Goal: Task Accomplishment & Management: Use online tool/utility

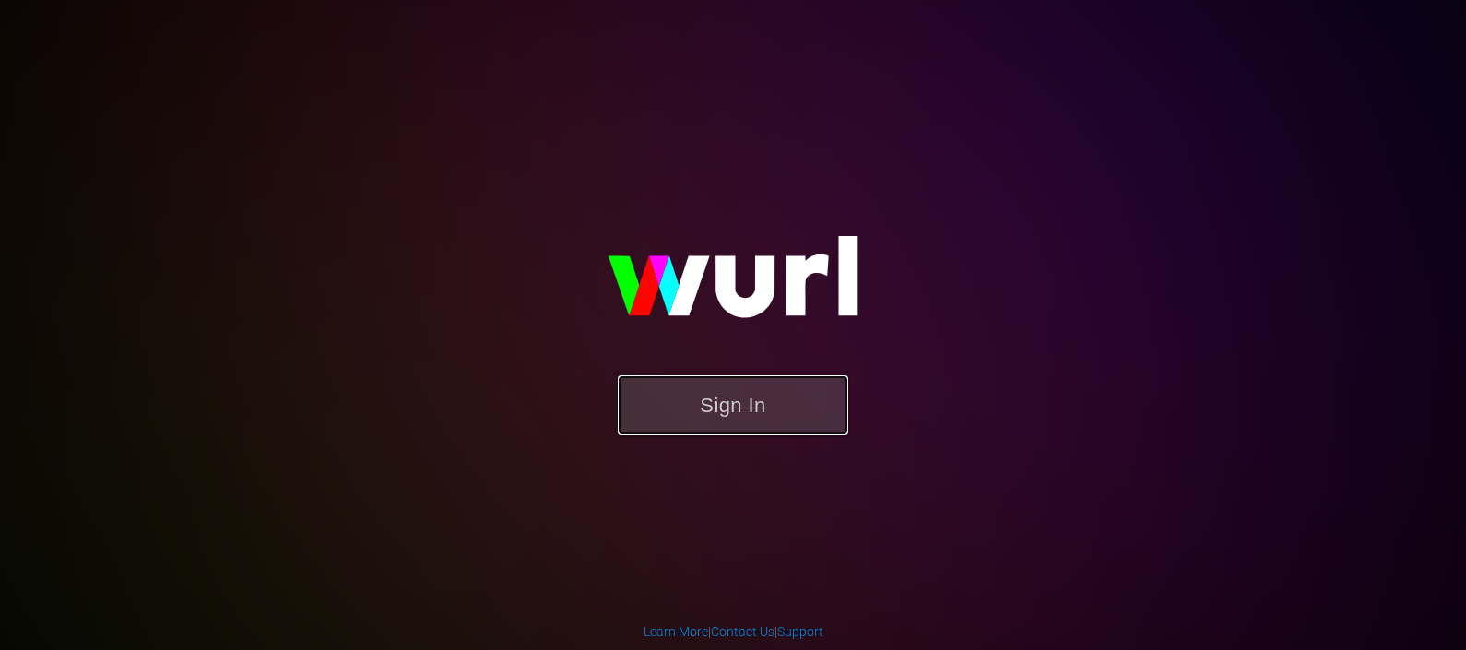
click at [703, 404] on button "Sign In" at bounding box center [733, 405] width 230 height 60
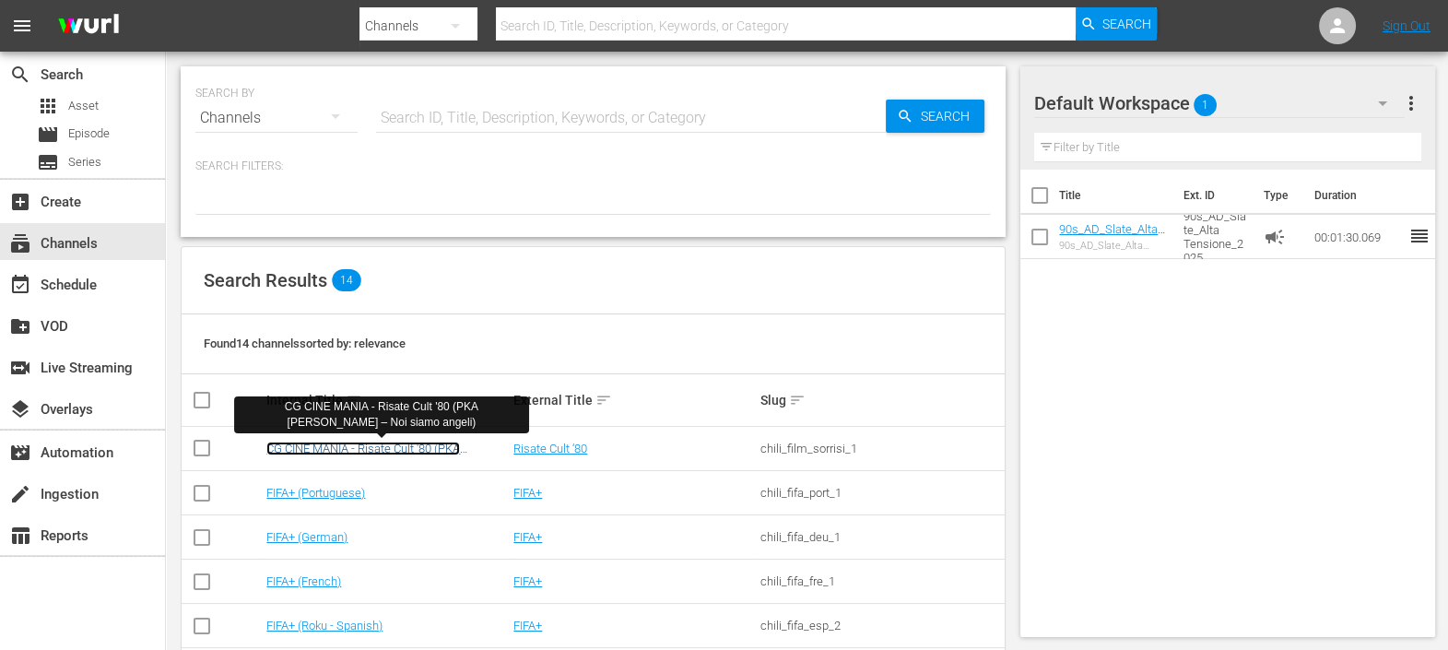
click at [350, 454] on link "CG CINE MANIA - Risate Cult '80 (PKA [PERSON_NAME] – Noi siamo angeli)" at bounding box center [363, 456] width 194 height 28
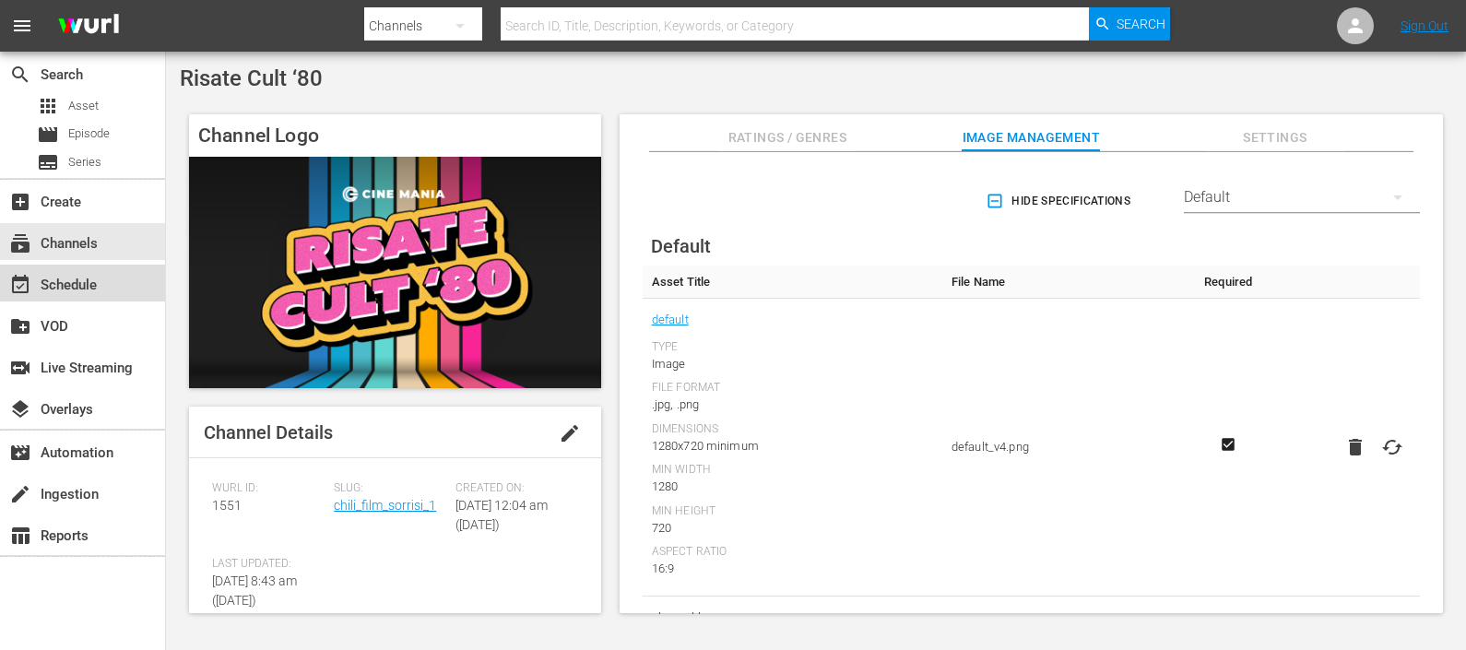
click at [77, 279] on div "event_available Schedule" at bounding box center [51, 282] width 103 height 17
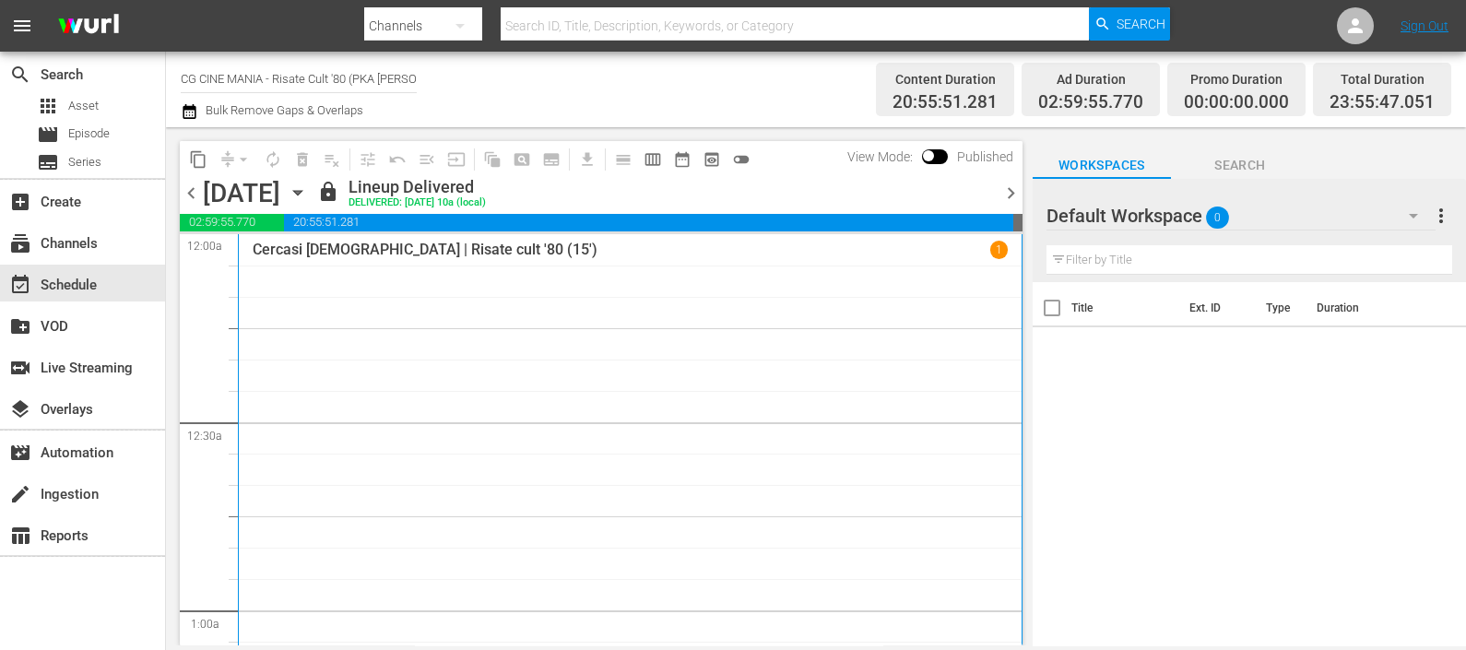
click at [1012, 202] on span "chevron_right" at bounding box center [1010, 193] width 23 height 23
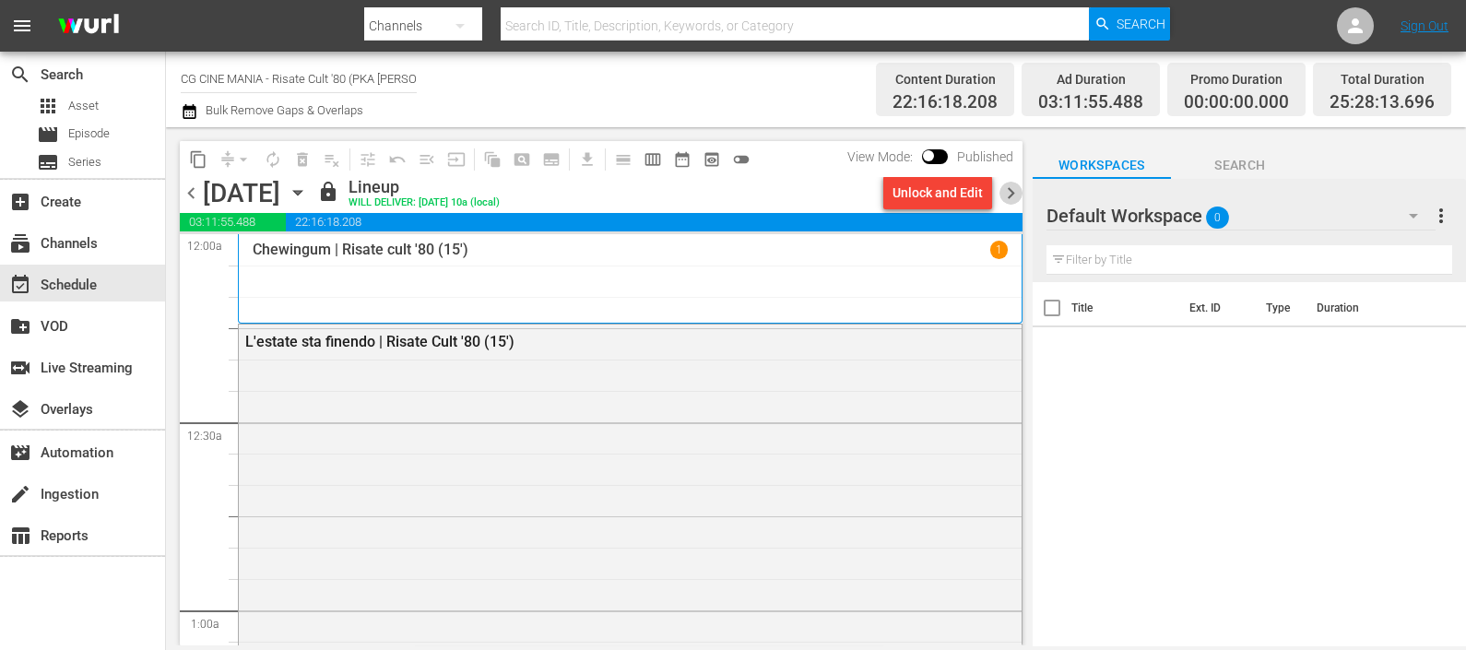
click at [1012, 198] on span "chevron_right" at bounding box center [1010, 193] width 23 height 23
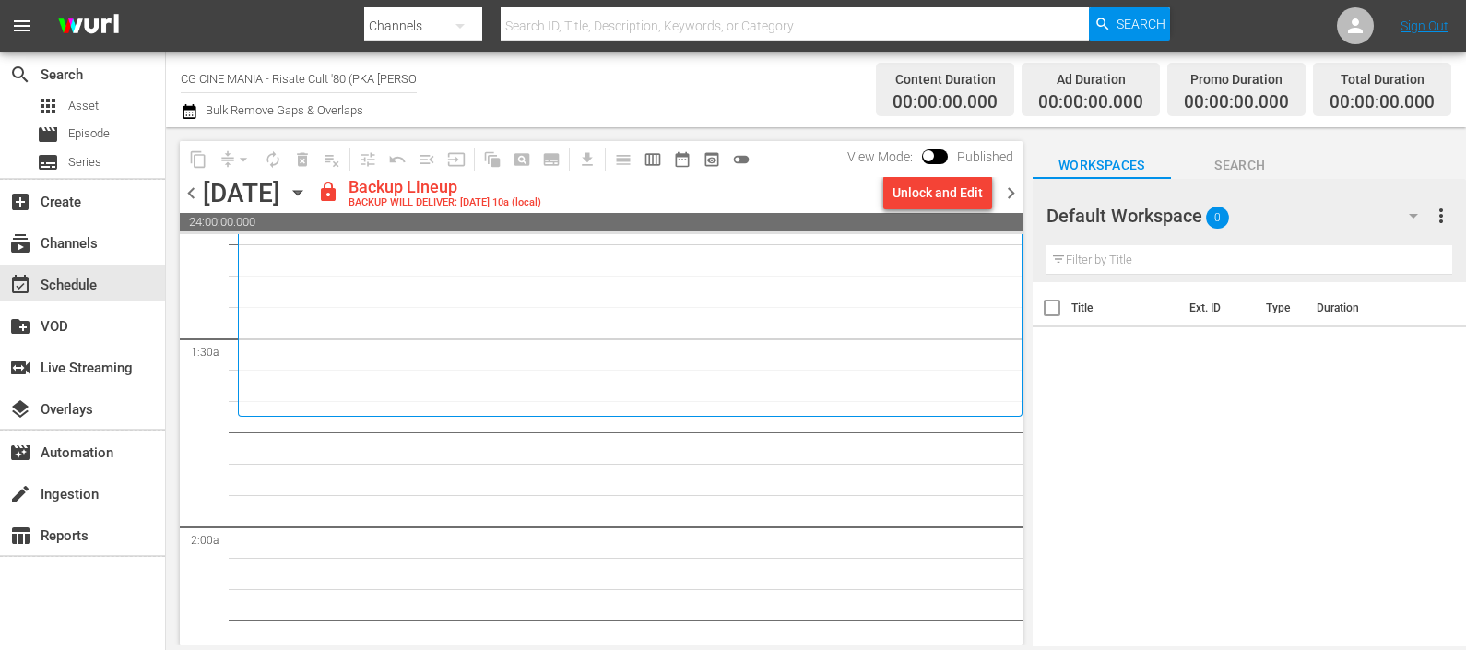
scroll to position [576, 0]
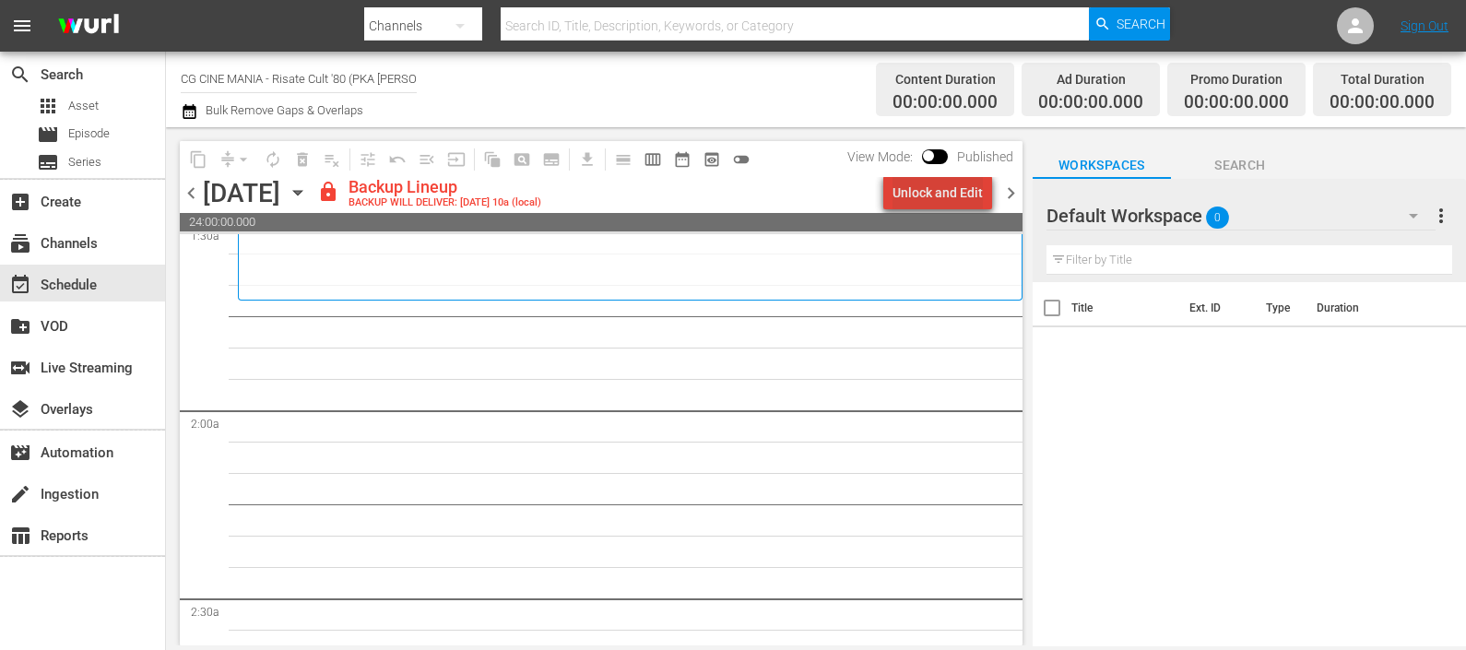
click at [968, 193] on div "Unlock and Edit" at bounding box center [937, 192] width 90 height 33
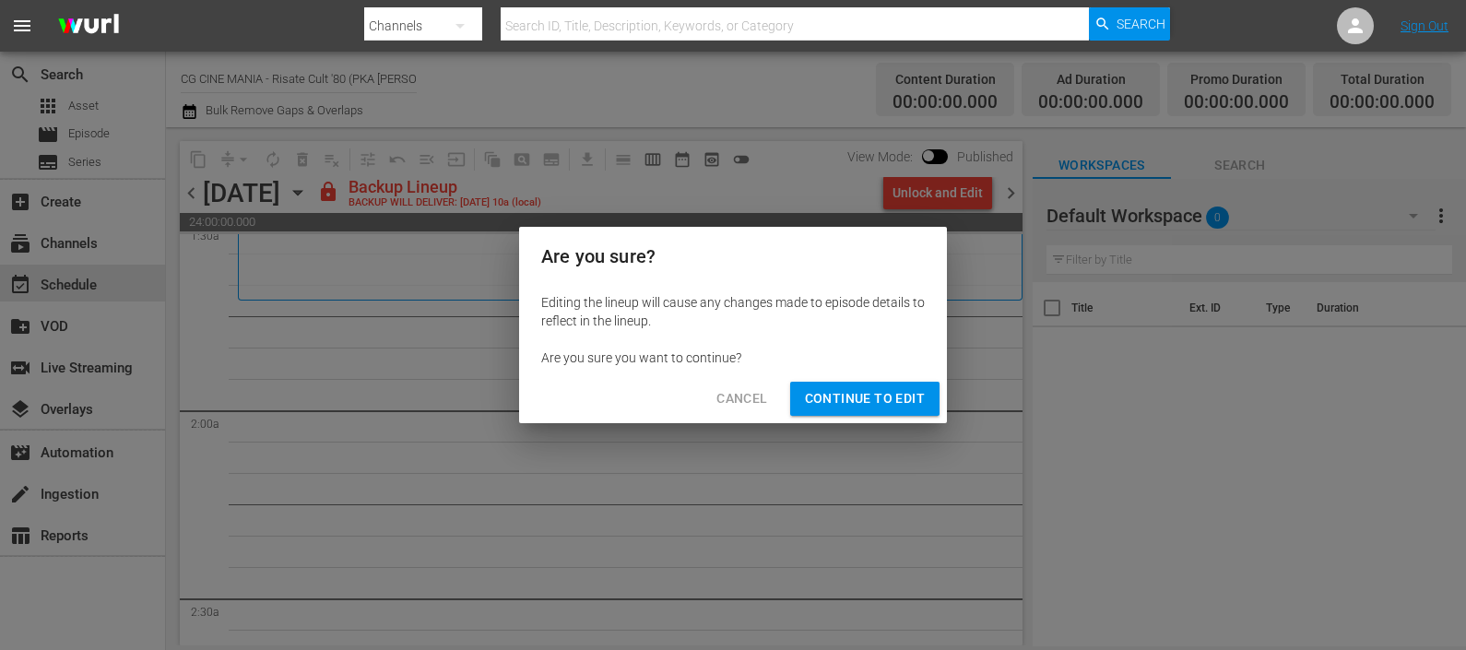
click at [858, 421] on div "Cancel Continue to Edit" at bounding box center [733, 398] width 428 height 49
click at [857, 408] on span "Continue to Edit" at bounding box center [865, 398] width 120 height 23
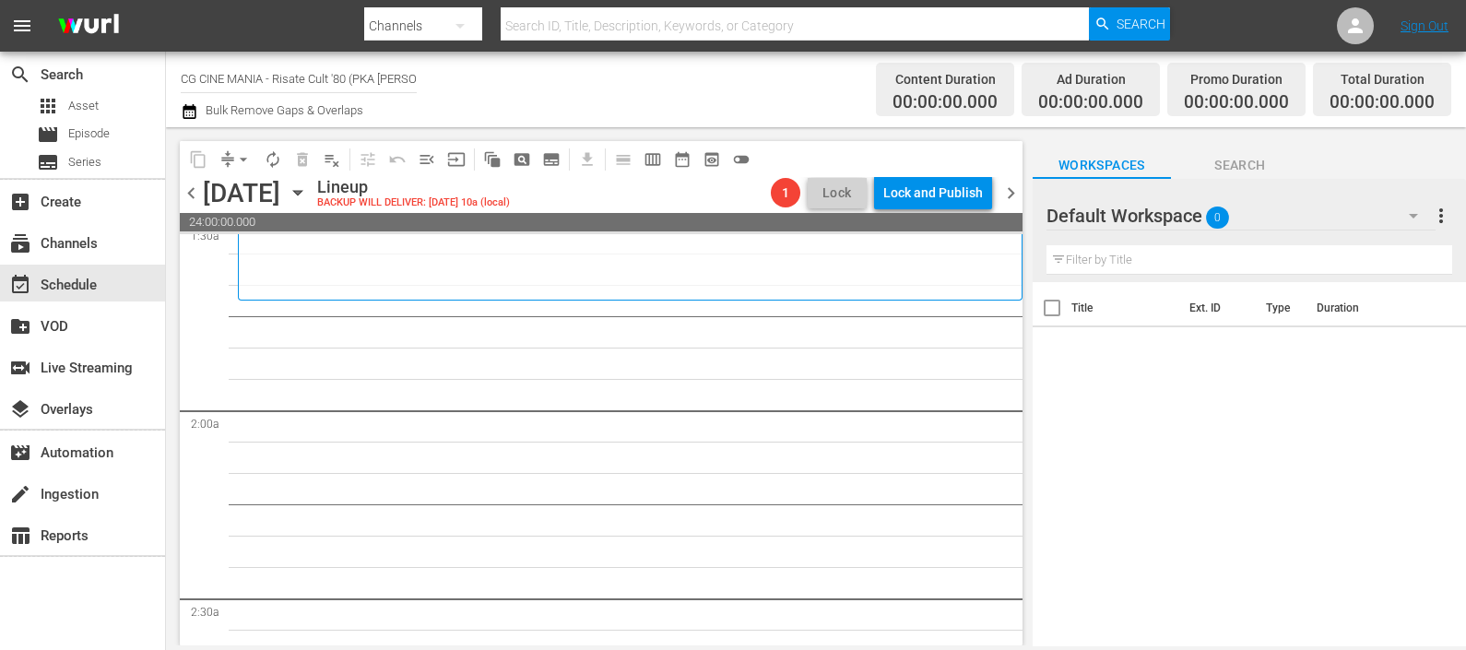
click at [1110, 263] on input "text" at bounding box center [1249, 259] width 406 height 29
click at [1161, 202] on div at bounding box center [1112, 217] width 133 height 46
click at [1415, 214] on icon "button" at bounding box center [1413, 216] width 22 height 22
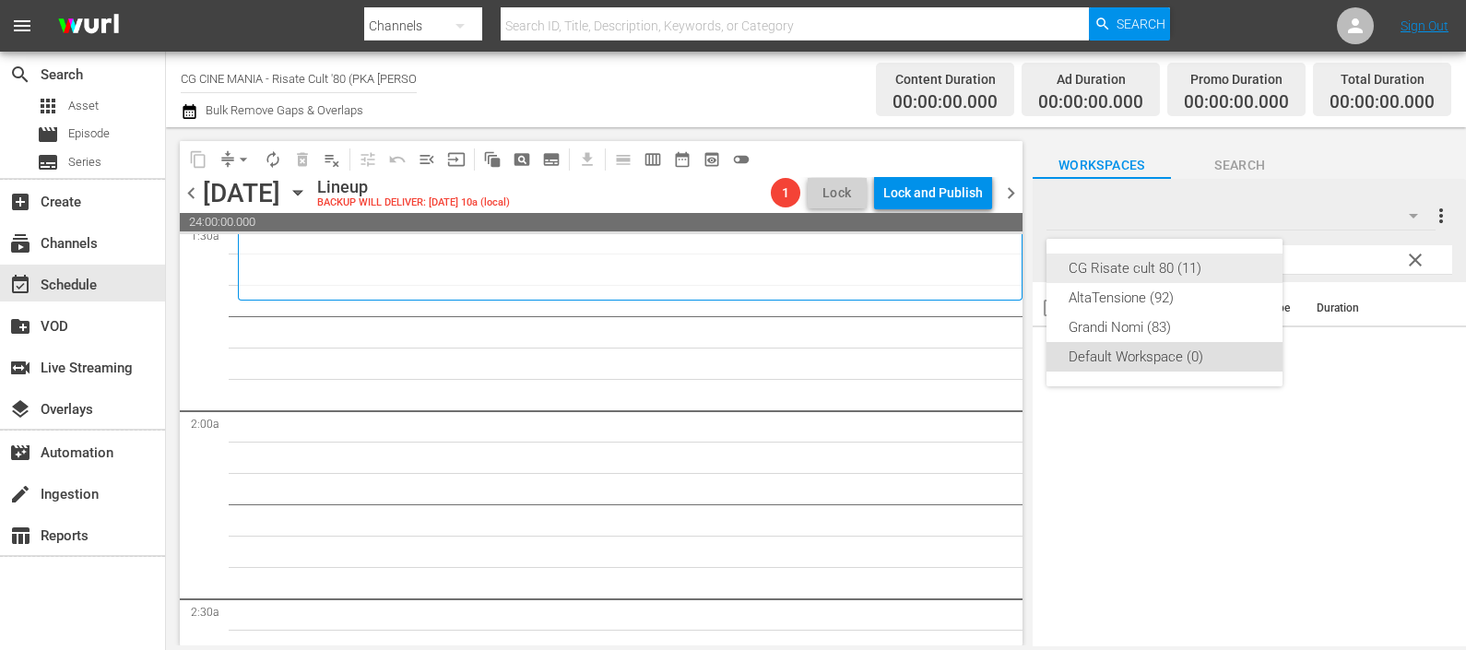
click at [1176, 271] on div "CG Risate cult 80 (11)" at bounding box center [1164, 268] width 192 height 29
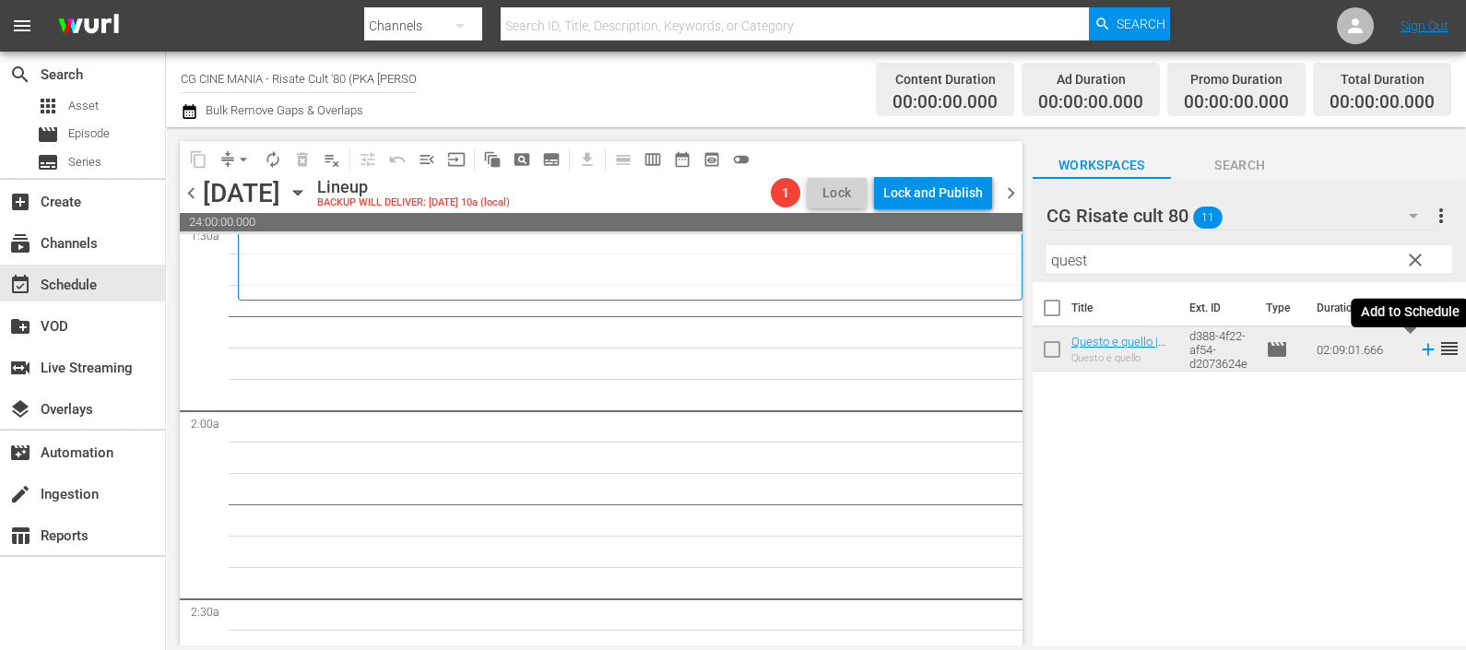
click at [1421, 350] on icon at bounding box center [1427, 350] width 12 height 12
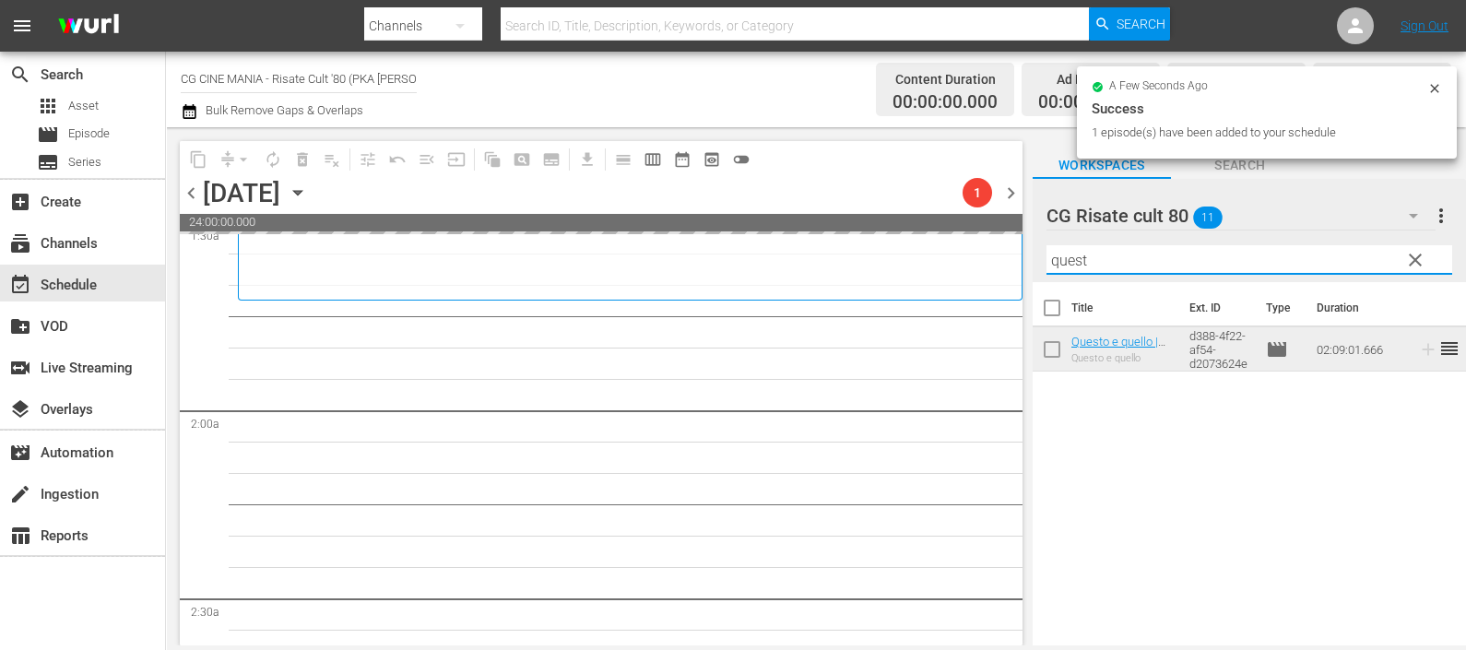
drag, startPoint x: 1110, startPoint y: 263, endPoint x: 1017, endPoint y: 258, distance: 93.2
click at [1017, 258] on div "content_copy compress arrow_drop_down autorenew_outlined delete_forever_outline…" at bounding box center [816, 386] width 1300 height 518
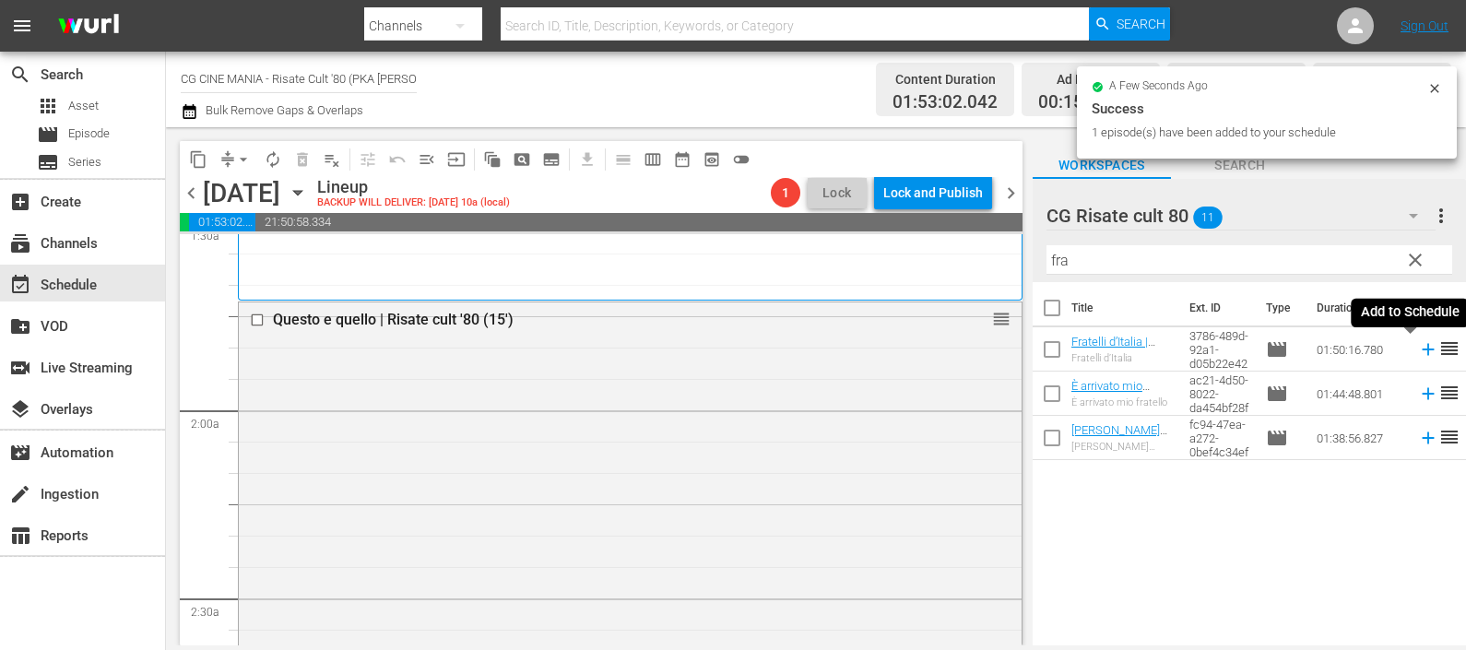
click at [1418, 354] on icon at bounding box center [1428, 349] width 20 height 20
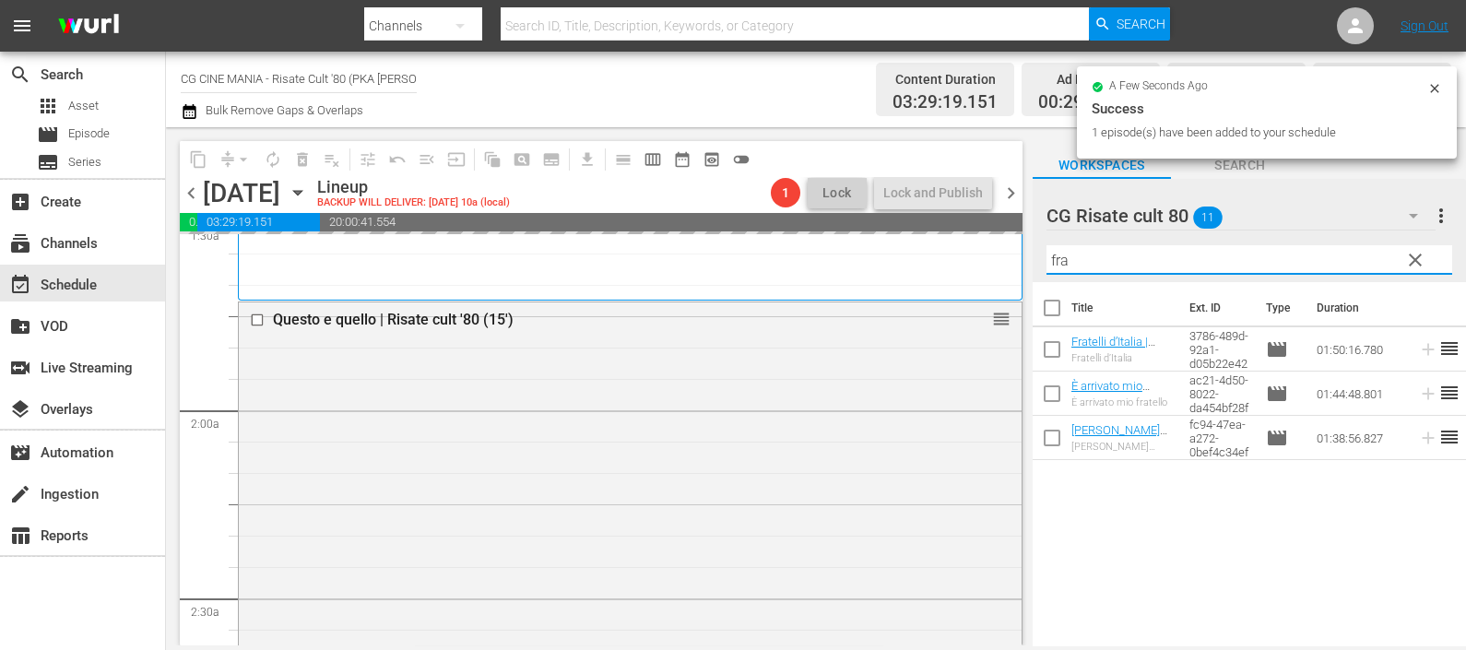
drag, startPoint x: 1130, startPoint y: 258, endPoint x: 1011, endPoint y: 269, distance: 119.4
click at [1011, 268] on div "content_copy compress arrow_drop_down autorenew_outlined delete_forever_outline…" at bounding box center [816, 386] width 1300 height 518
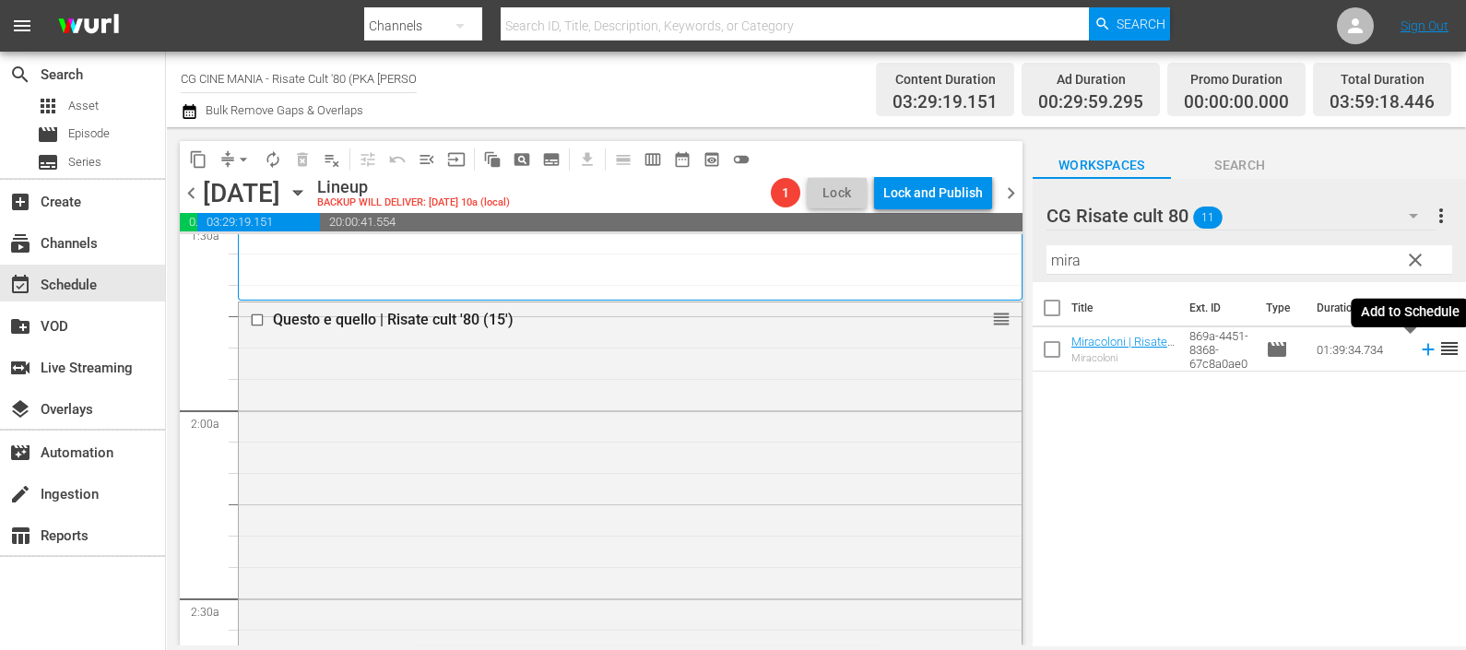
click at [1418, 357] on icon at bounding box center [1428, 349] width 20 height 20
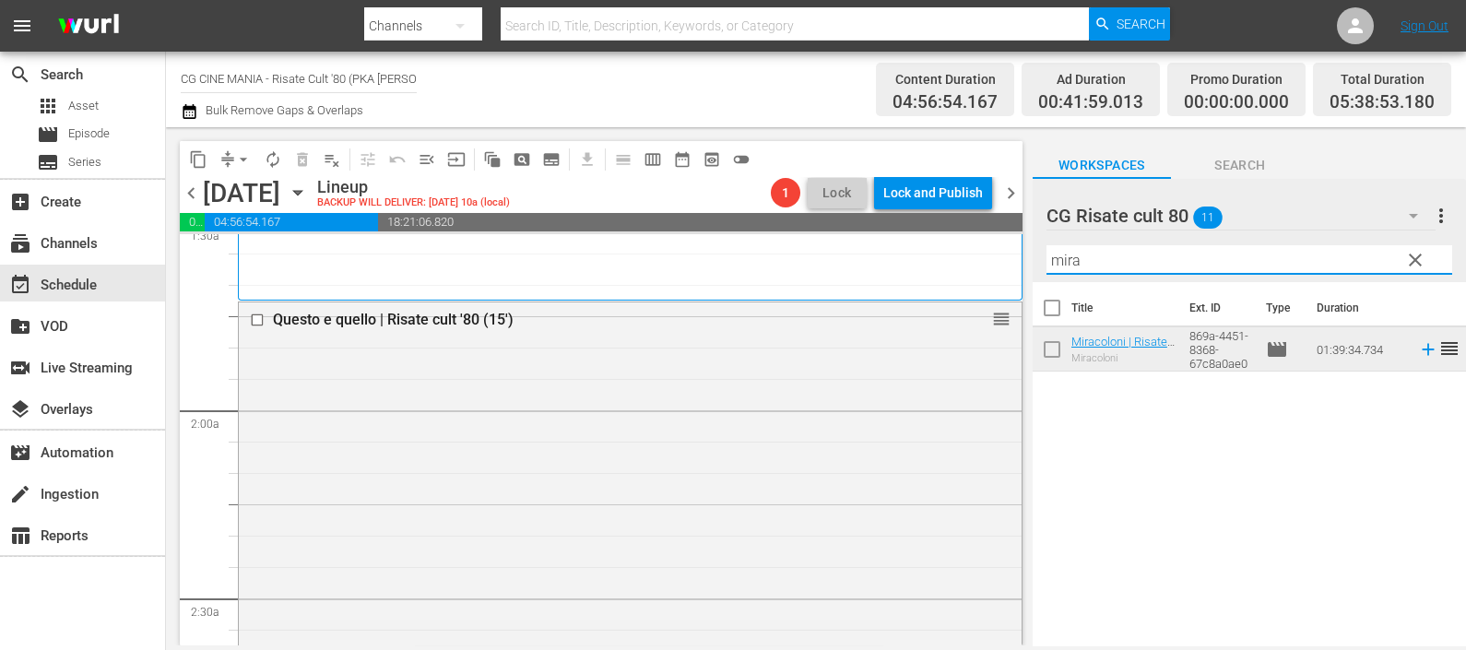
drag, startPoint x: 1120, startPoint y: 263, endPoint x: 977, endPoint y: 250, distance: 143.5
click at [977, 250] on div "content_copy compress arrow_drop_down autorenew_outlined delete_forever_outline…" at bounding box center [816, 386] width 1300 height 518
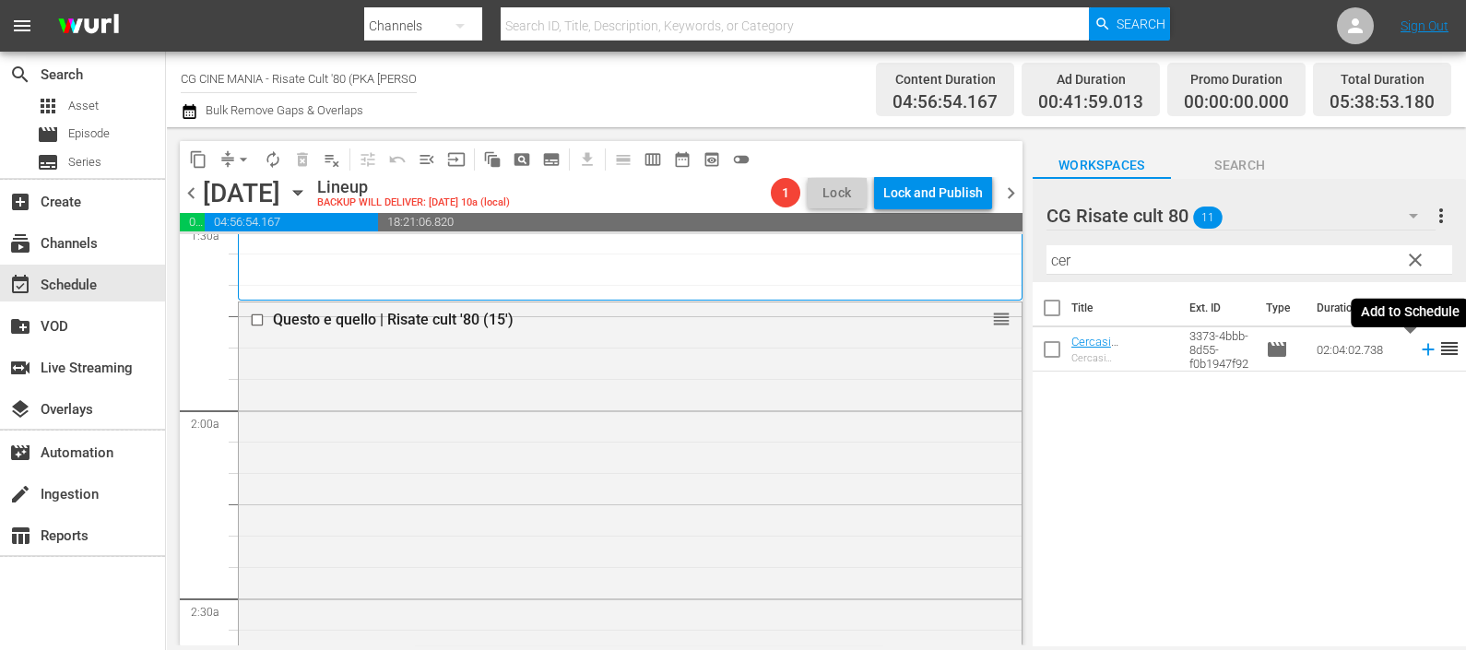
click at [1418, 351] on icon at bounding box center [1428, 349] width 20 height 20
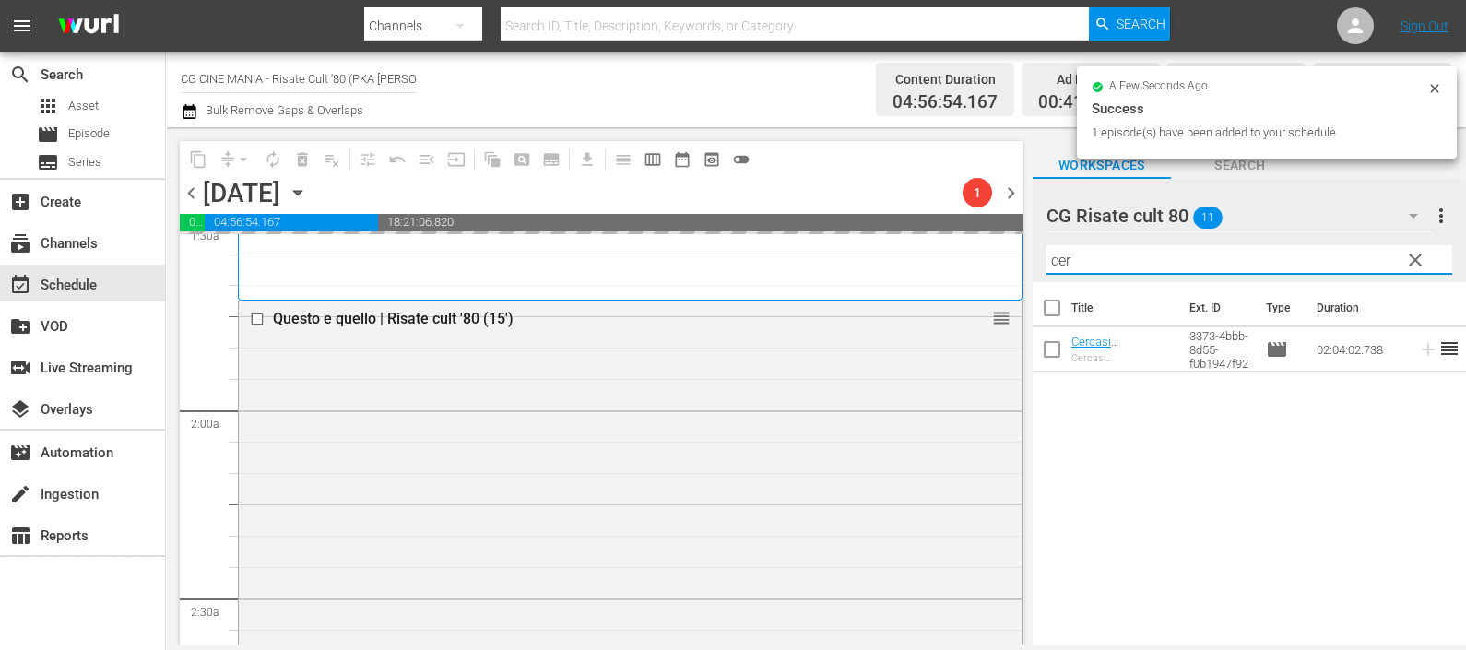
drag, startPoint x: 1060, startPoint y: 259, endPoint x: 956, endPoint y: 249, distance: 104.7
click at [956, 249] on div "content_copy compress arrow_drop_down autorenew_outlined delete_forever_outline…" at bounding box center [816, 386] width 1300 height 518
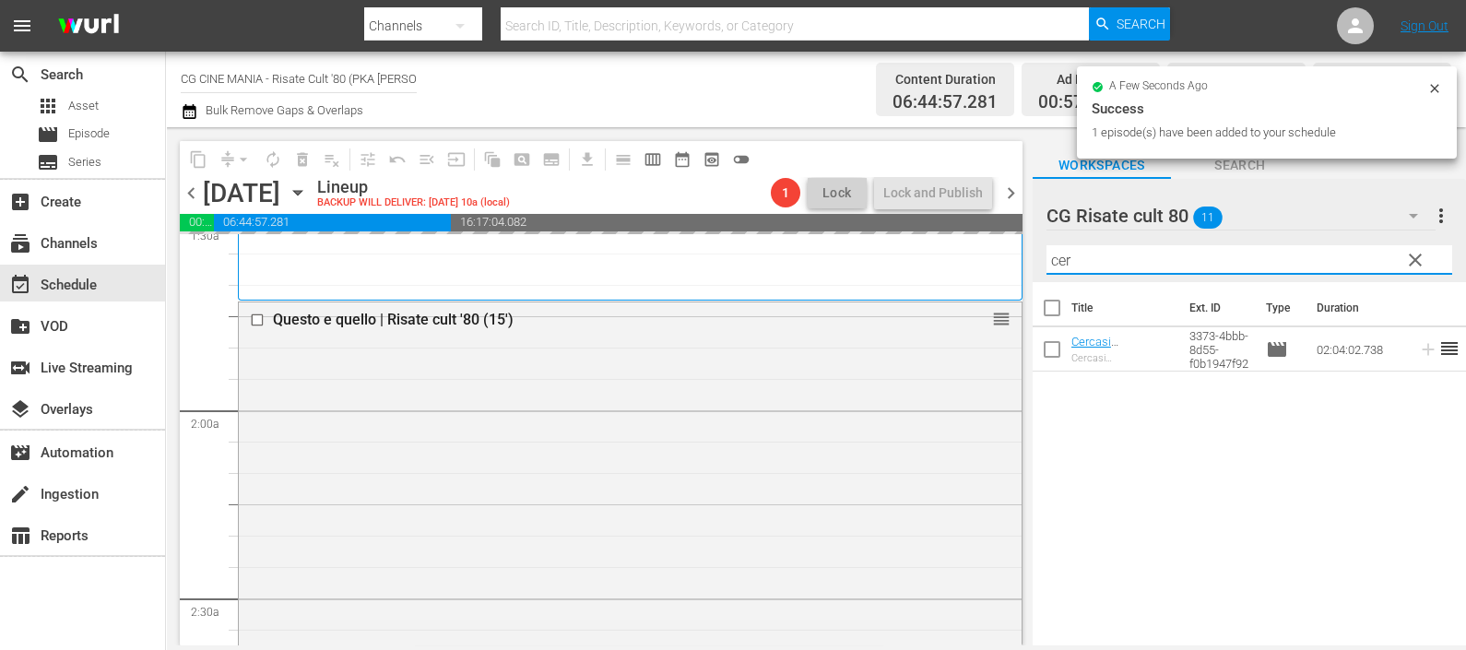
type input "b"
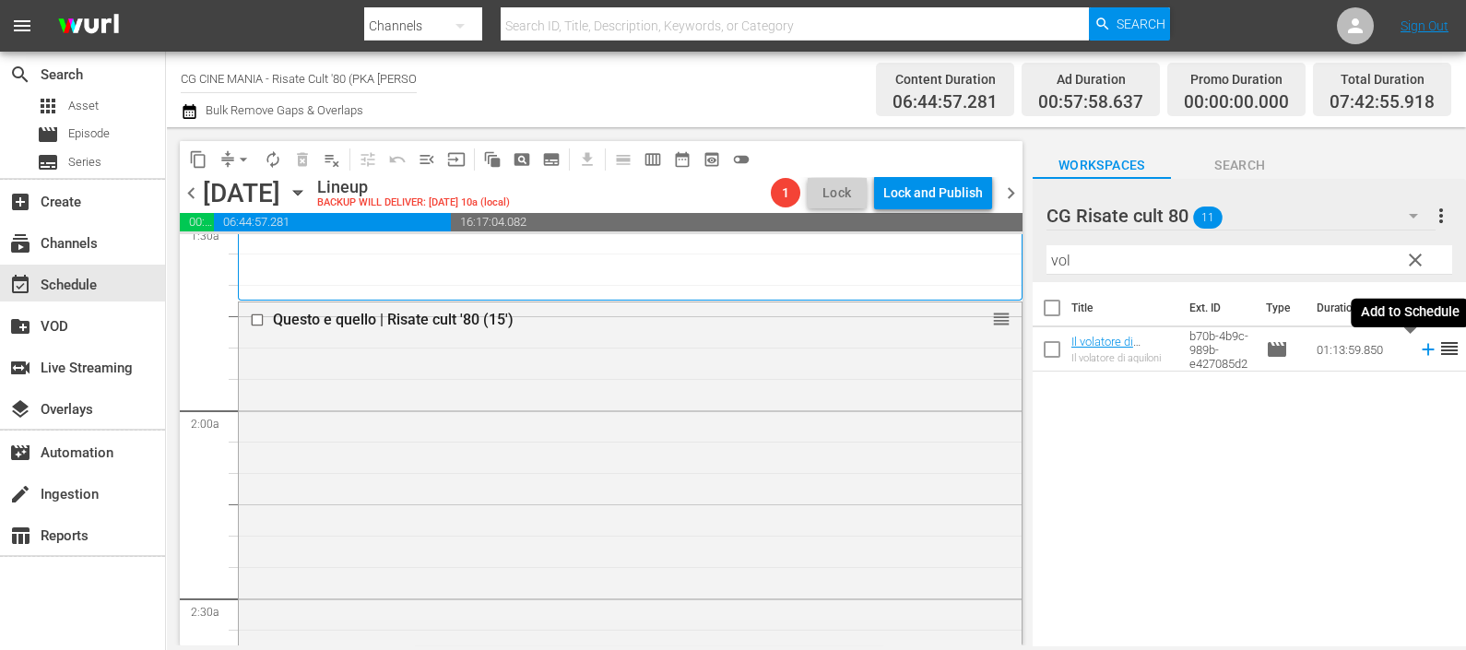
click at [1421, 348] on icon at bounding box center [1427, 350] width 12 height 12
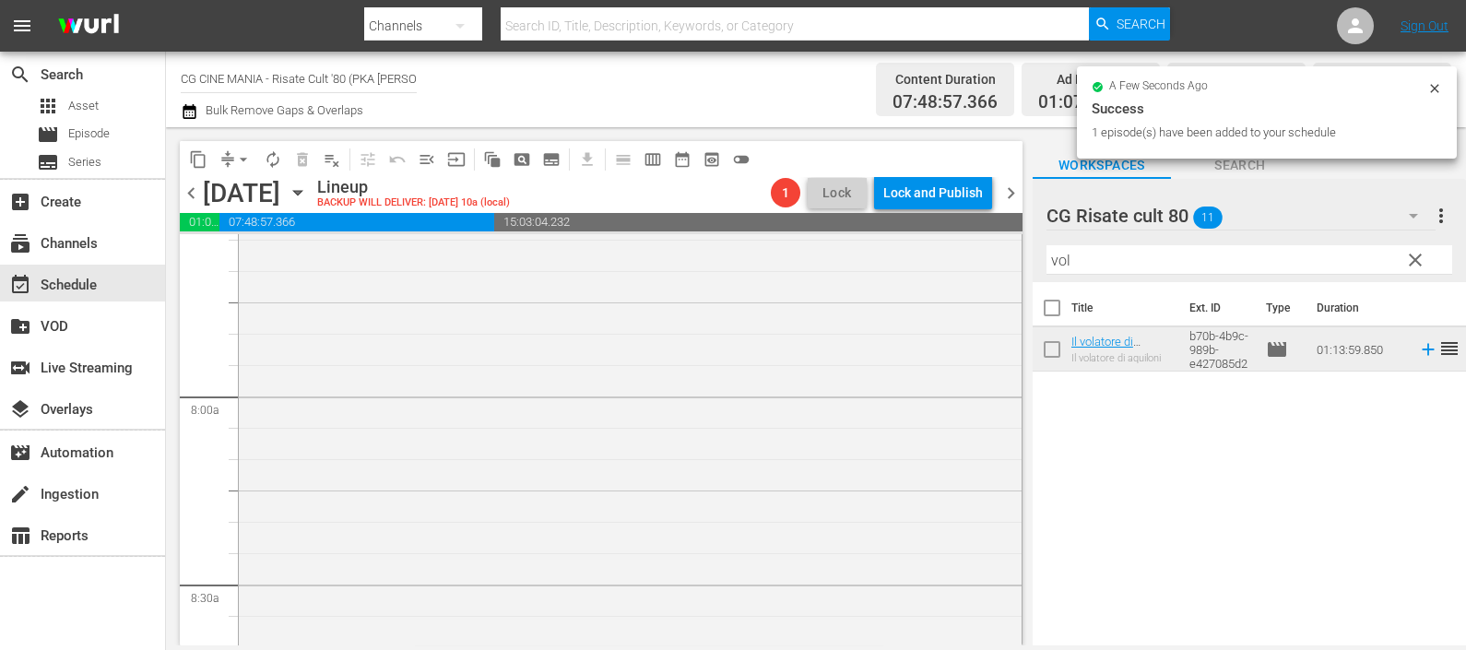
scroll to position [3110, 0]
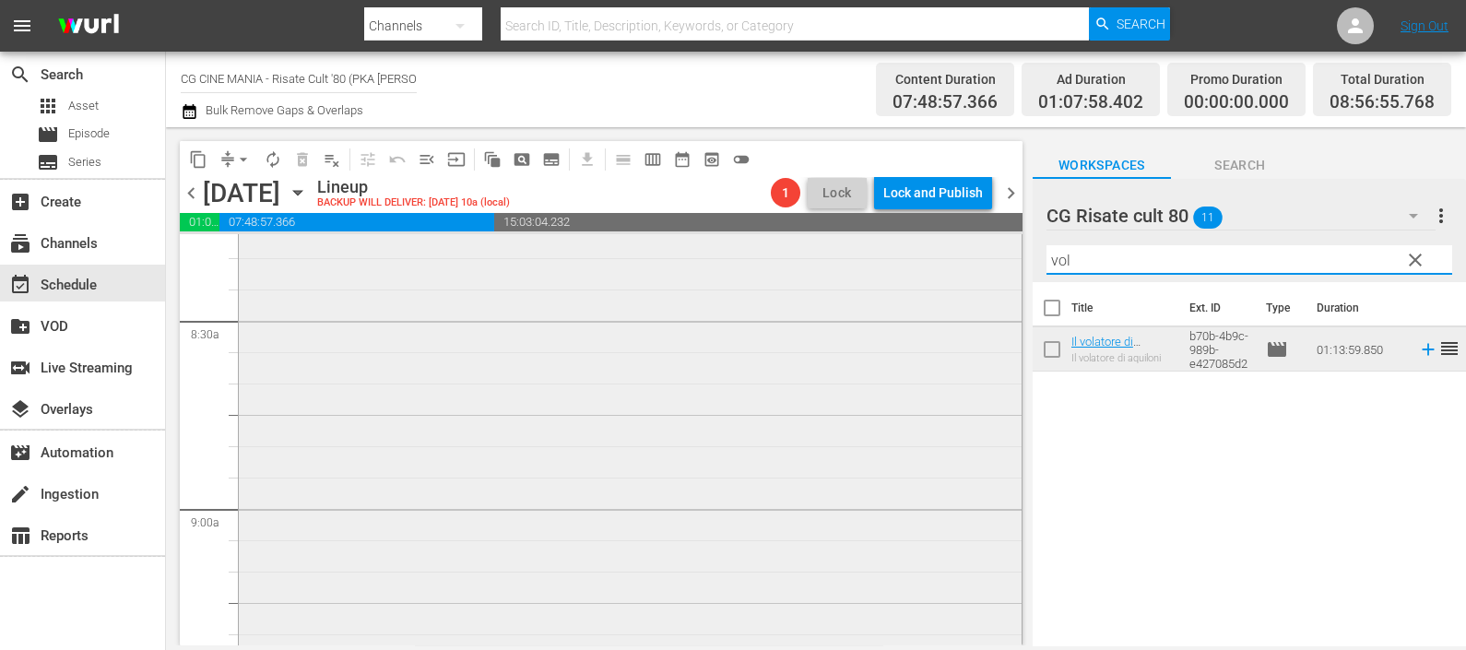
drag, startPoint x: 1114, startPoint y: 255, endPoint x: 997, endPoint y: 245, distance: 117.5
click at [985, 254] on div "content_copy compress arrow_drop_down autorenew_outlined delete_forever_outline…" at bounding box center [816, 386] width 1300 height 518
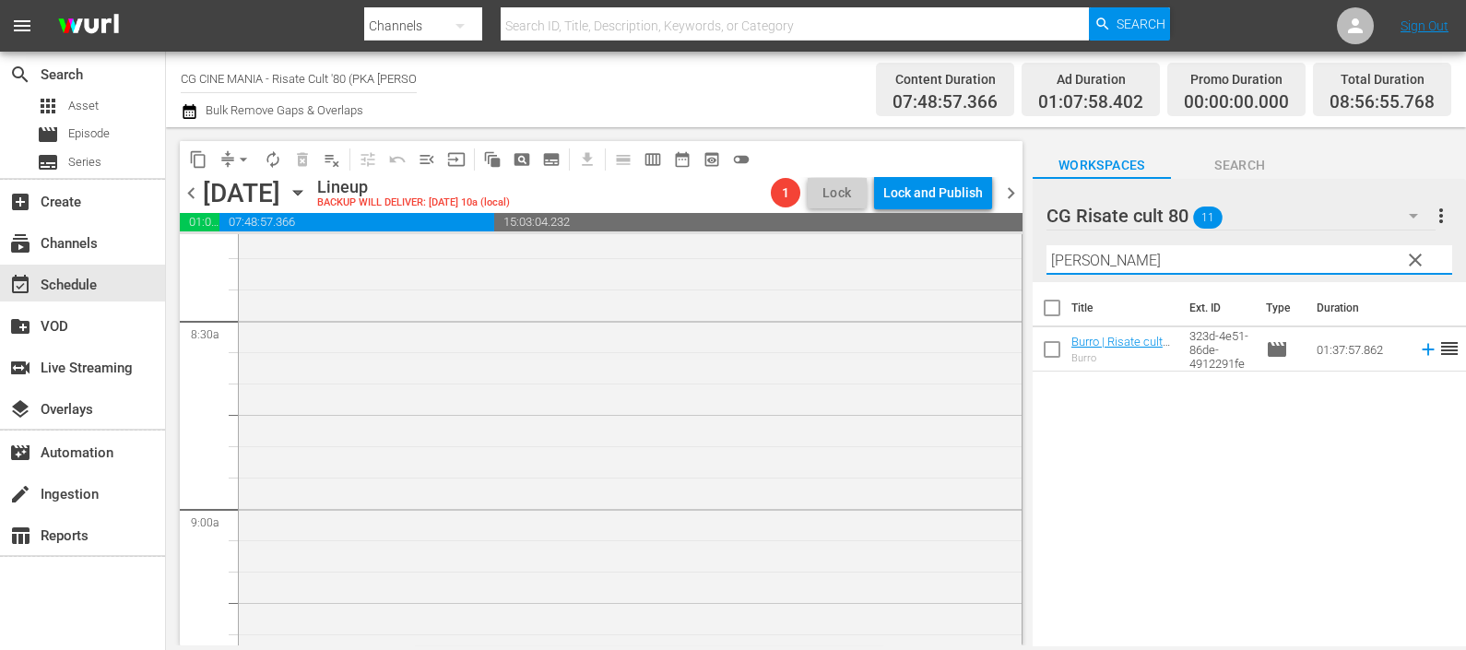
click at [1418, 342] on icon at bounding box center [1428, 349] width 20 height 20
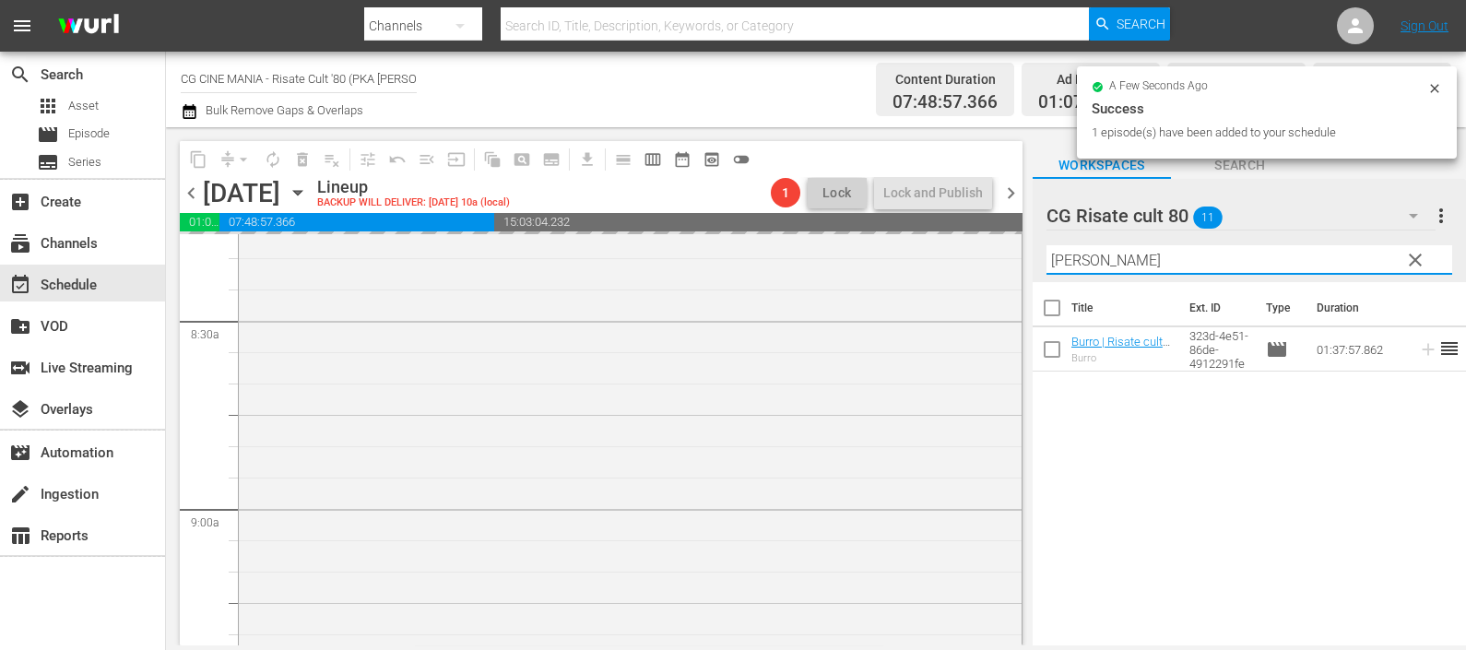
drag, startPoint x: 1092, startPoint y: 254, endPoint x: 1019, endPoint y: 245, distance: 74.2
click at [1023, 245] on div "content_copy compress arrow_drop_down autorenew_outlined delete_forever_outline…" at bounding box center [816, 386] width 1300 height 518
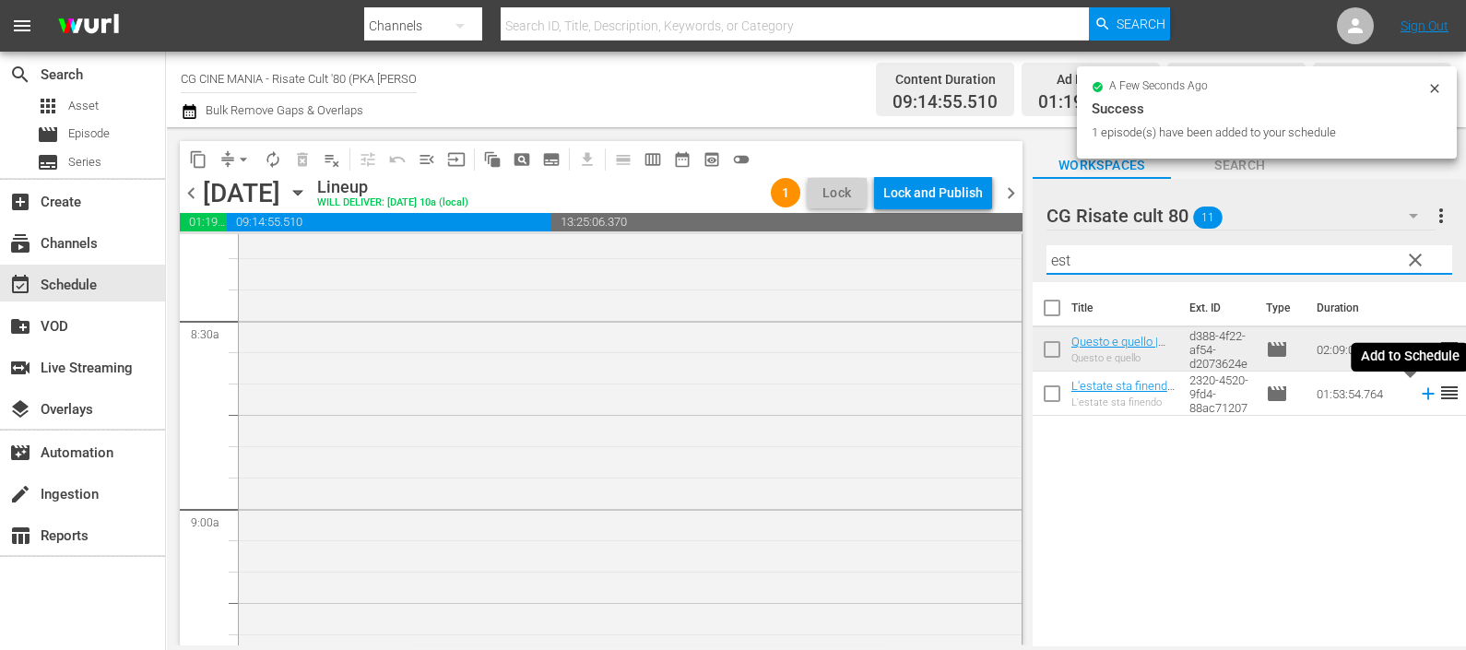
drag, startPoint x: 1406, startPoint y: 399, endPoint x: 1382, endPoint y: 387, distance: 26.8
click at [1418, 396] on icon at bounding box center [1428, 393] width 20 height 20
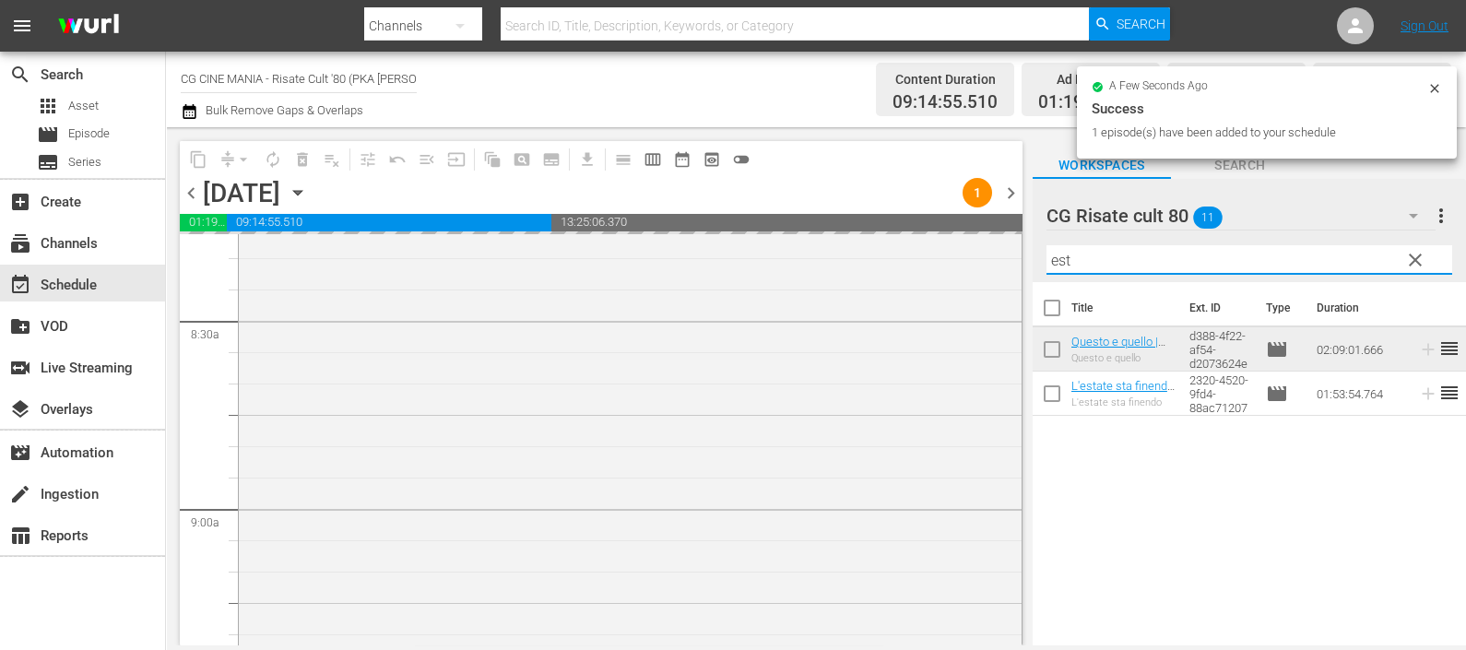
drag, startPoint x: 1091, startPoint y: 254, endPoint x: 1016, endPoint y: 242, distance: 75.8
click at [1016, 242] on div "content_copy compress arrow_drop_down autorenew_outlined delete_forever_outline…" at bounding box center [816, 386] width 1300 height 518
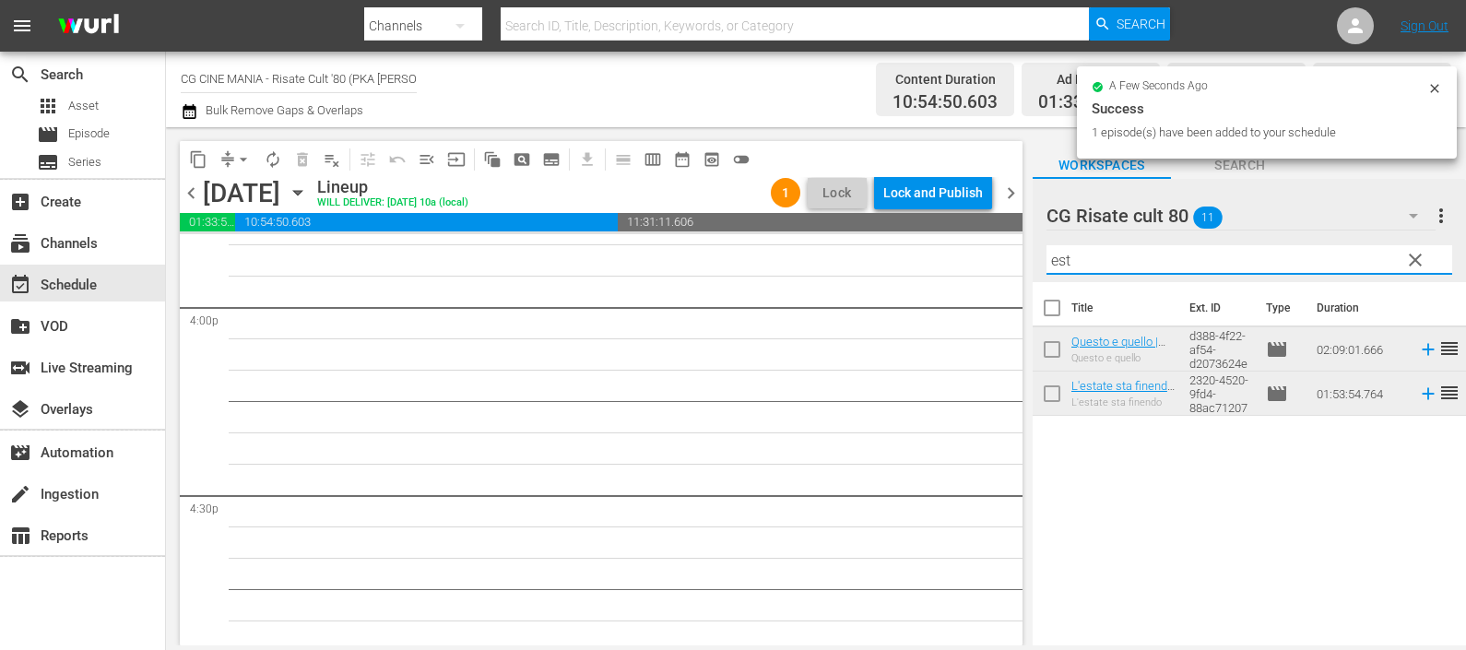
scroll to position [5761, 0]
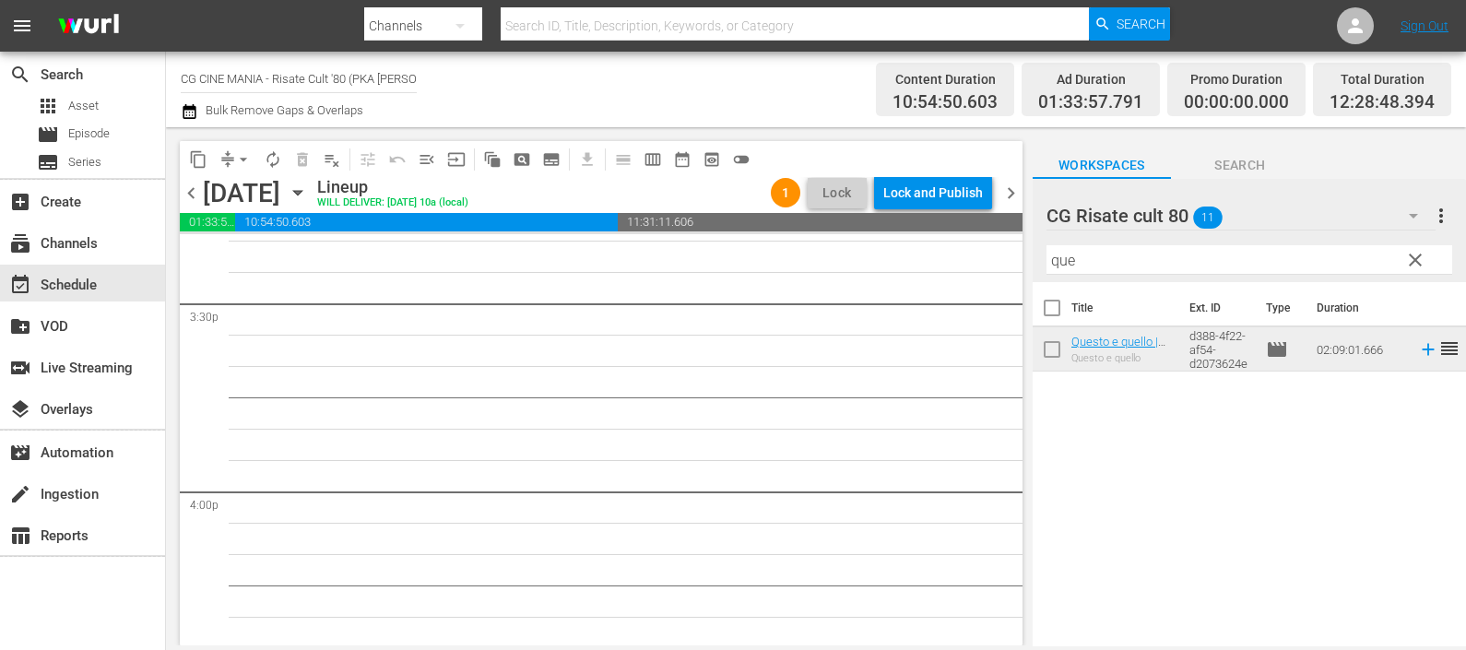
click at [1418, 359] on icon at bounding box center [1428, 349] width 20 height 20
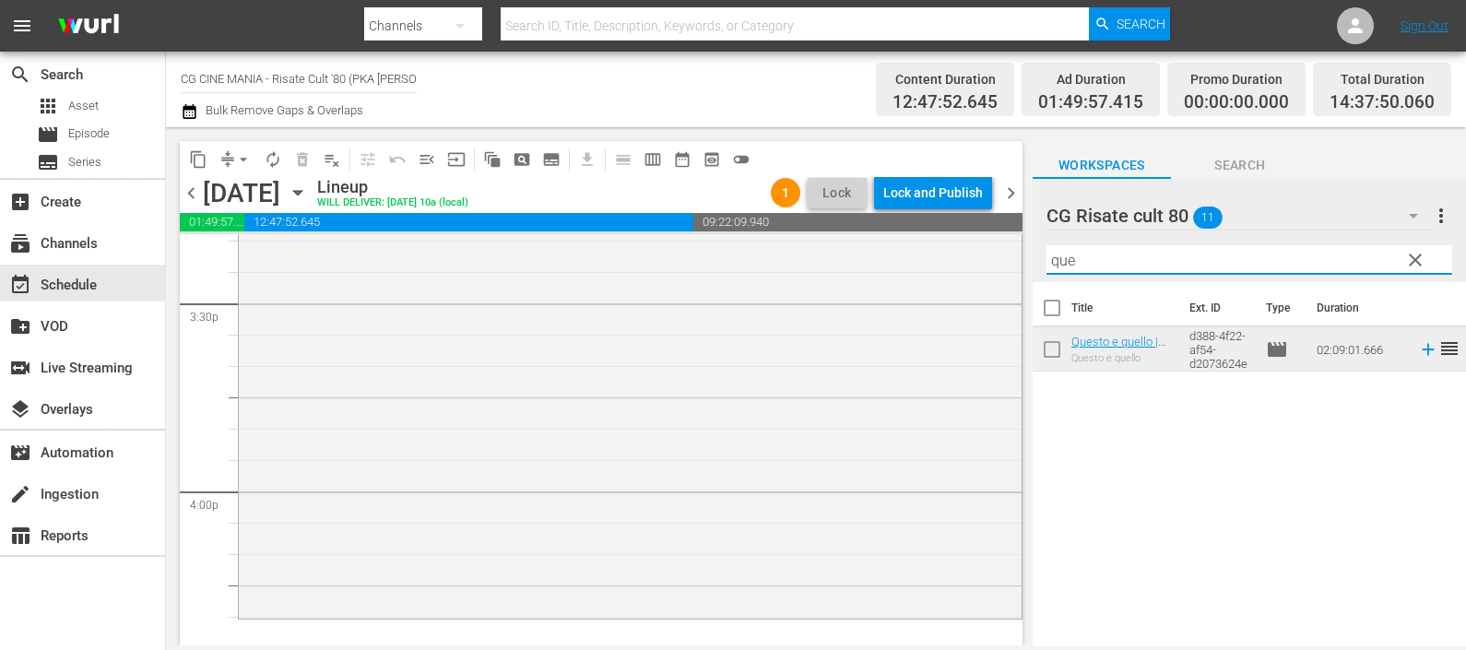
drag, startPoint x: 1145, startPoint y: 262, endPoint x: 1024, endPoint y: 259, distance: 120.8
click at [1024, 259] on div "content_copy compress arrow_drop_down autorenew_outlined delete_forever_outline…" at bounding box center [816, 386] width 1300 height 518
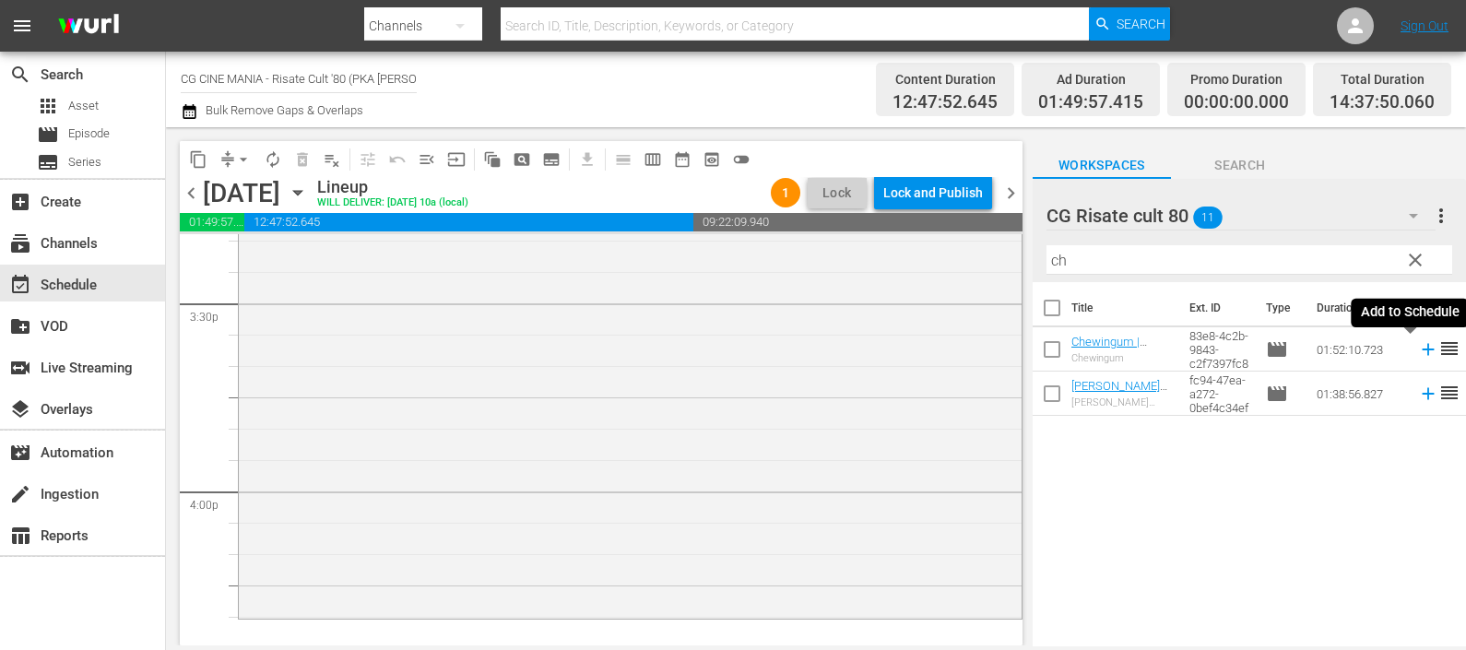
click at [1418, 346] on icon at bounding box center [1428, 349] width 20 height 20
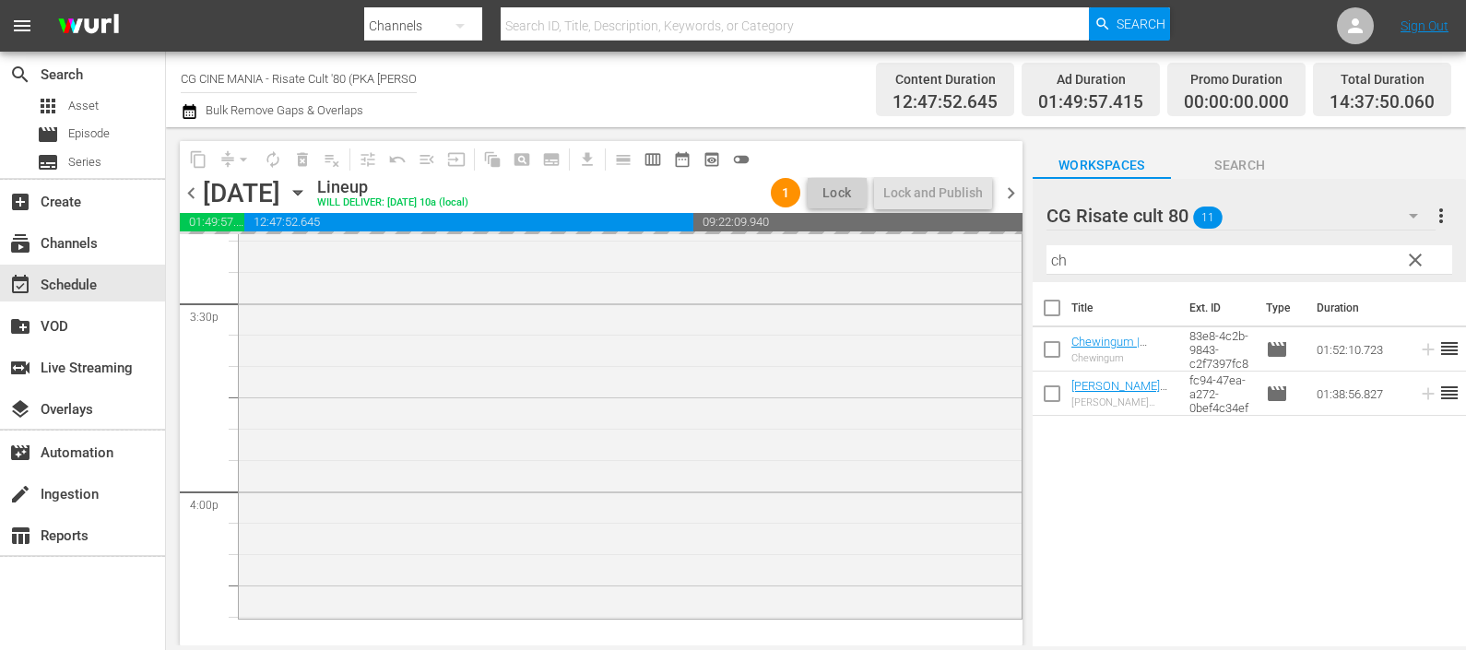
click at [992, 258] on div "content_copy compress arrow_drop_down autorenew_outlined delete_forever_outline…" at bounding box center [816, 386] width 1300 height 518
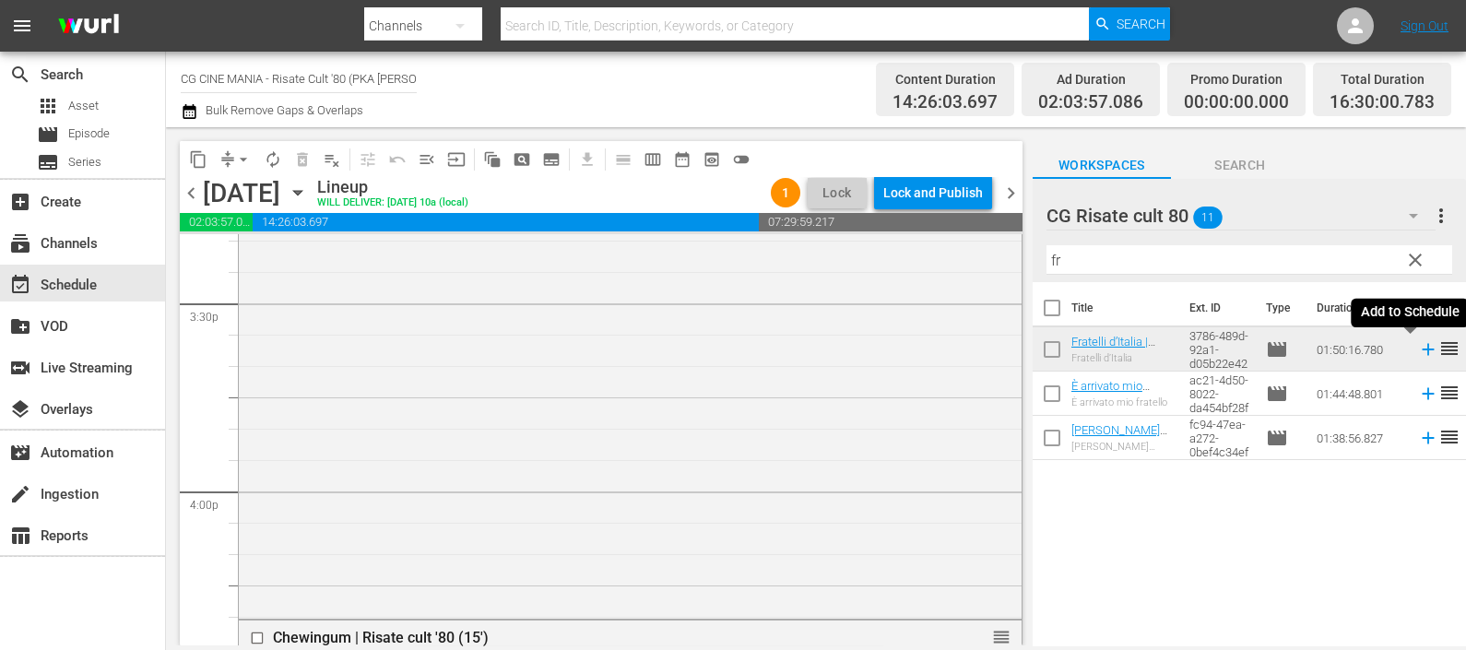
click at [1421, 349] on icon at bounding box center [1427, 350] width 12 height 12
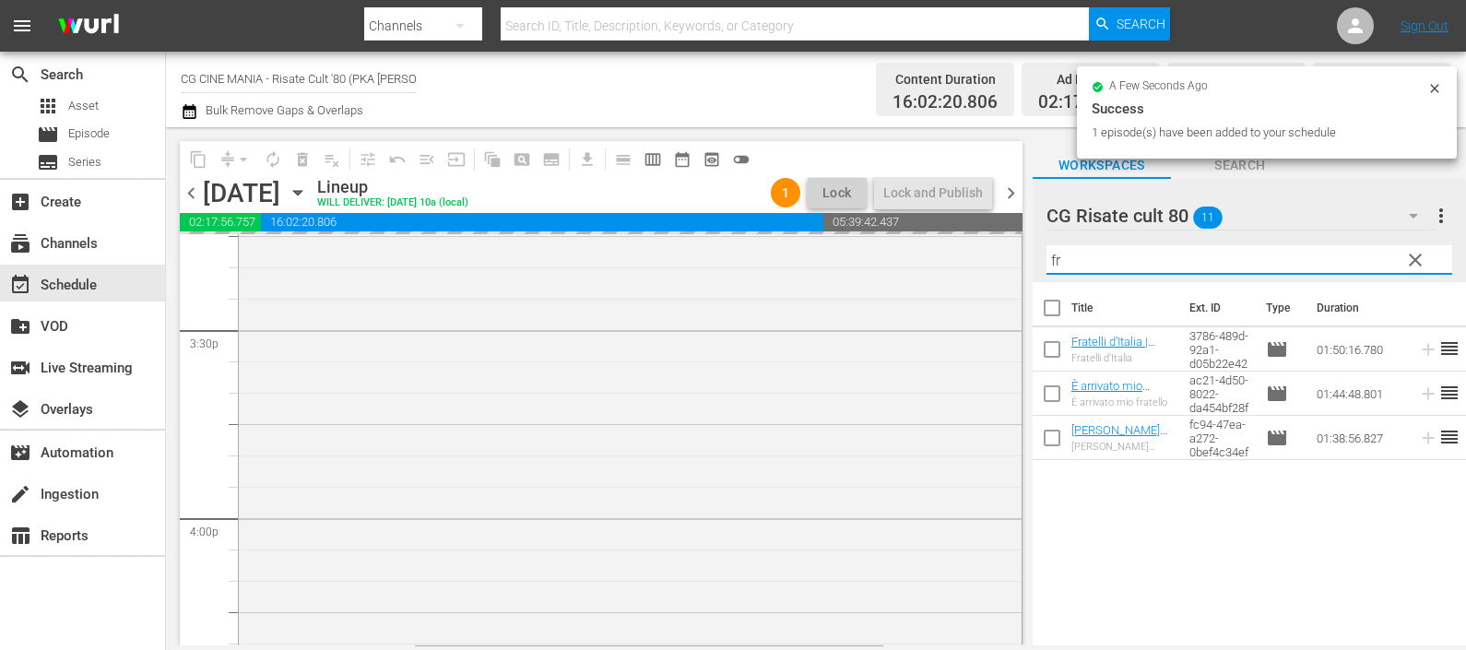
click at [1018, 244] on div "content_copy compress arrow_drop_down autorenew_outlined delete_forever_outline…" at bounding box center [816, 386] width 1300 height 518
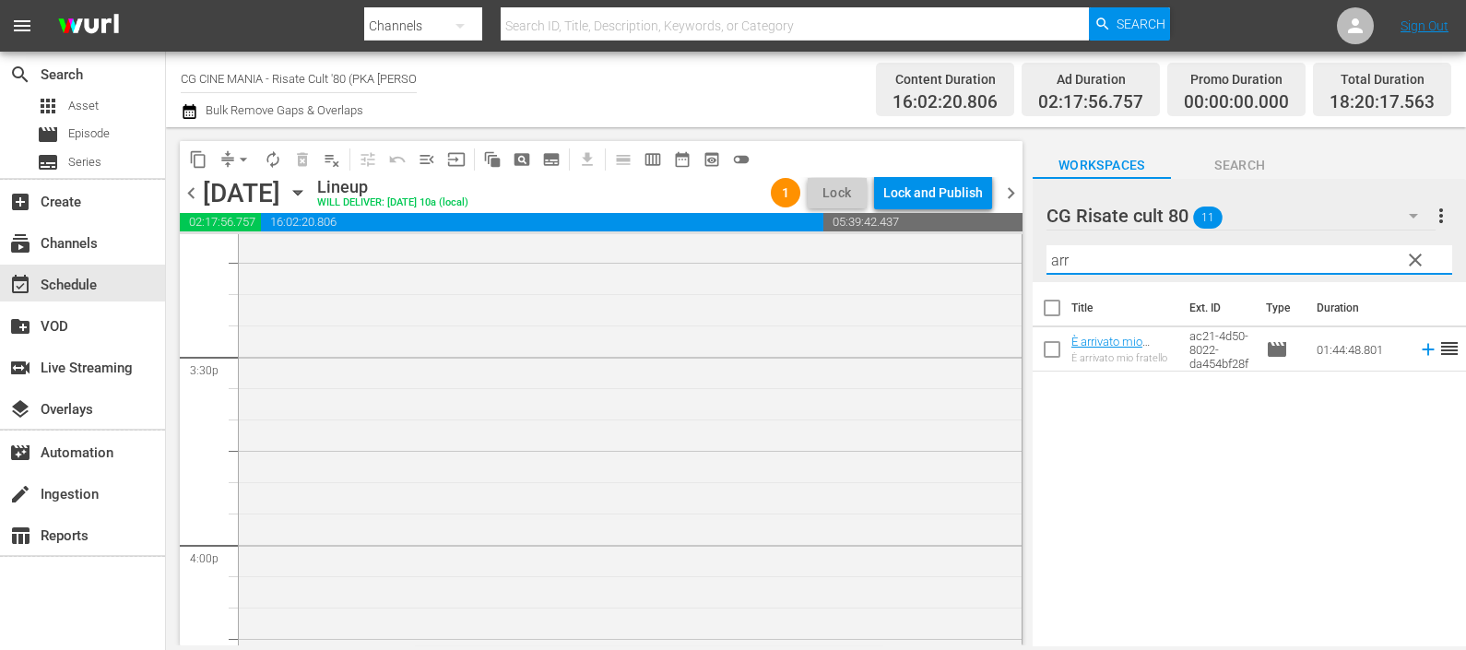
click at [1418, 348] on icon at bounding box center [1428, 349] width 20 height 20
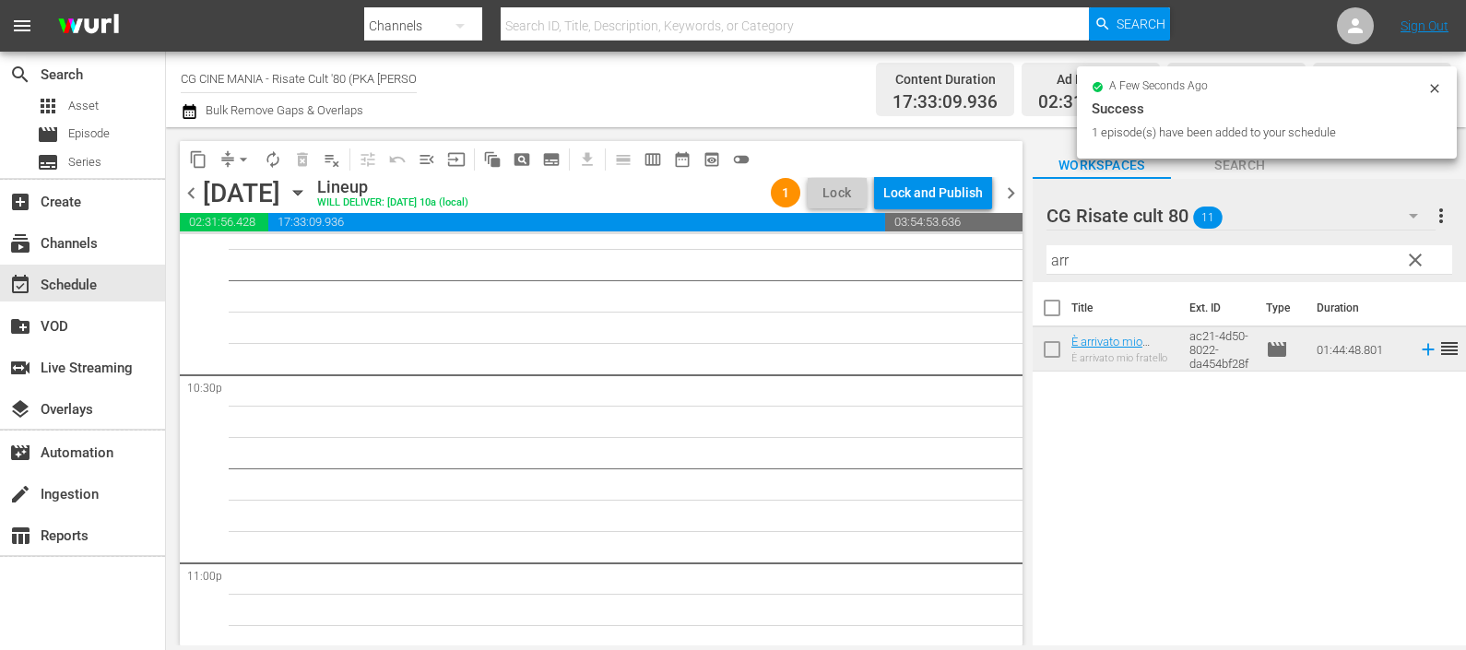
scroll to position [8357, 0]
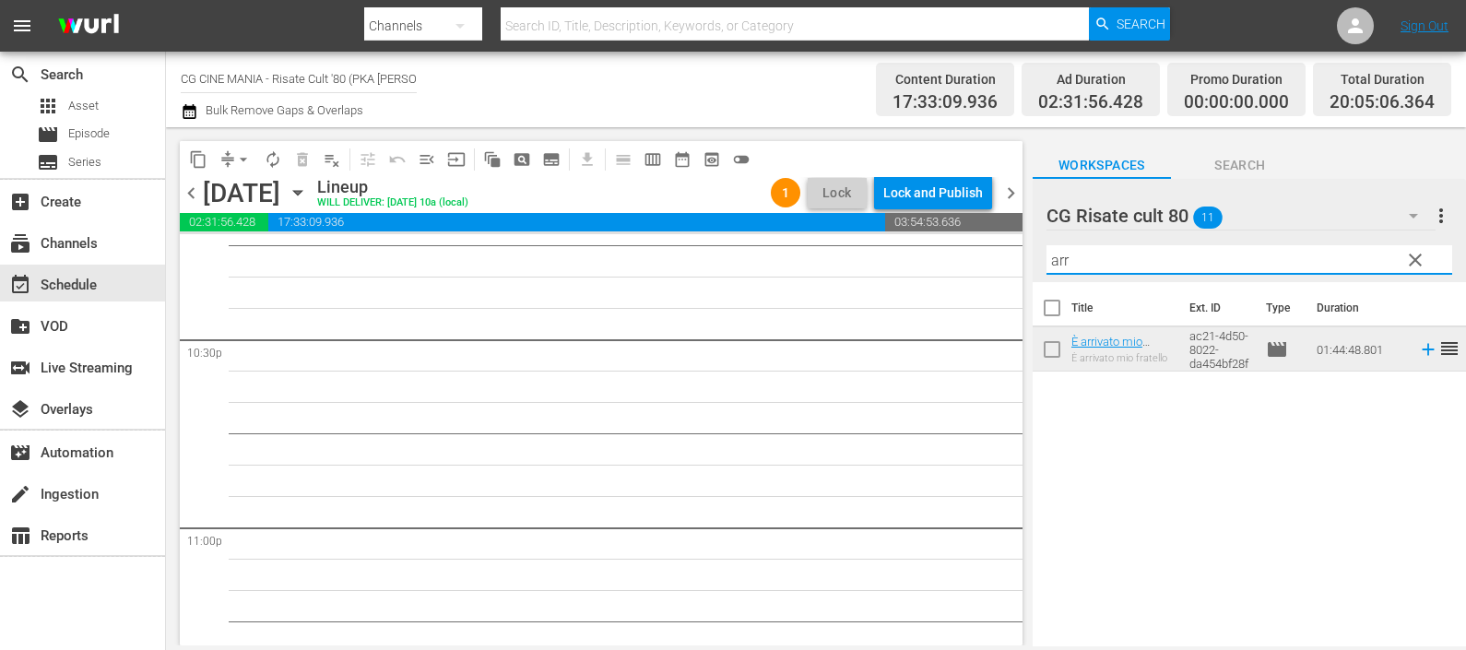
drag, startPoint x: 1091, startPoint y: 271, endPoint x: 1015, endPoint y: 261, distance: 77.2
click at [1019, 260] on div "content_copy compress arrow_drop_down autorenew_outlined delete_forever_outline…" at bounding box center [816, 386] width 1300 height 518
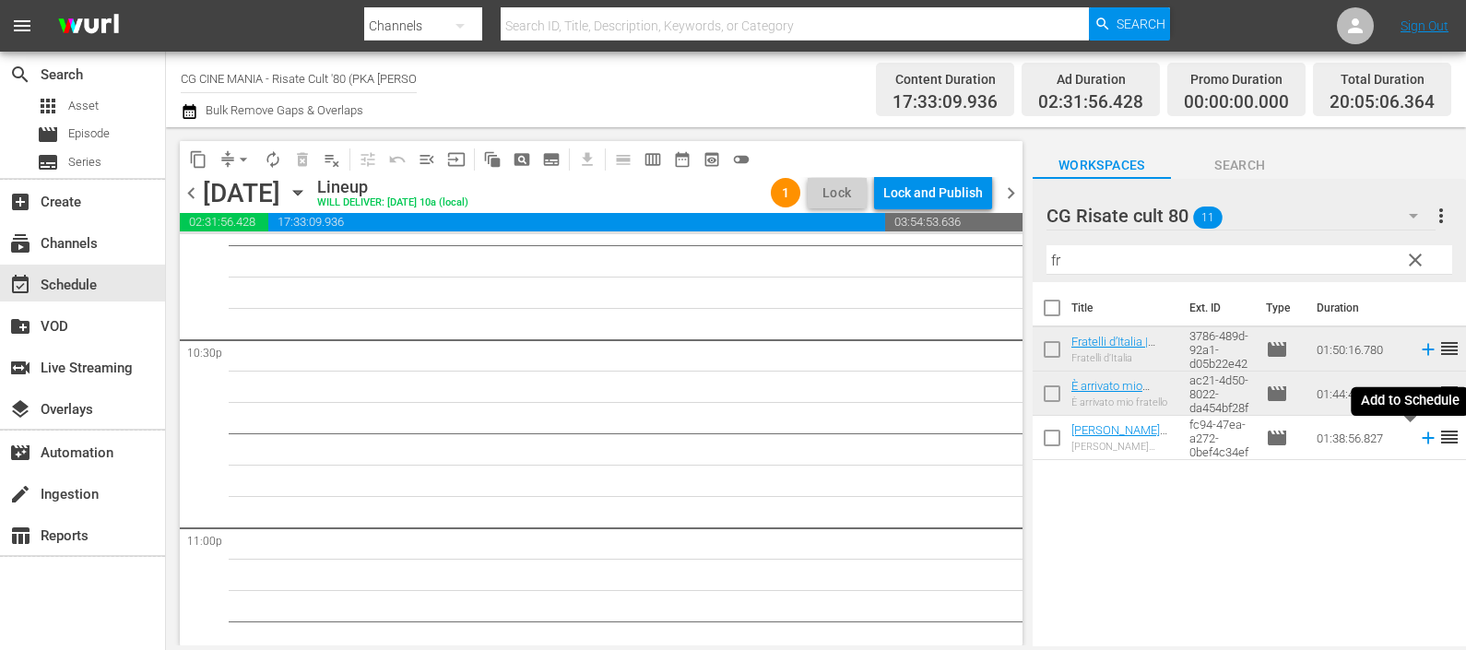
click at [1418, 442] on icon at bounding box center [1428, 438] width 20 height 20
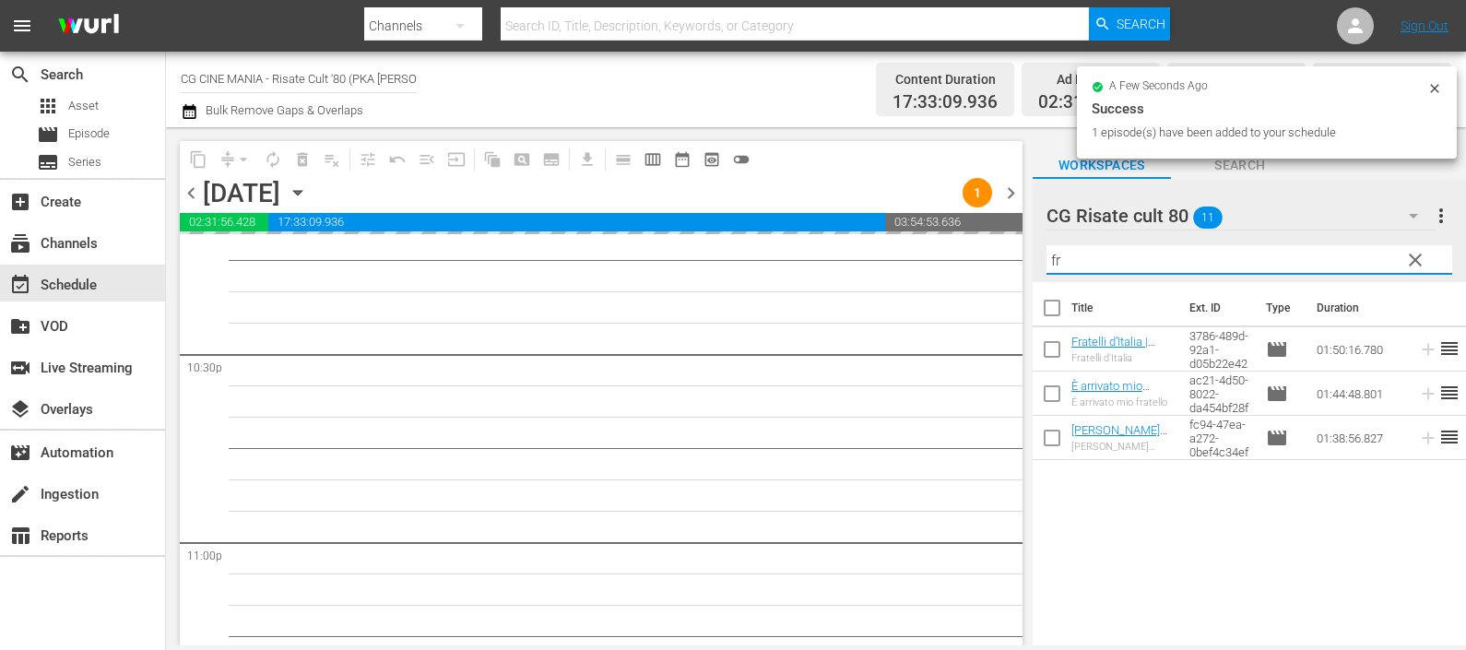
click at [1009, 246] on div "content_copy compress arrow_drop_down autorenew_outlined delete_forever_outline…" at bounding box center [816, 386] width 1300 height 518
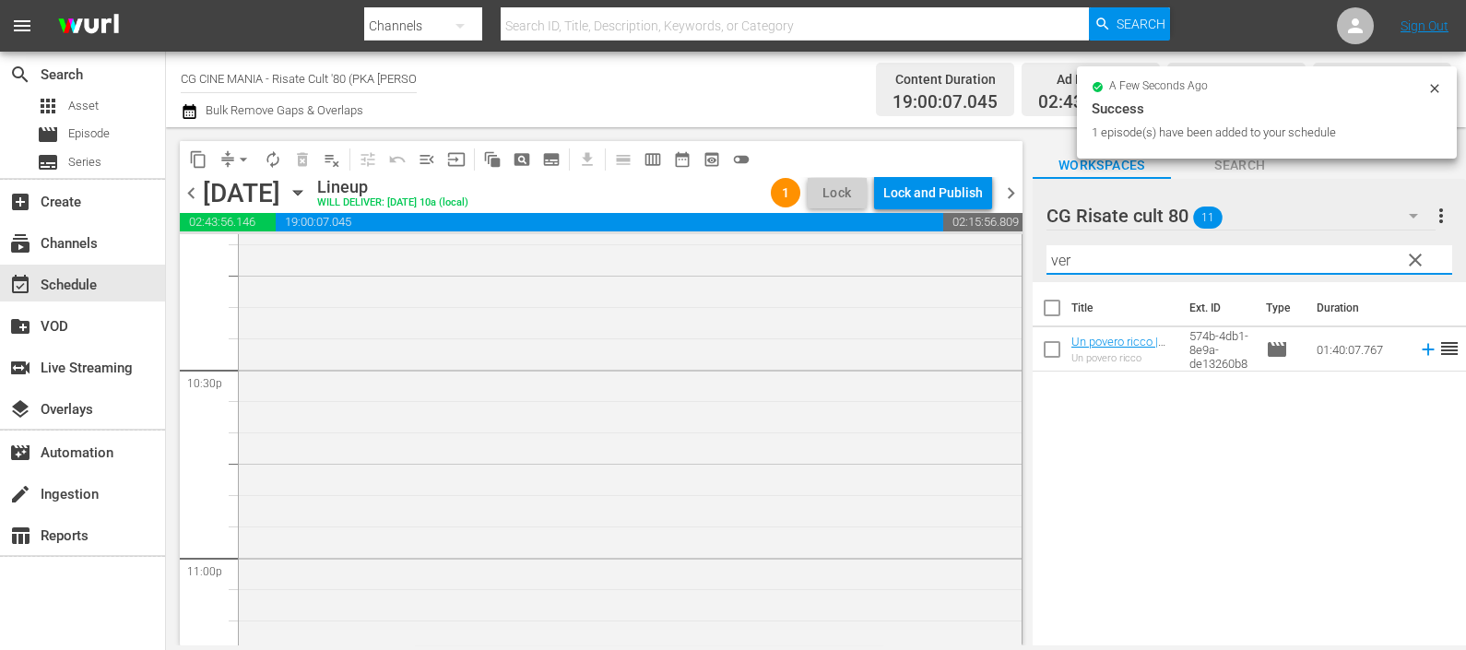
type input "ver"
click at [1418, 346] on icon at bounding box center [1428, 349] width 20 height 20
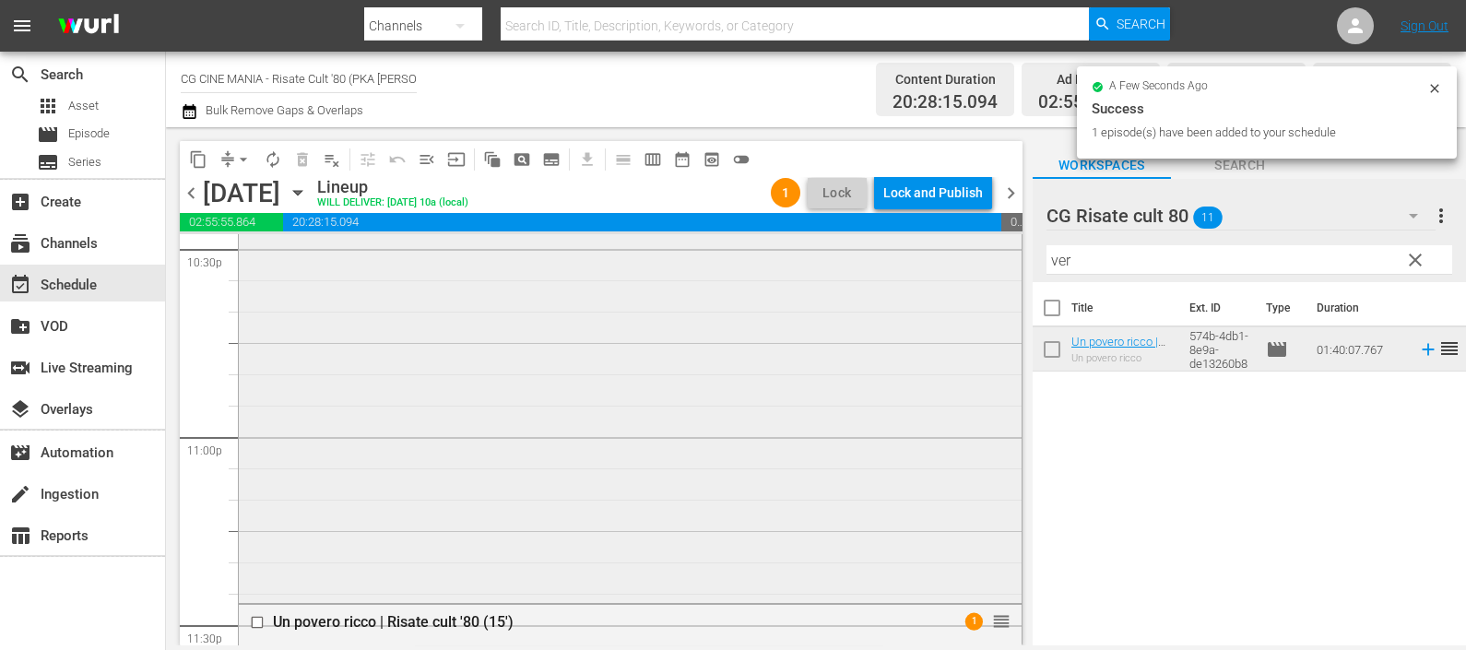
scroll to position [8384, 0]
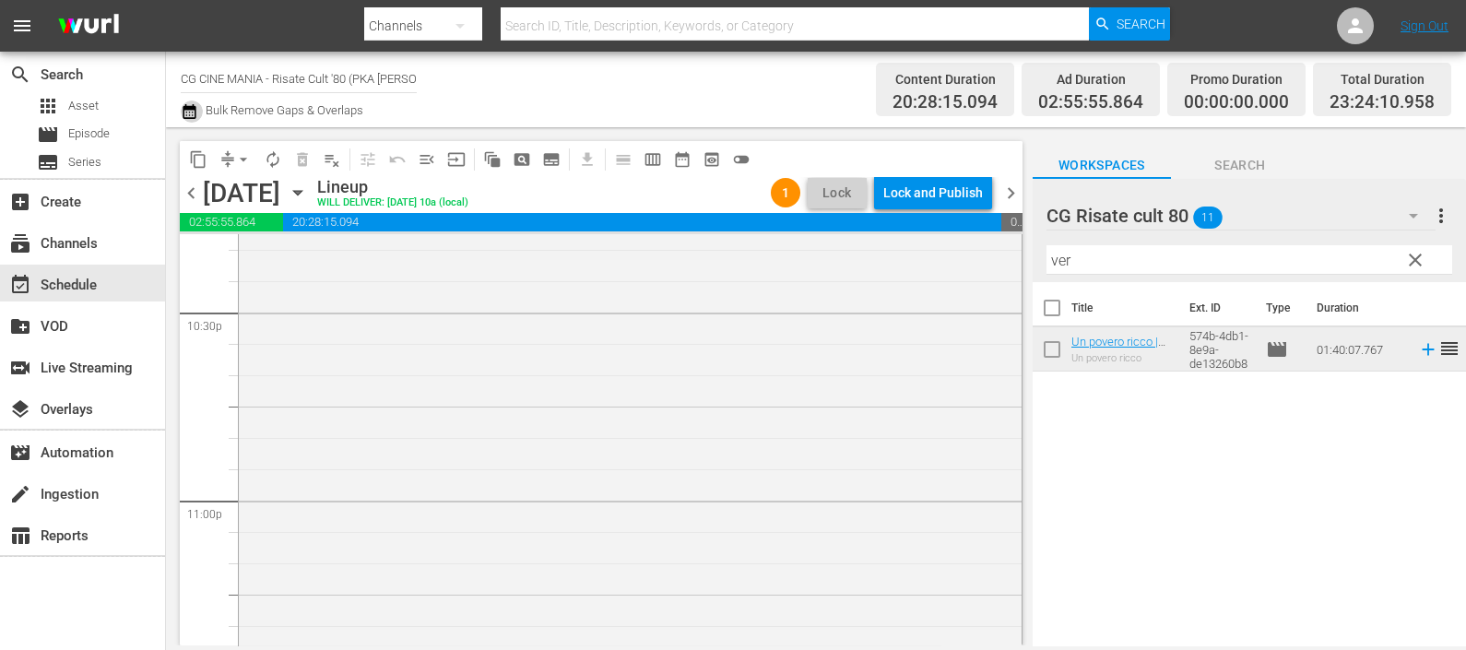
click at [198, 107] on button "button" at bounding box center [192, 111] width 22 height 22
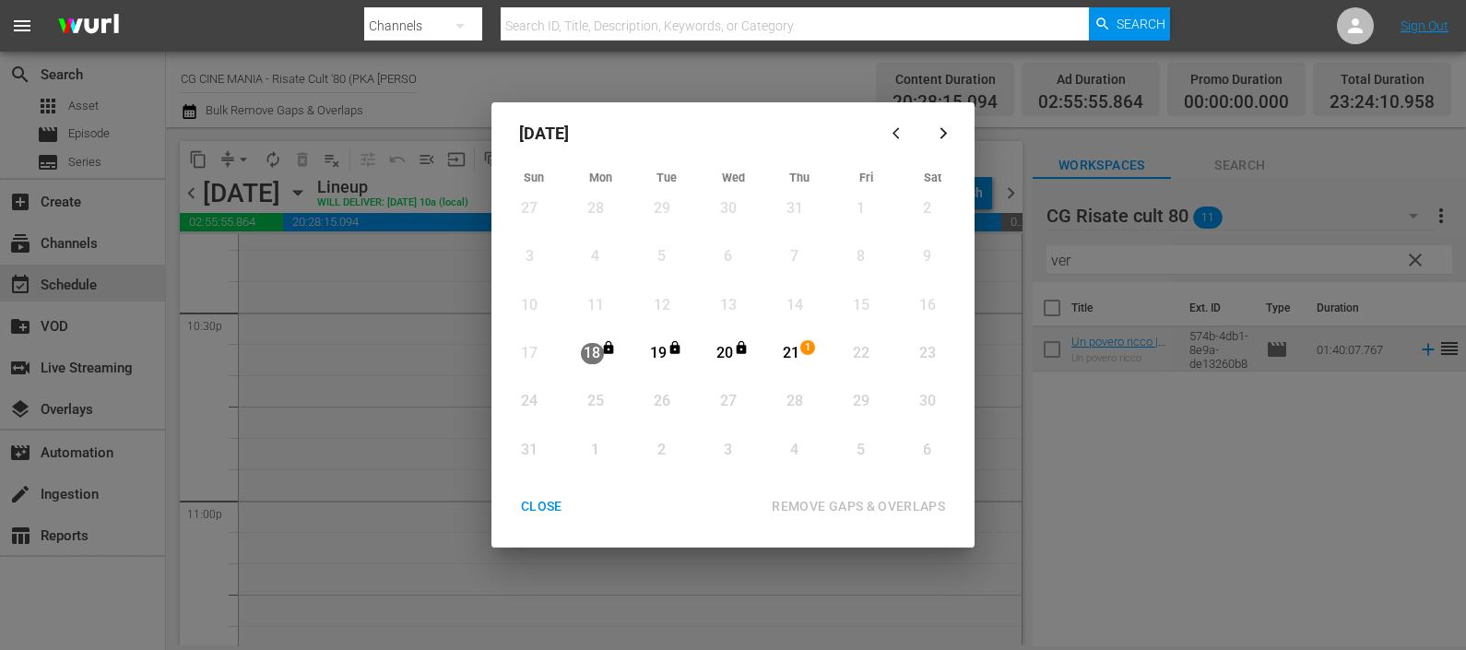
click at [789, 350] on div "21" at bounding box center [791, 353] width 23 height 21
click at [851, 498] on div "REMOVE GAPS & OVERLAPS" at bounding box center [858, 506] width 203 height 23
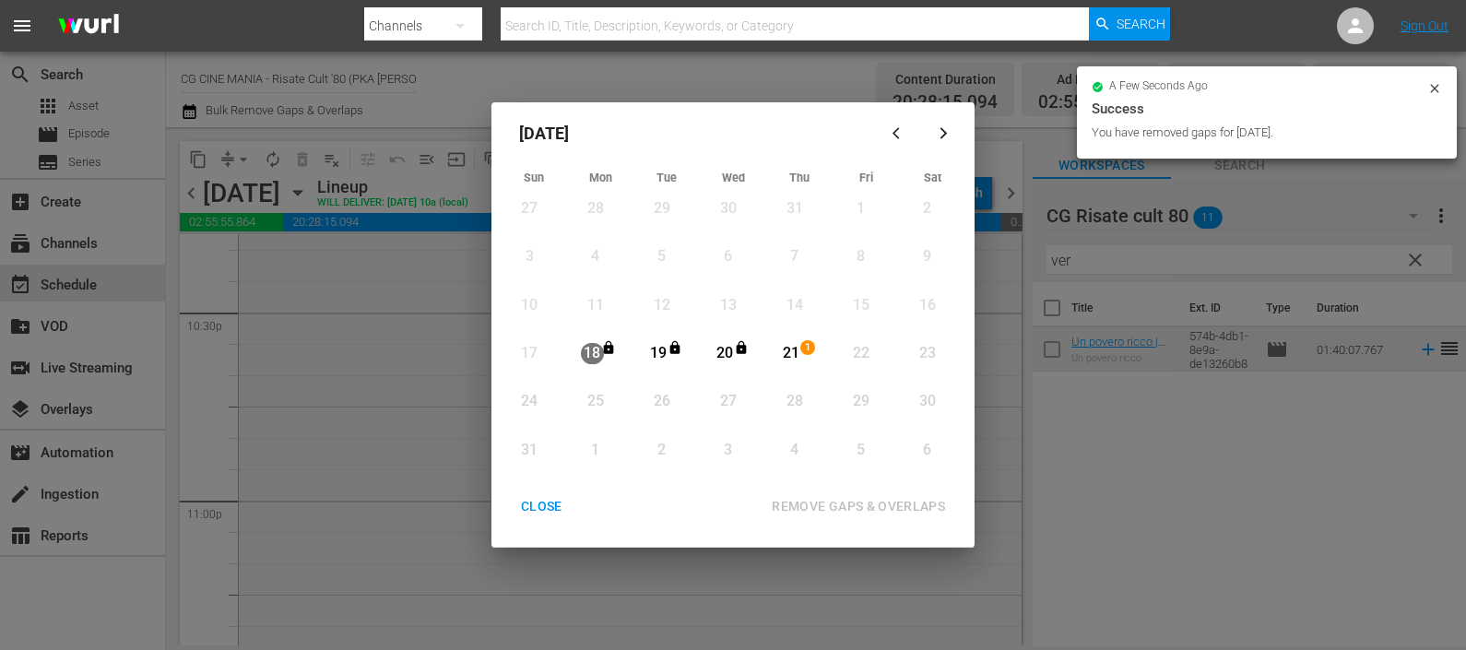
click at [542, 501] on div "CLOSE" at bounding box center [541, 506] width 71 height 23
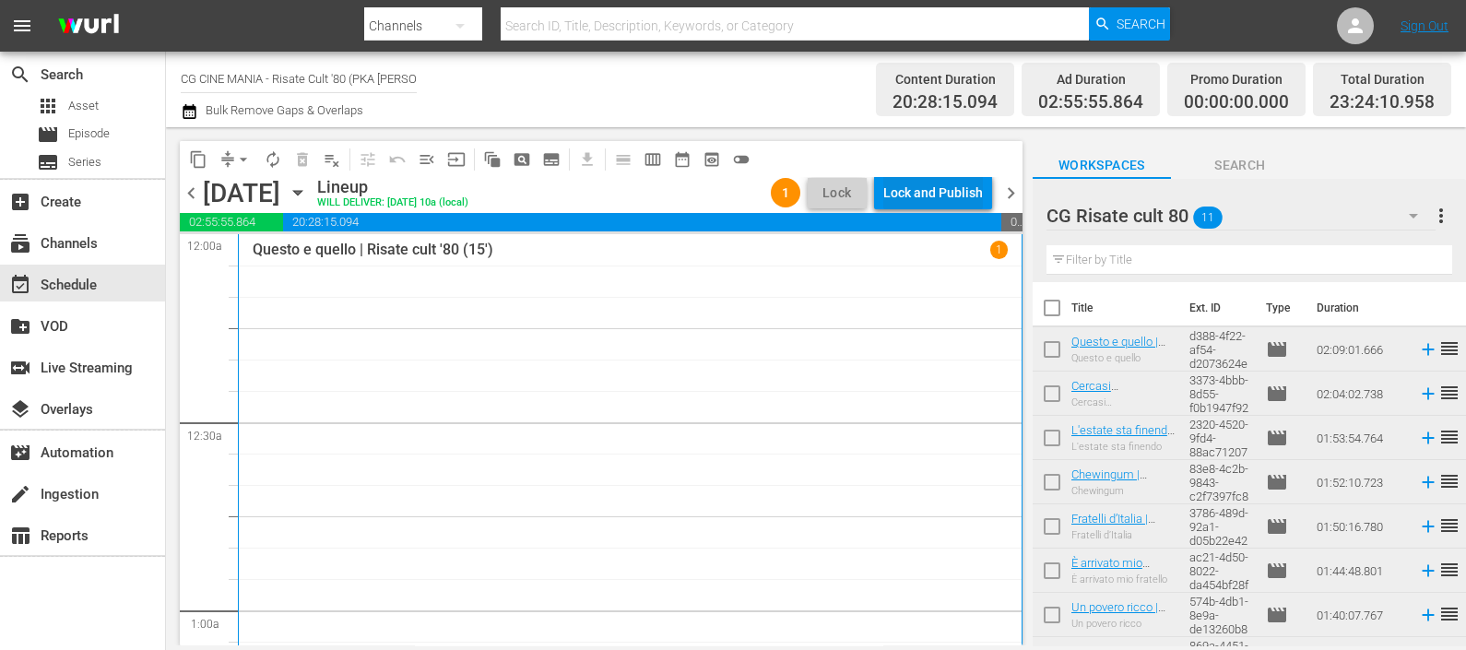
click at [945, 185] on div "Lock and Publish" at bounding box center [933, 192] width 100 height 33
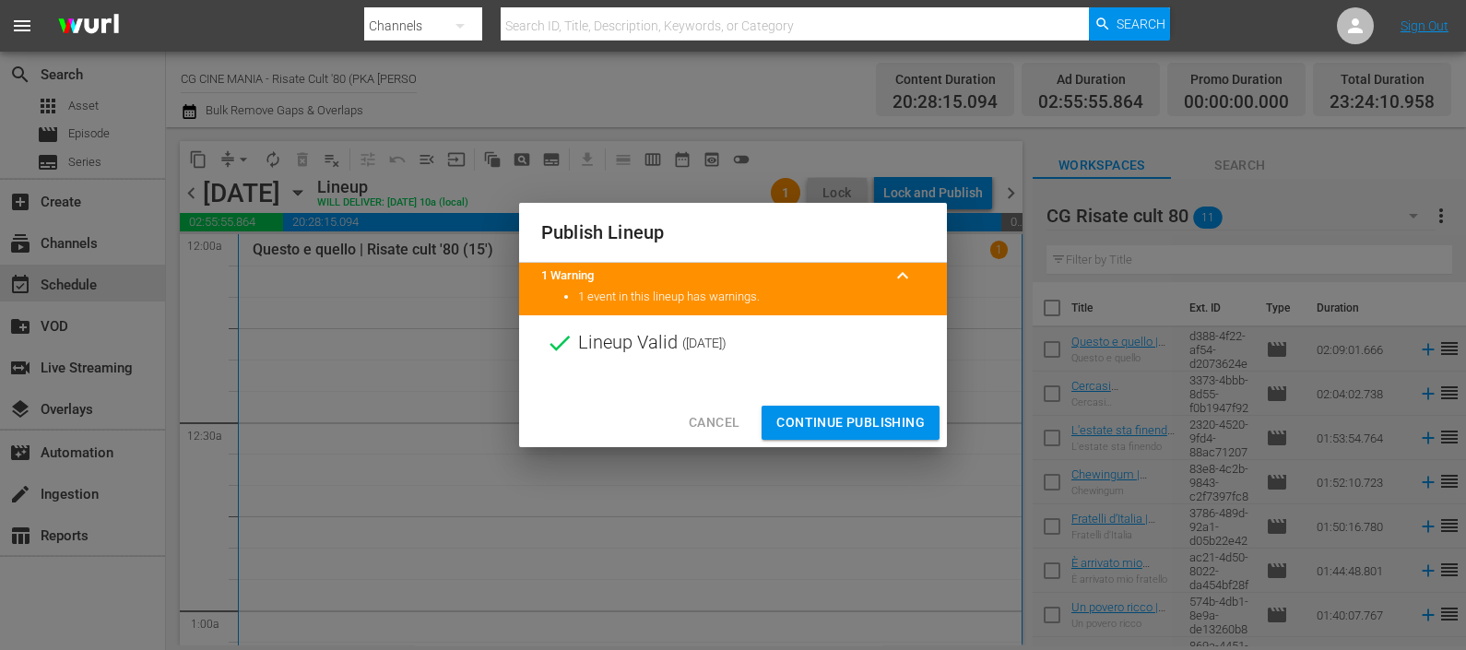
click at [876, 419] on span "Continue Publishing" at bounding box center [850, 422] width 148 height 23
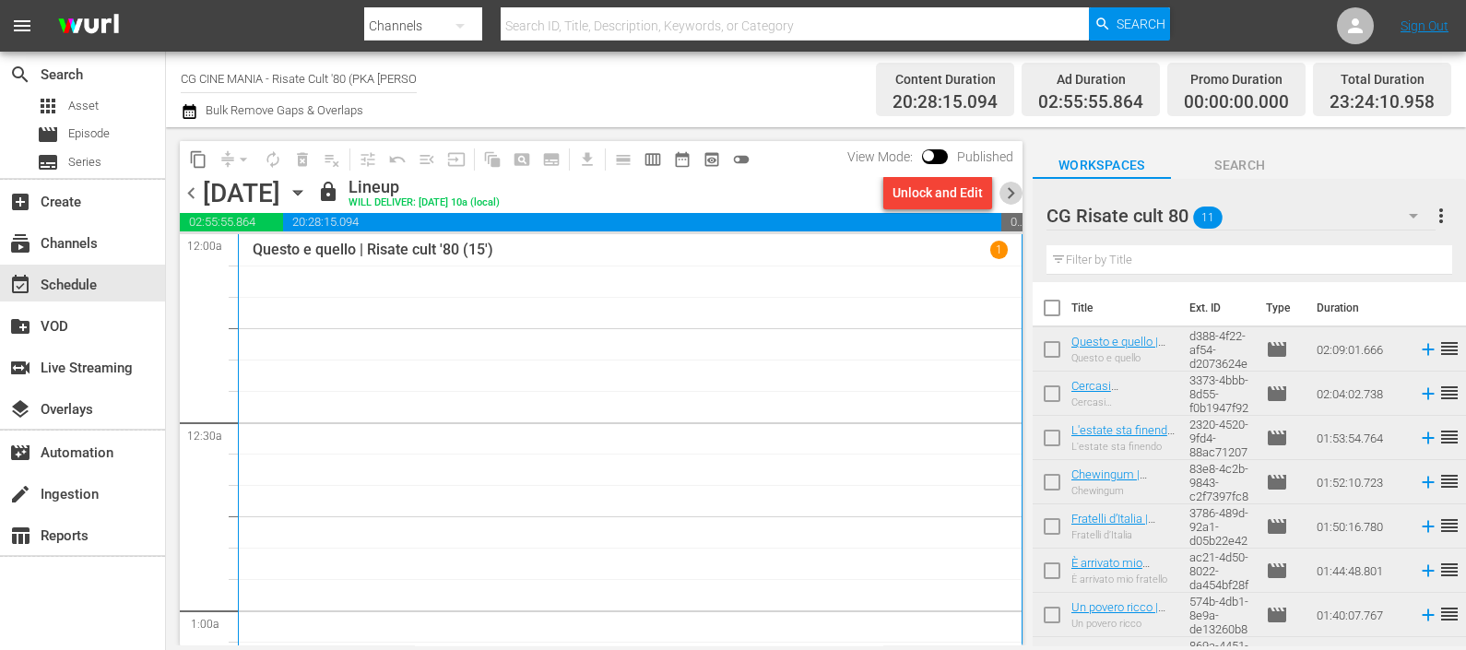
click at [1009, 193] on span "chevron_right" at bounding box center [1010, 193] width 23 height 23
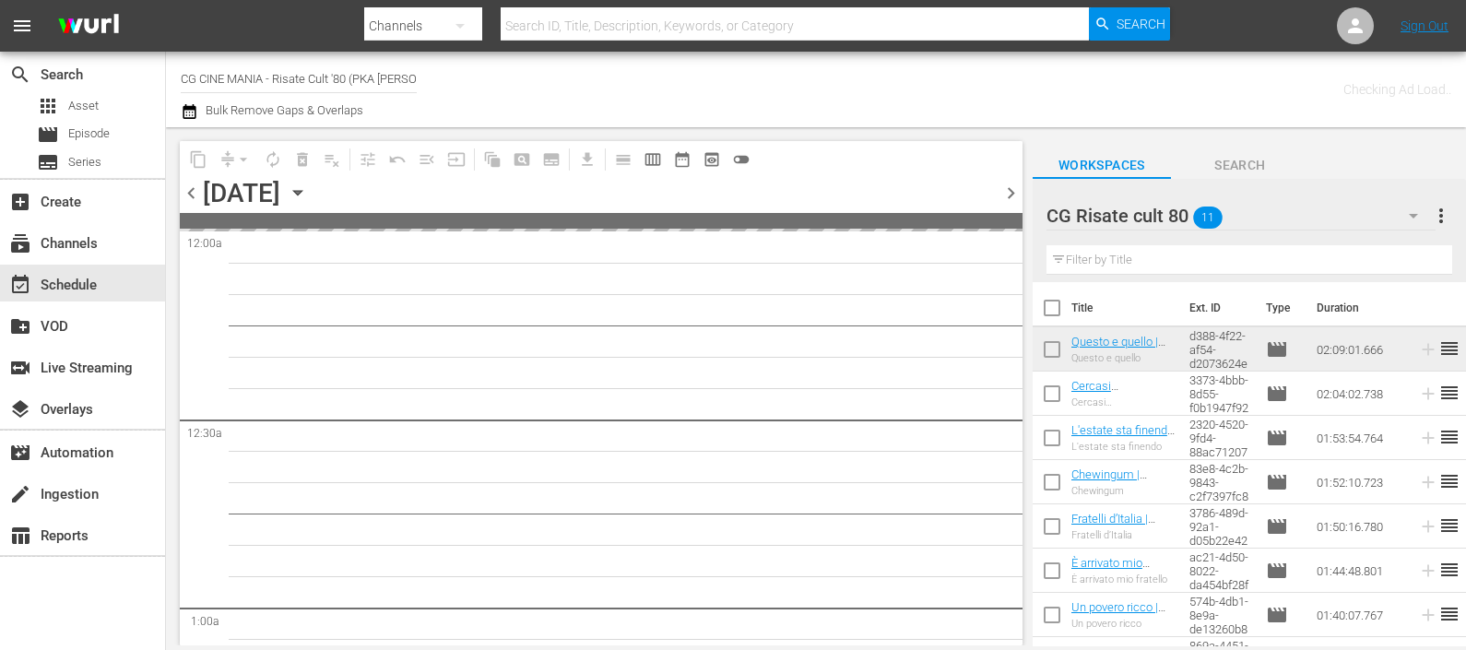
click at [1129, 264] on input "text" at bounding box center [1249, 259] width 406 height 29
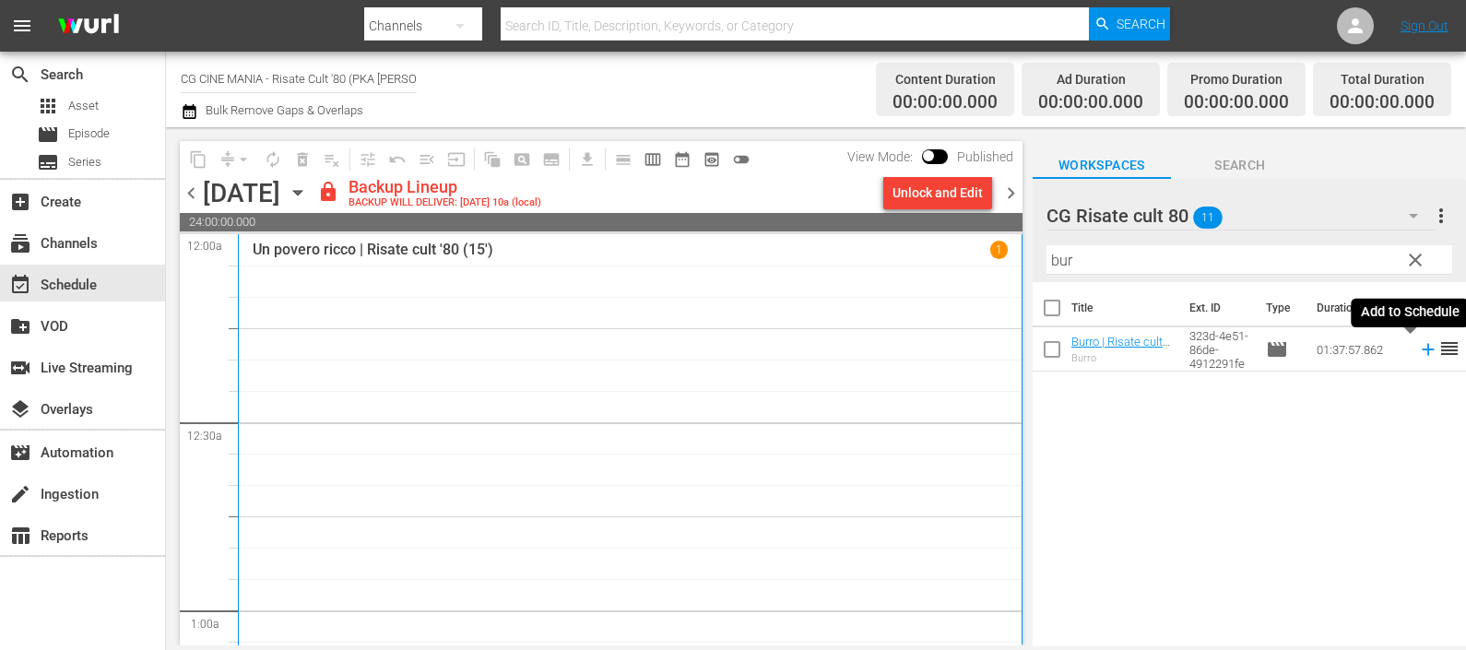
click at [1418, 357] on icon at bounding box center [1428, 349] width 20 height 20
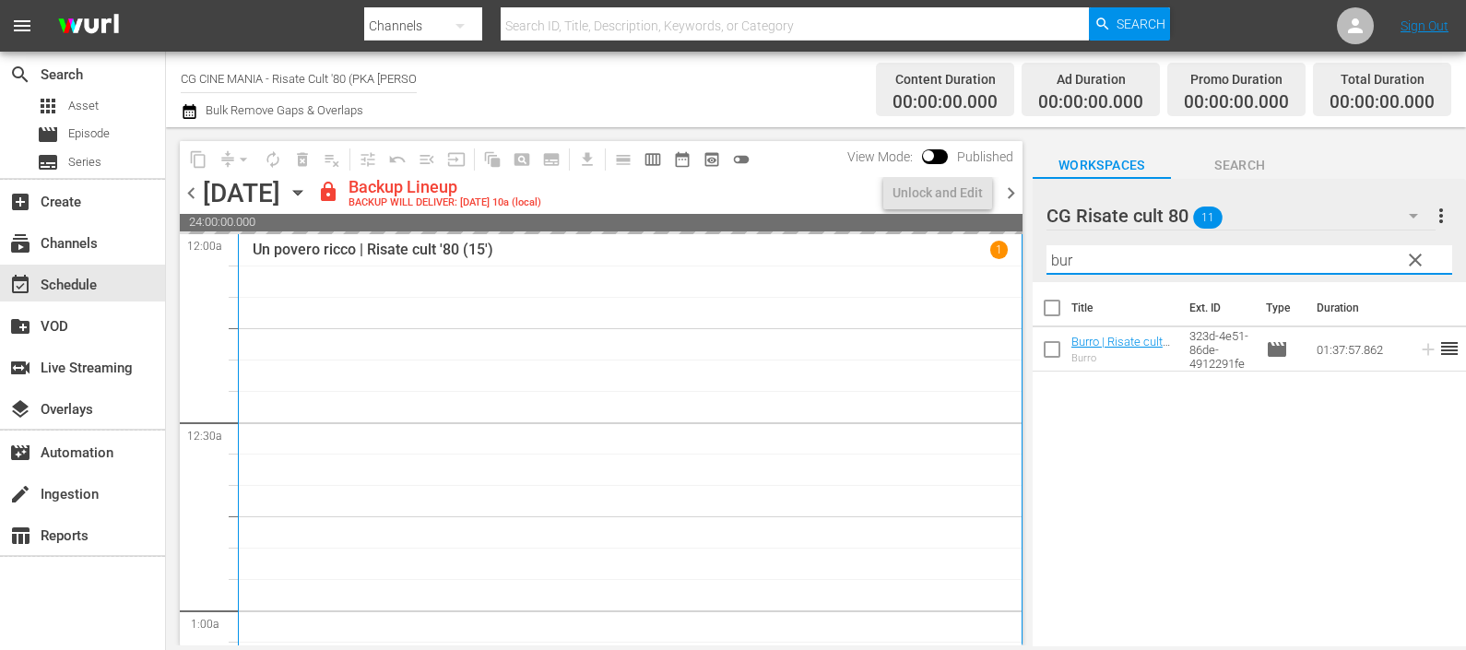
drag, startPoint x: 1105, startPoint y: 251, endPoint x: 1005, endPoint y: 243, distance: 100.8
click at [1008, 243] on div "content_copy compress arrow_drop_down autorenew_outlined delete_forever_outline…" at bounding box center [816, 386] width 1300 height 518
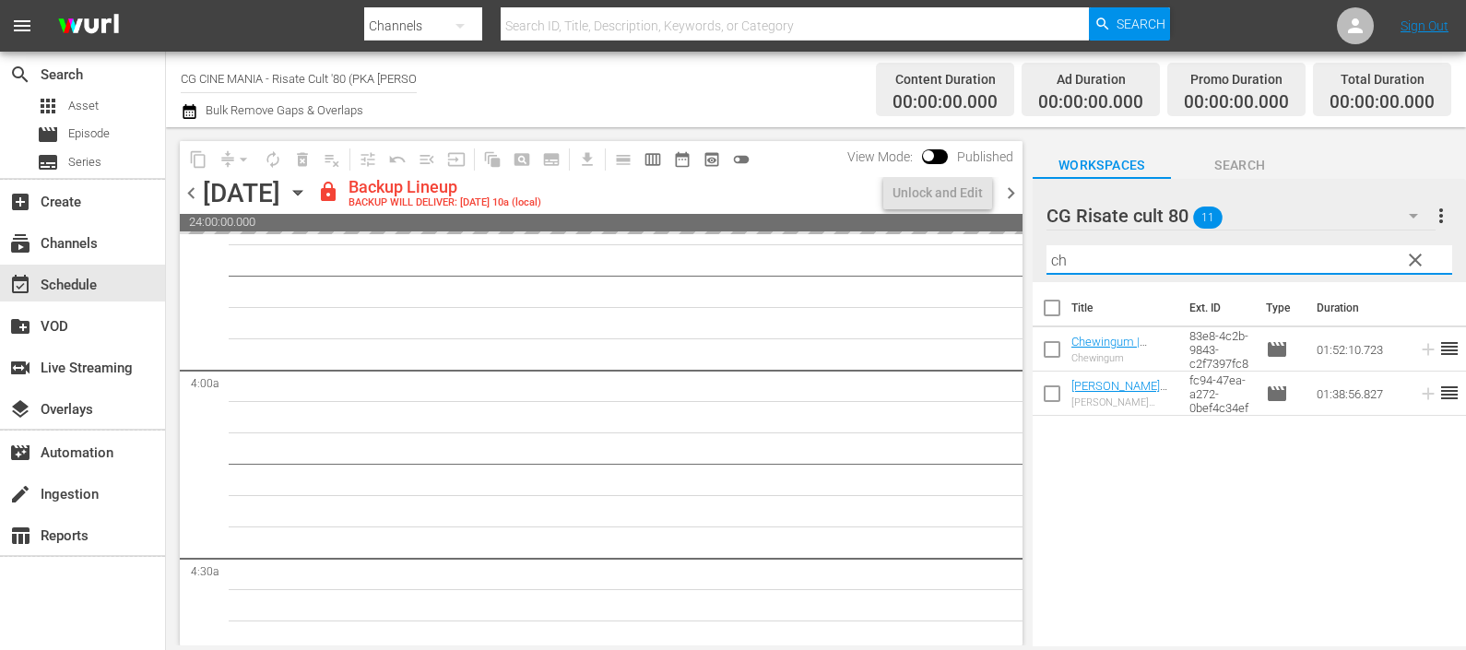
scroll to position [1497, 0]
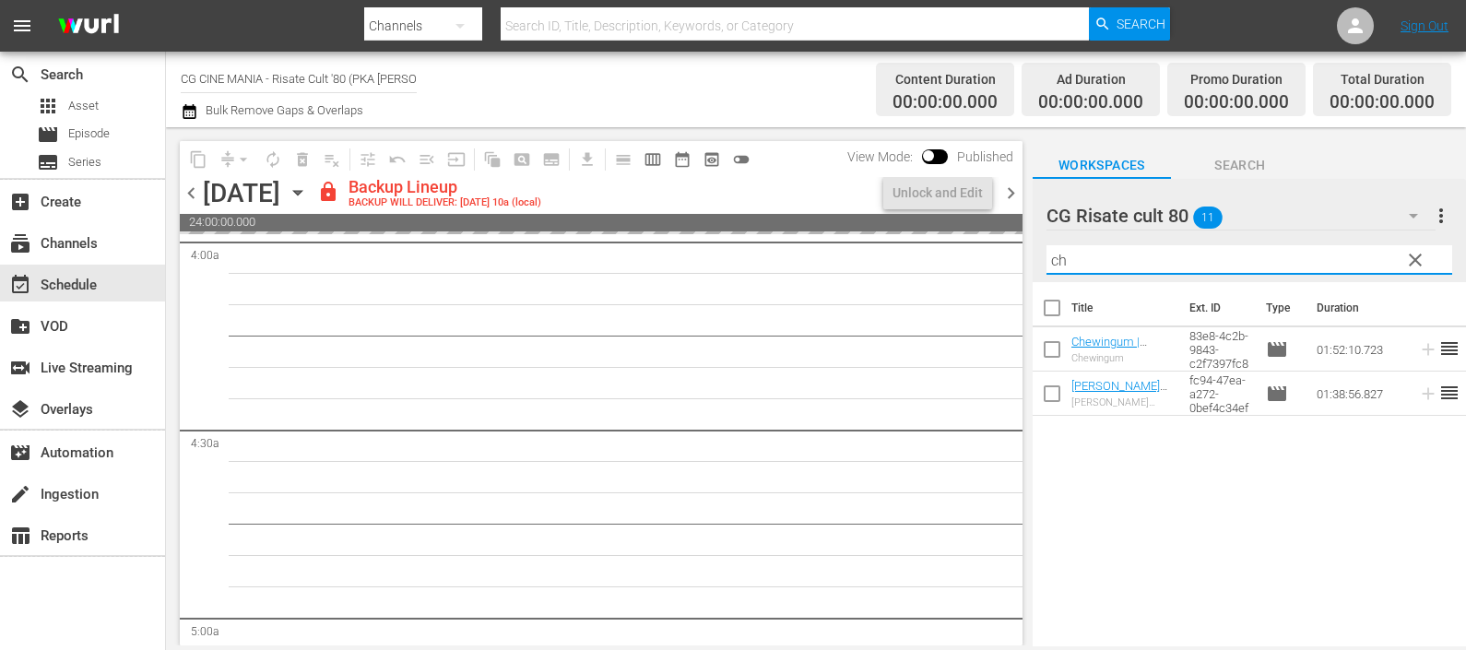
click at [192, 195] on span "chevron_left" at bounding box center [191, 193] width 23 height 23
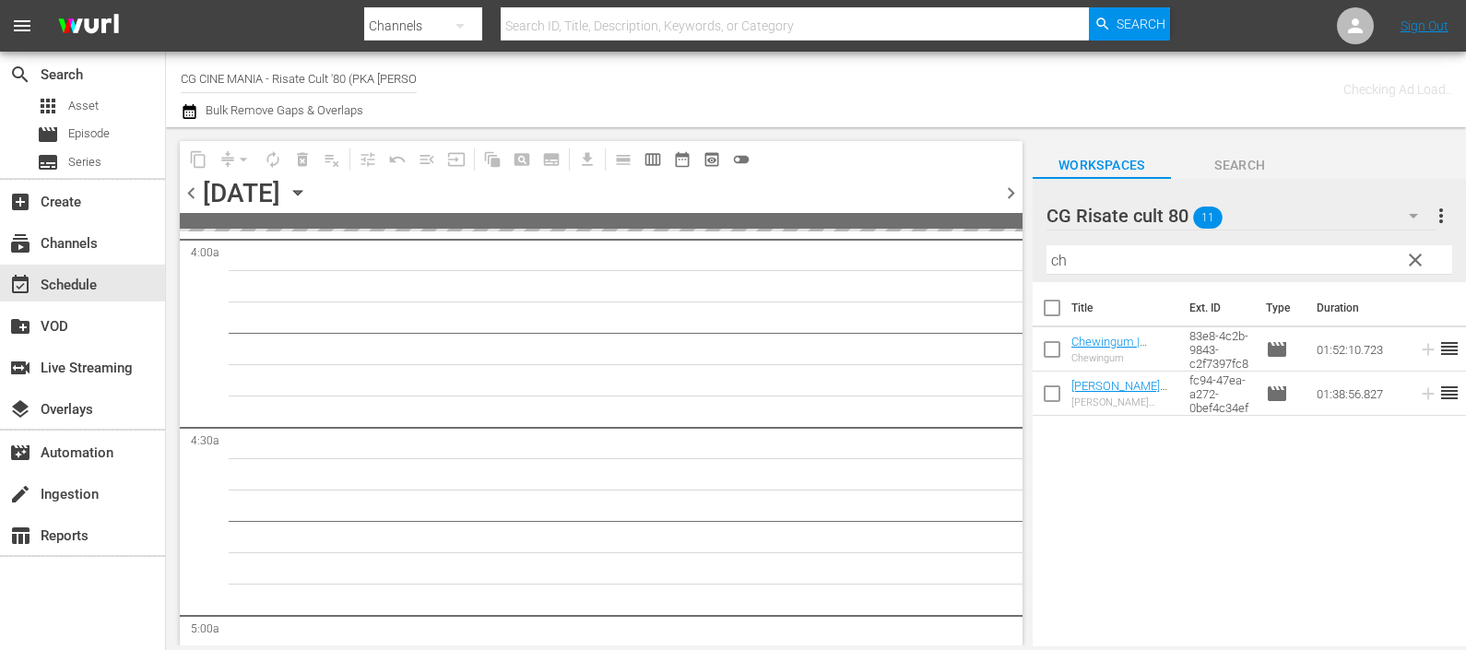
scroll to position [1529, 0]
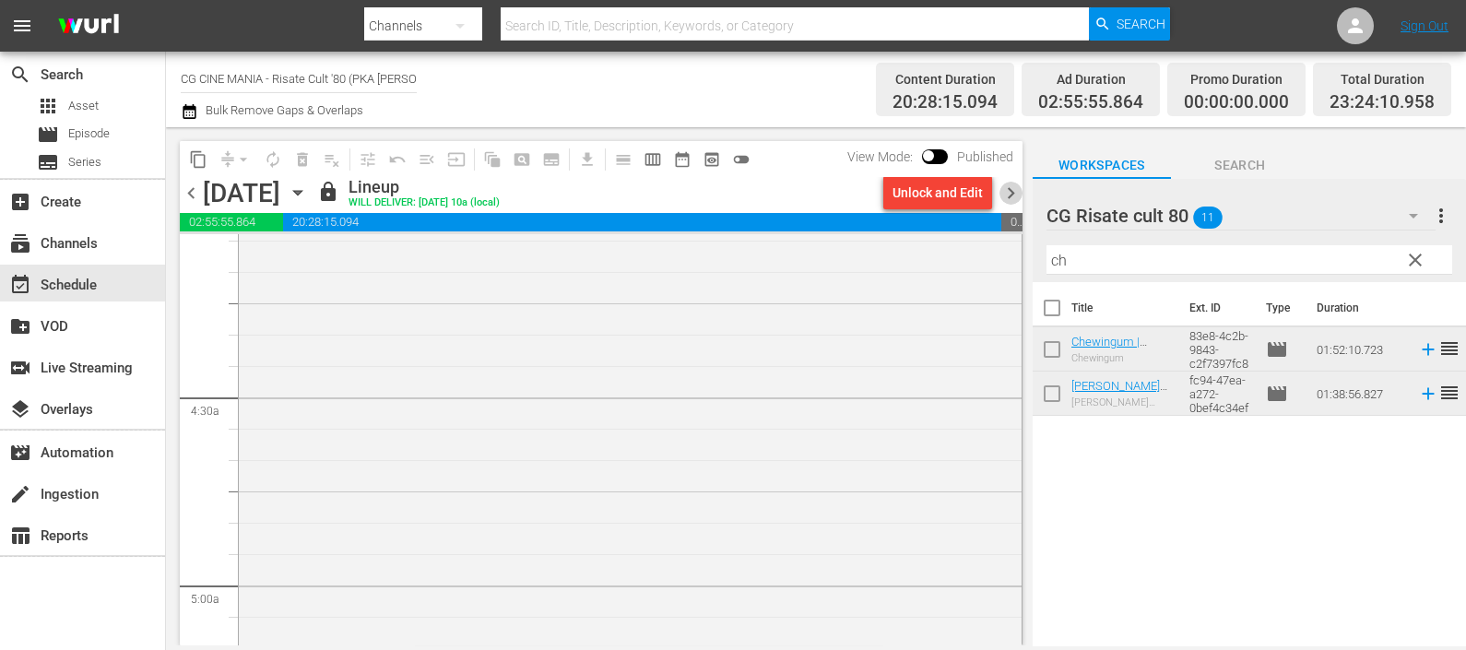
click at [1016, 194] on span "chevron_right" at bounding box center [1010, 193] width 23 height 23
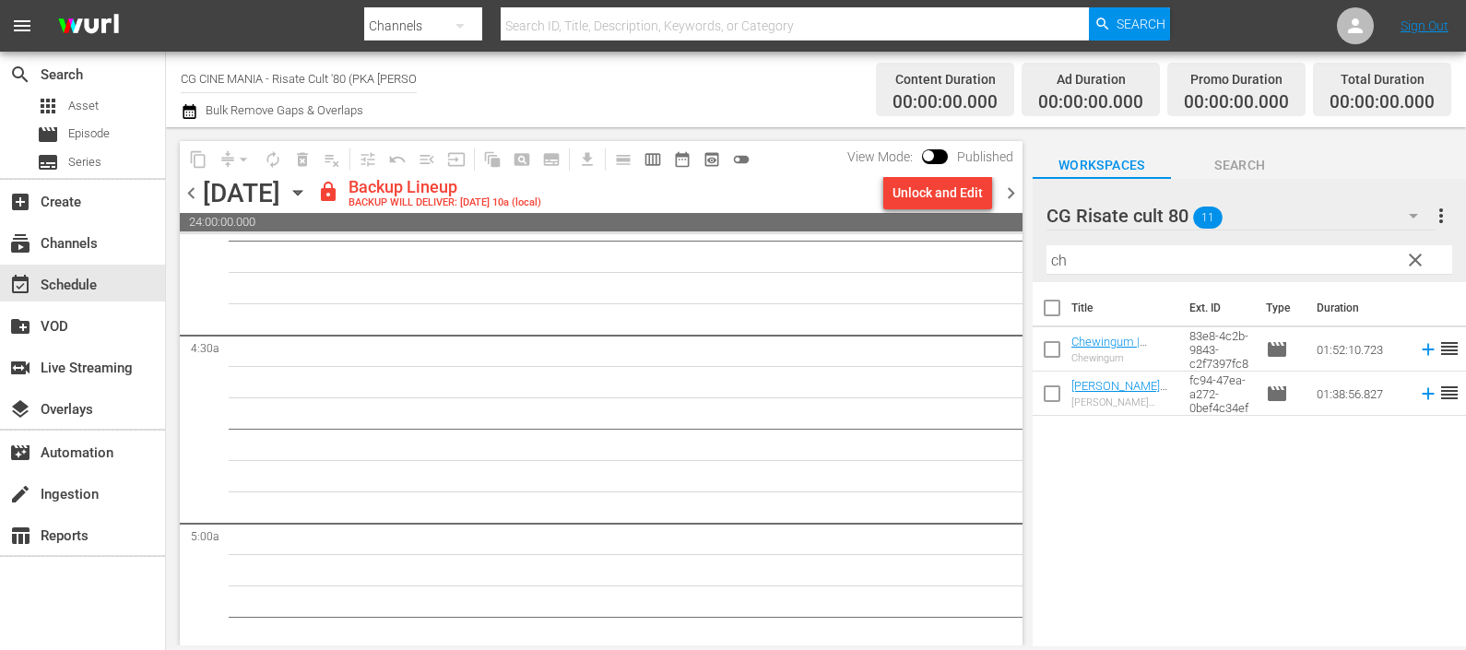
scroll to position [1561, 0]
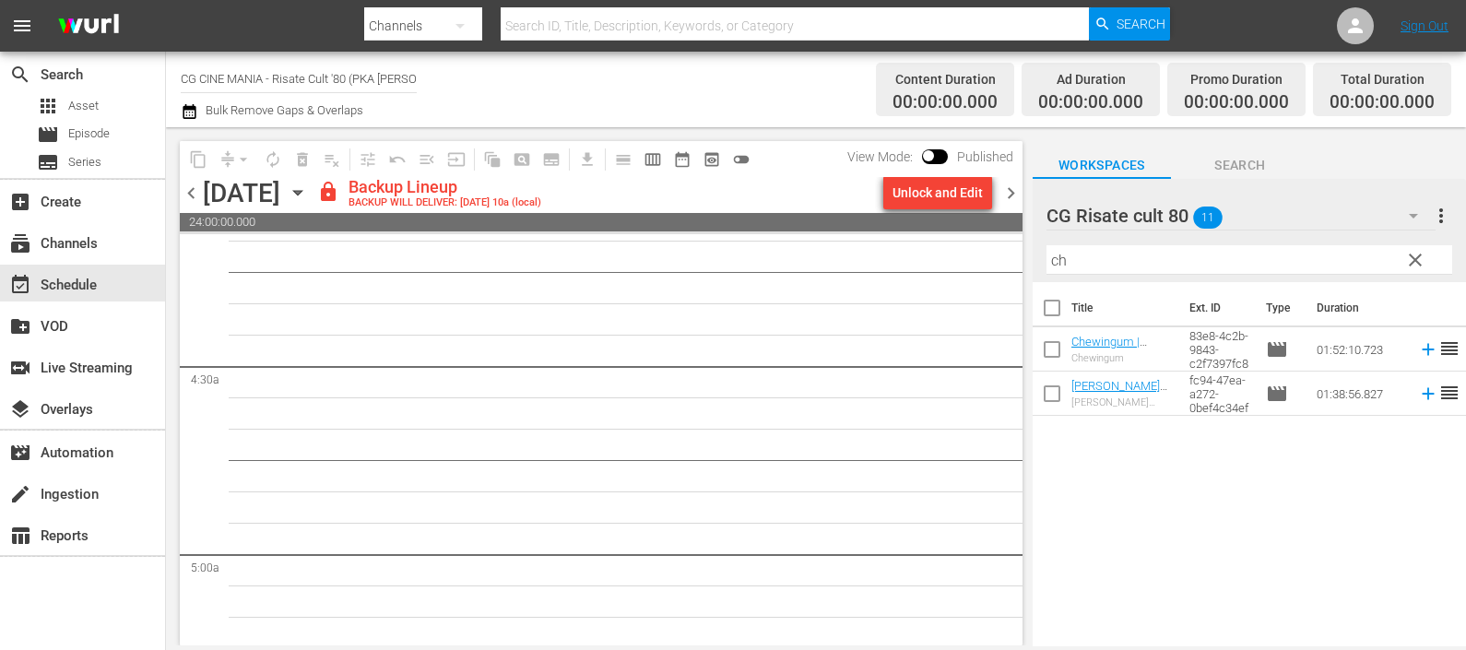
click at [944, 187] on div "Unlock and Edit" at bounding box center [937, 192] width 90 height 33
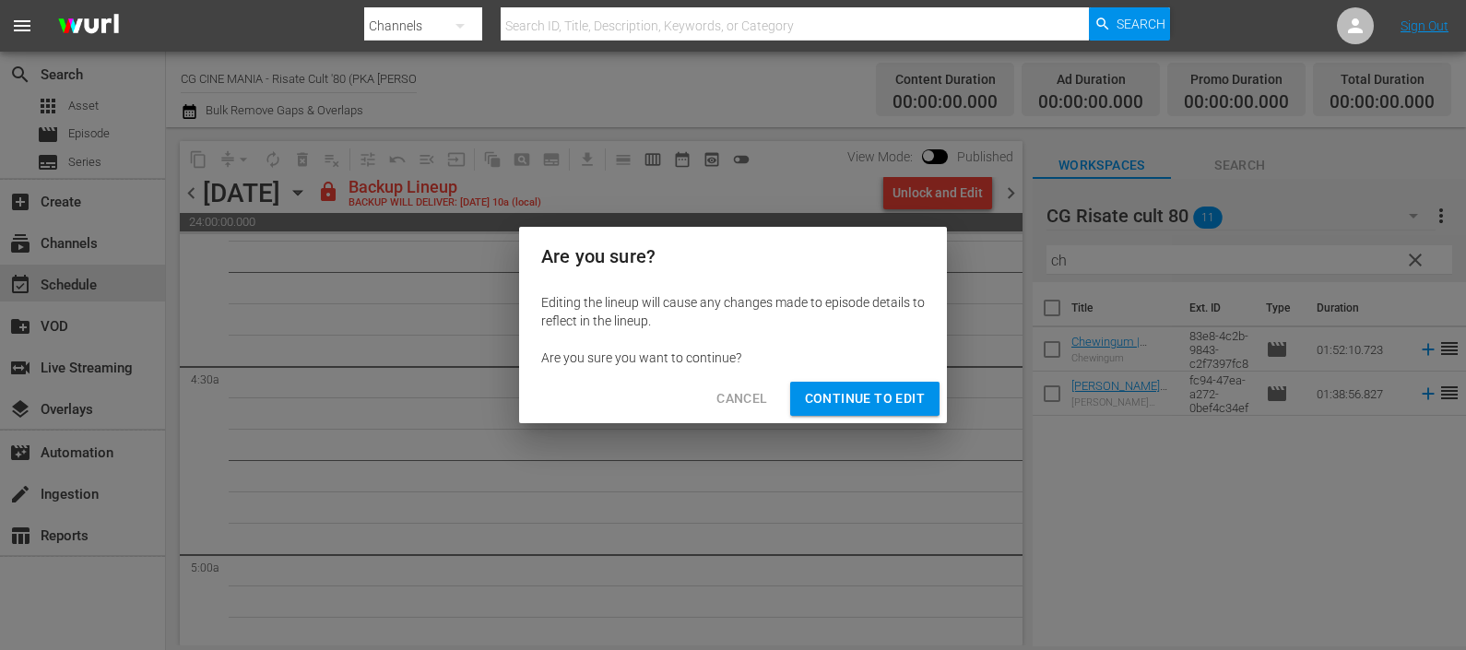
click at [889, 400] on span "Continue to Edit" at bounding box center [865, 398] width 120 height 23
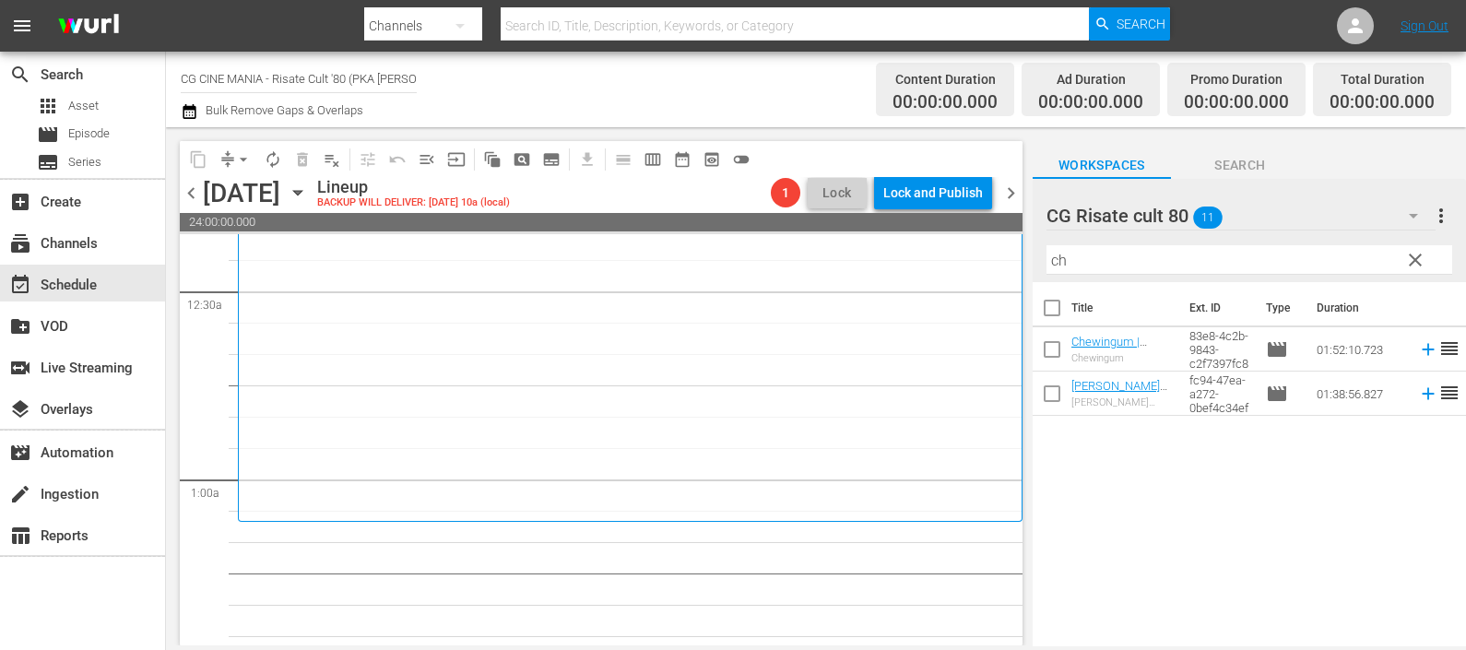
scroll to position [0, 0]
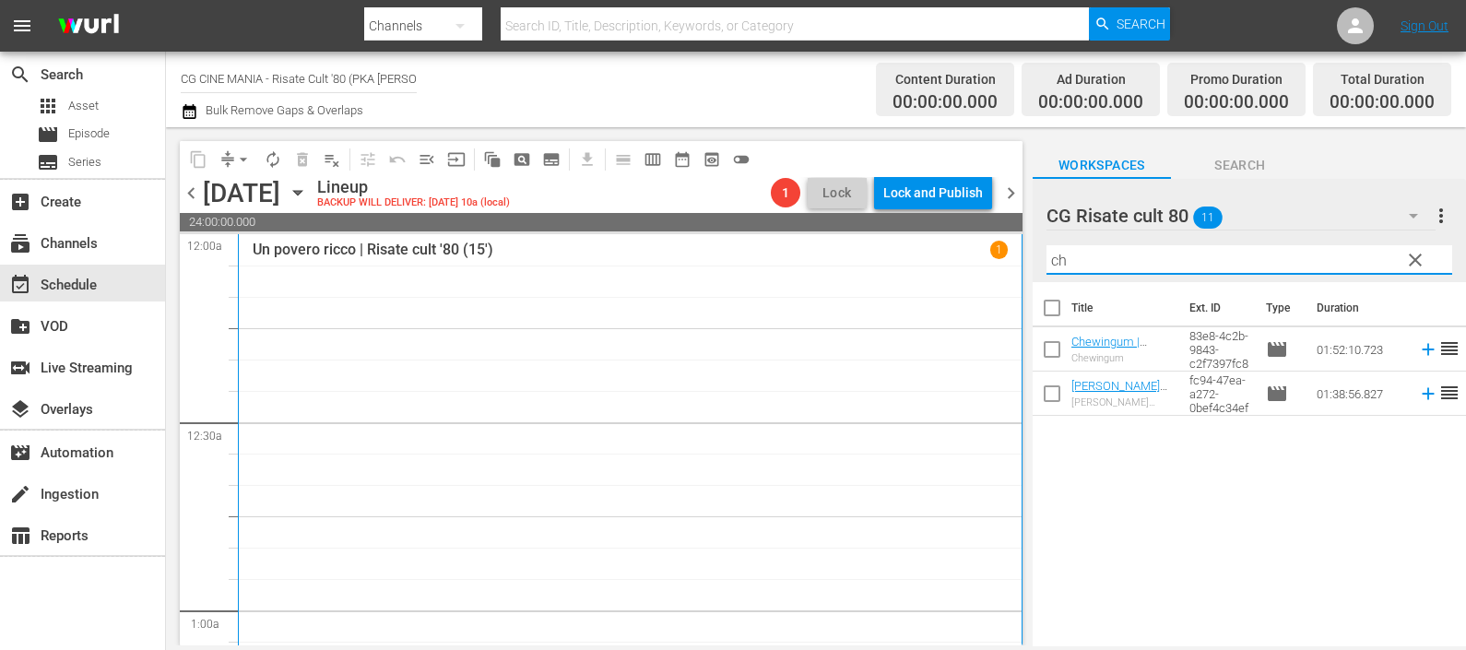
drag, startPoint x: 1133, startPoint y: 261, endPoint x: 961, endPoint y: 254, distance: 171.6
click at [961, 254] on div "content_copy compress arrow_drop_down autorenew_outlined delete_forever_outline…" at bounding box center [816, 386] width 1300 height 518
click at [1421, 349] on icon at bounding box center [1427, 350] width 12 height 12
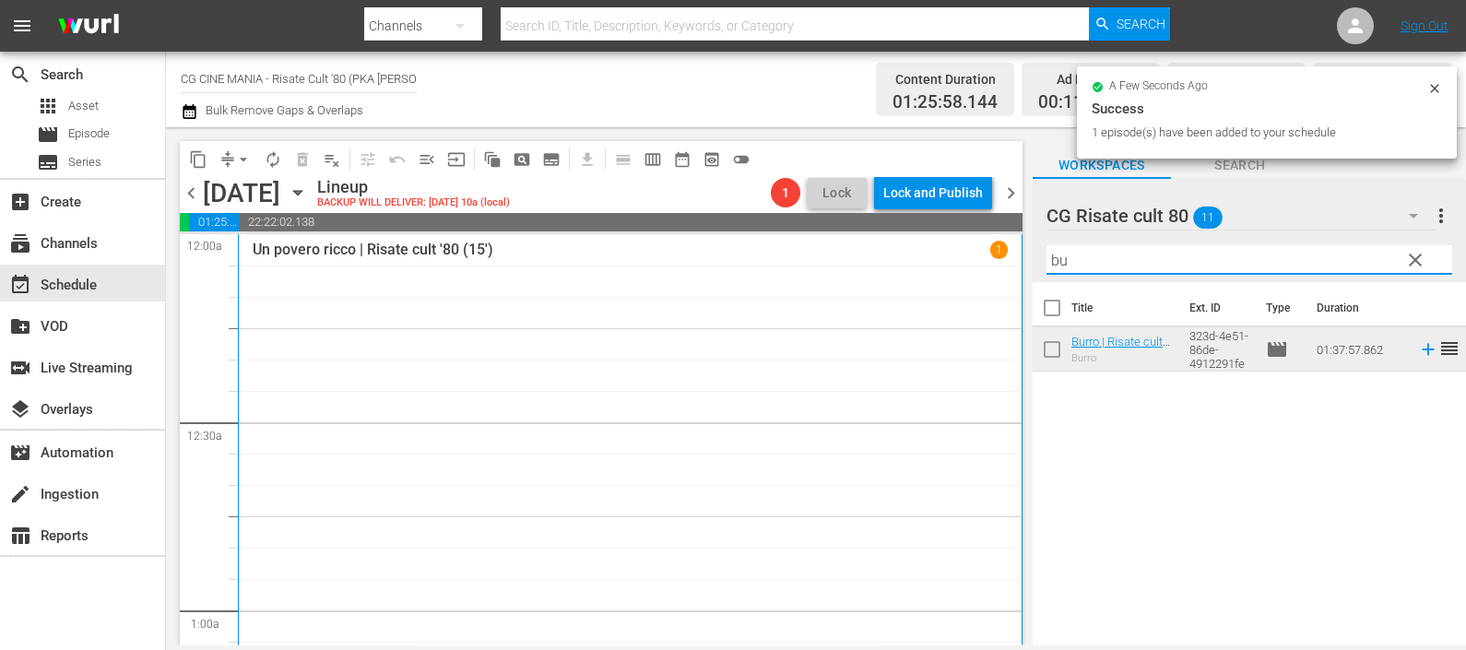
drag, startPoint x: 1115, startPoint y: 265, endPoint x: 977, endPoint y: 253, distance: 138.8
click at [977, 252] on div "content_copy compress arrow_drop_down autorenew_outlined delete_forever_outline…" at bounding box center [816, 386] width 1300 height 518
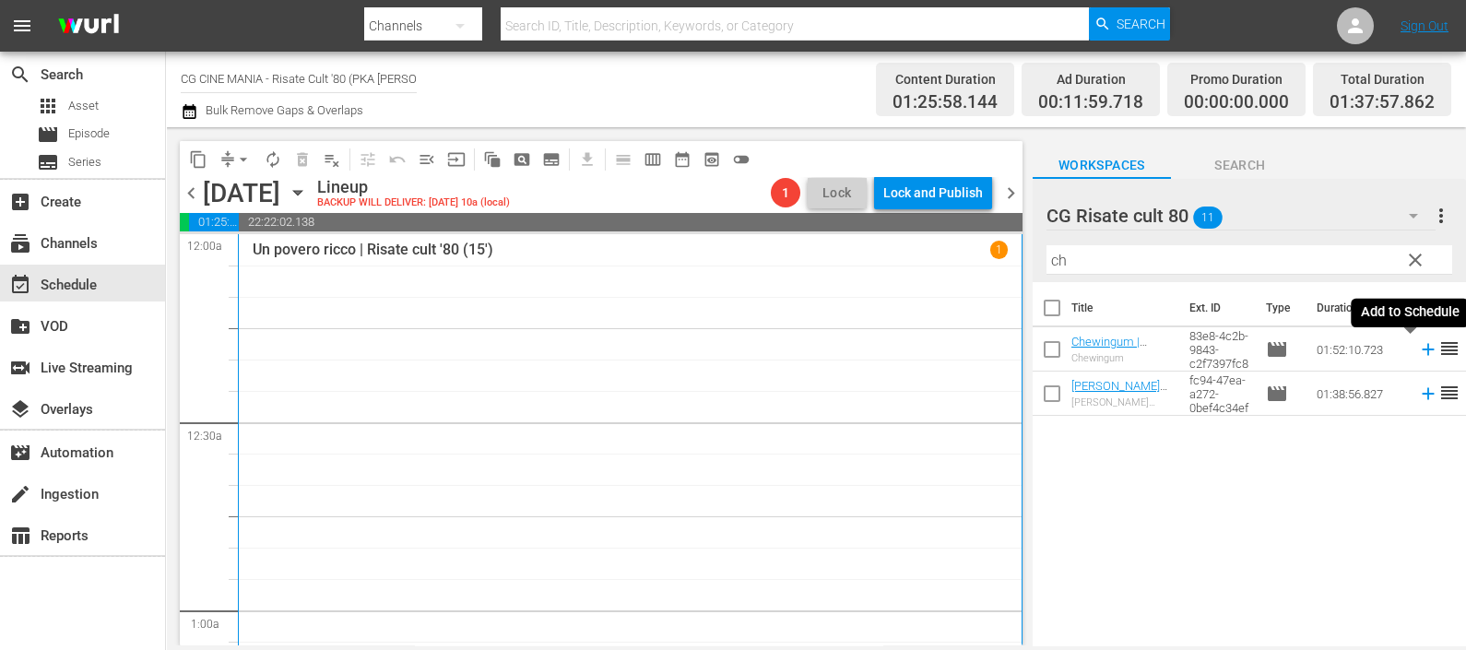
click at [1418, 355] on icon at bounding box center [1428, 349] width 20 height 20
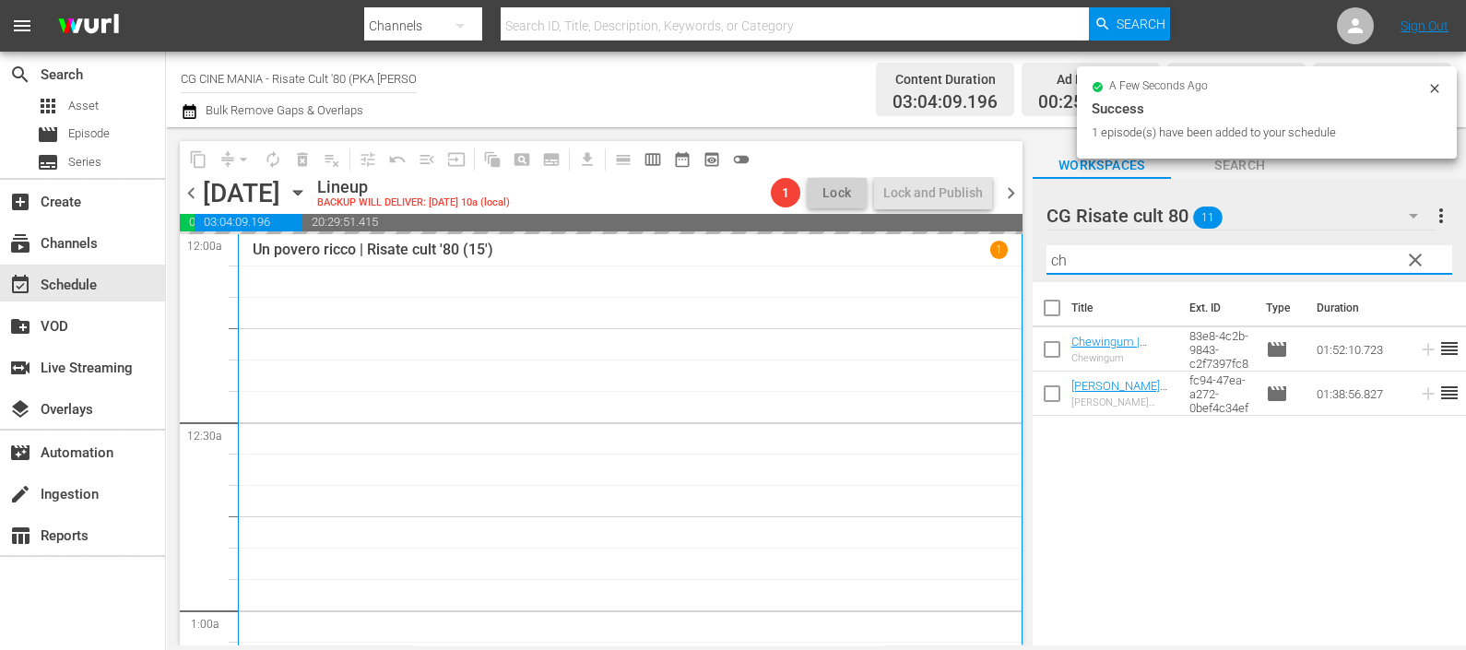
drag, startPoint x: 1106, startPoint y: 255, endPoint x: 973, endPoint y: 253, distance: 133.7
click at [973, 250] on div "content_copy compress arrow_drop_down autorenew_outlined delete_forever_outline…" at bounding box center [816, 386] width 1300 height 518
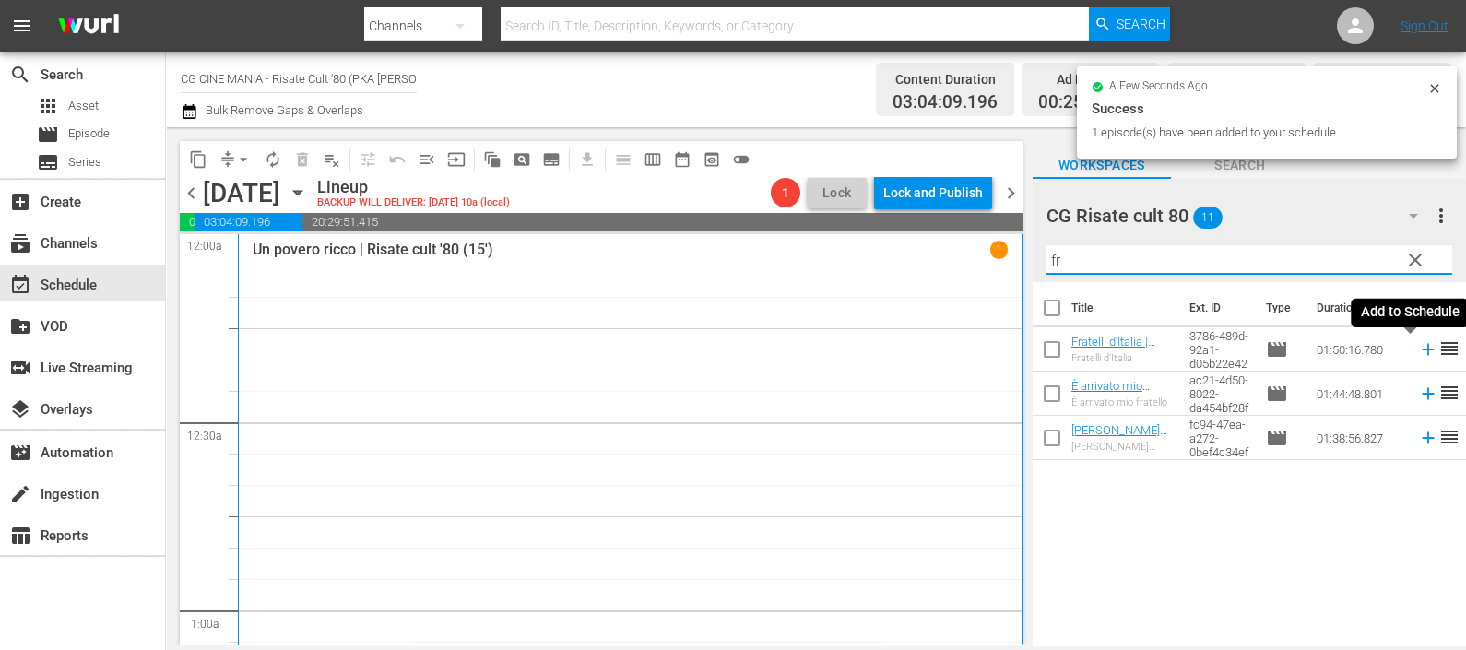
click at [1418, 348] on icon at bounding box center [1428, 349] width 20 height 20
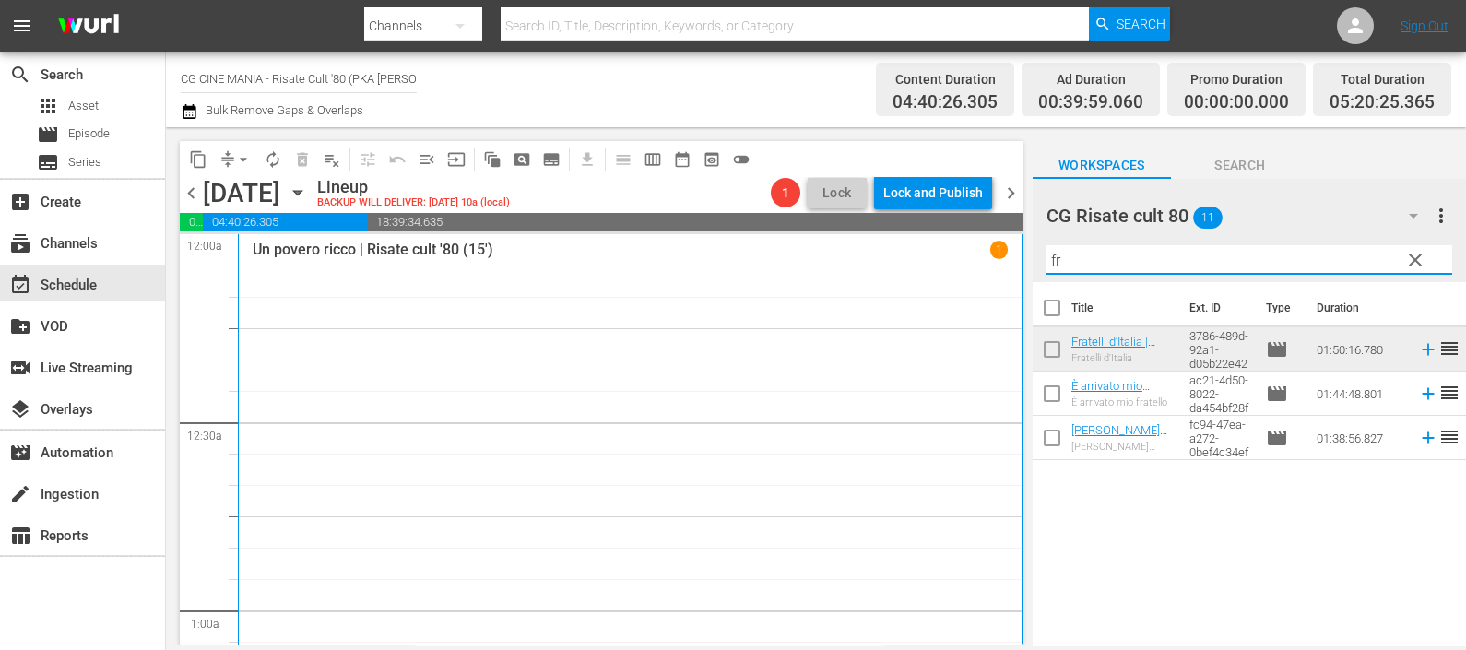
drag, startPoint x: 1101, startPoint y: 263, endPoint x: 1000, endPoint y: 274, distance: 101.1
click at [1001, 272] on div "content_copy compress arrow_drop_down autorenew_outlined delete_forever_outline…" at bounding box center [816, 386] width 1300 height 518
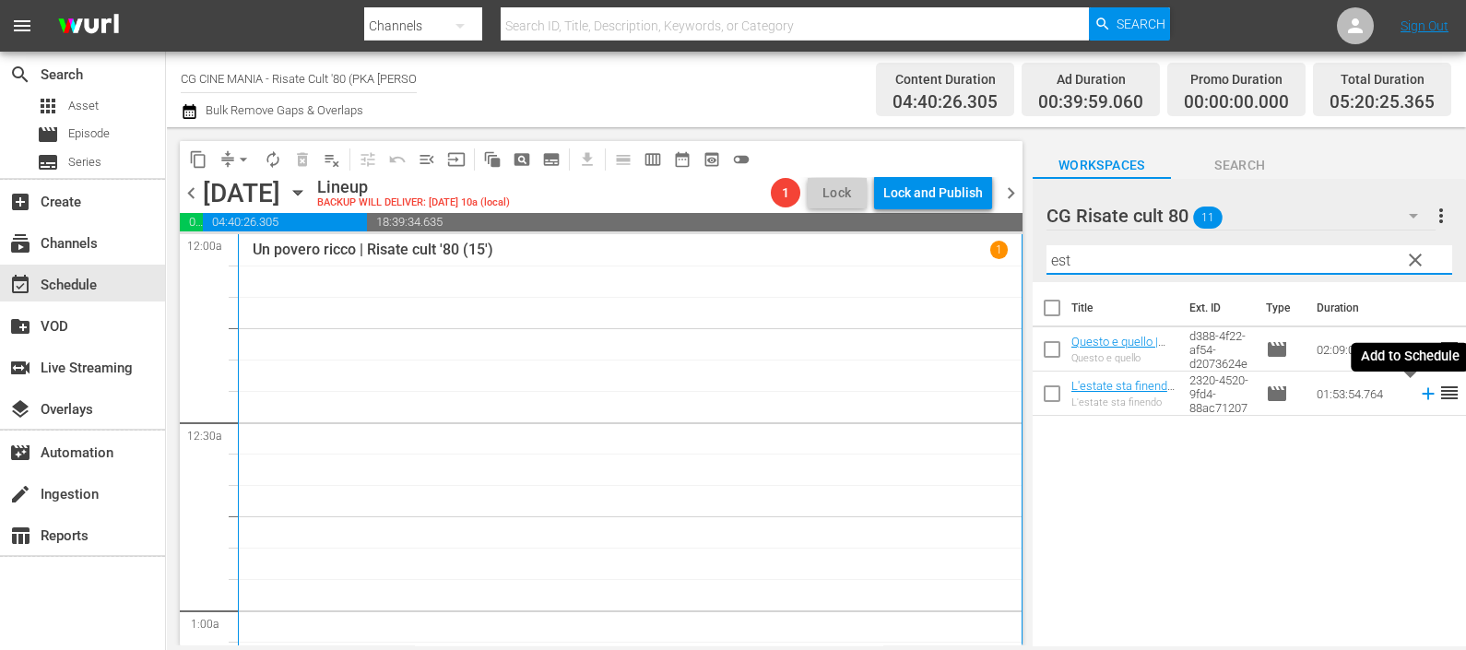
click at [1418, 390] on icon at bounding box center [1428, 393] width 20 height 20
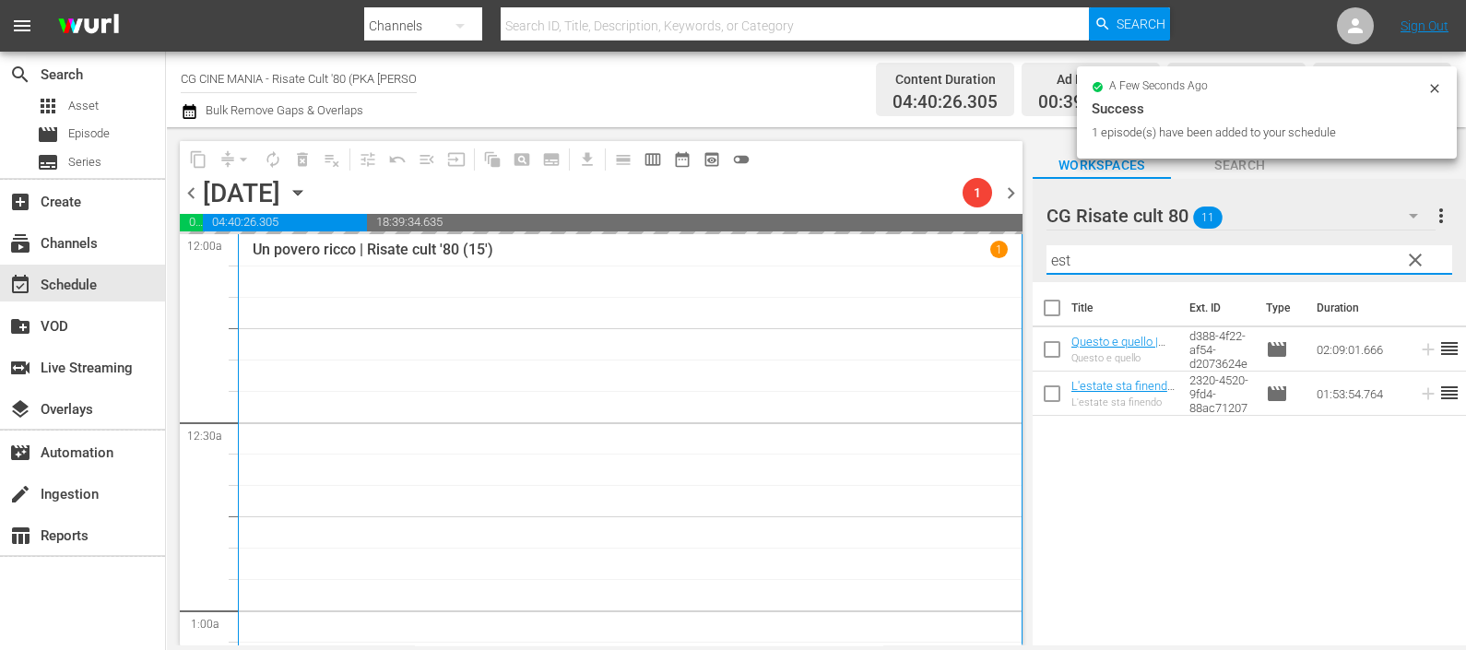
click at [1025, 256] on div "content_copy compress arrow_drop_down autorenew_outlined delete_forever_outline…" at bounding box center [816, 386] width 1300 height 518
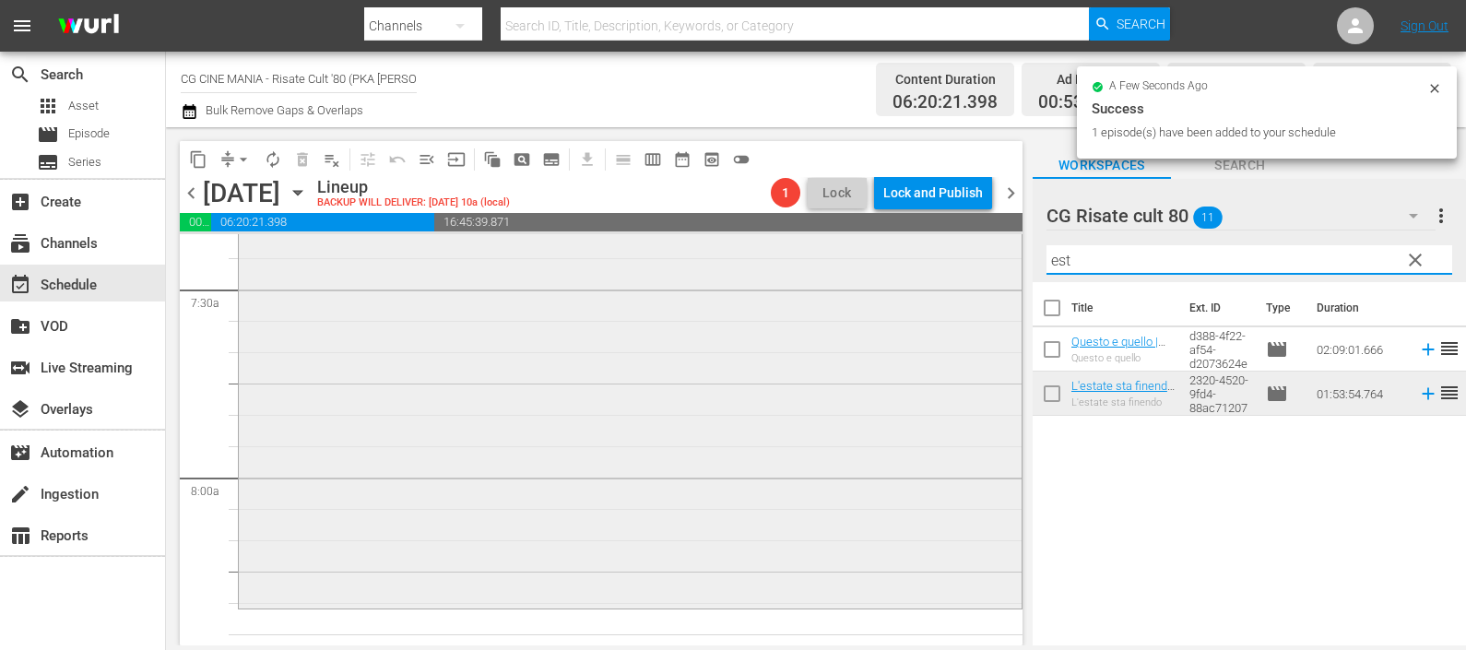
scroll to position [3226, 0]
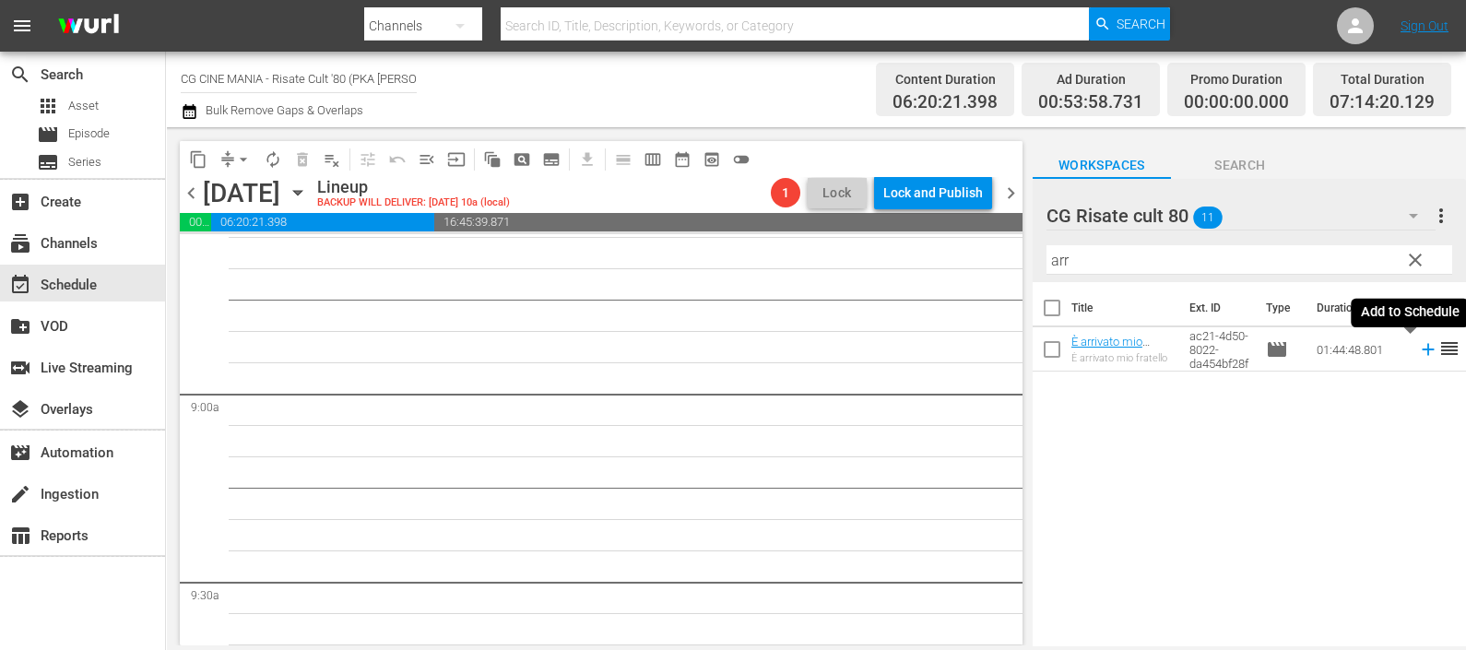
click at [1418, 345] on icon at bounding box center [1428, 349] width 20 height 20
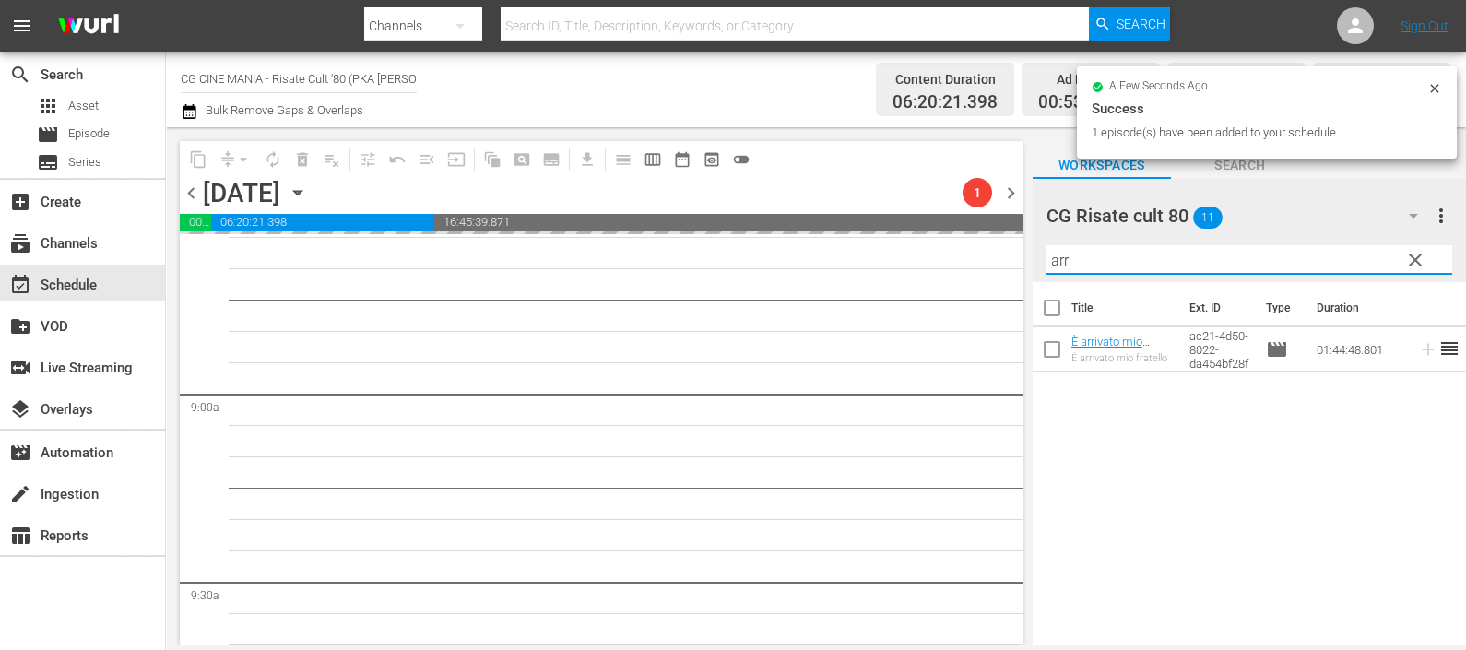
drag, startPoint x: 1046, startPoint y: 254, endPoint x: 971, endPoint y: 235, distance: 77.8
click at [972, 235] on div "content_copy compress arrow_drop_down autorenew_outlined delete_forever_outline…" at bounding box center [816, 386] width 1300 height 518
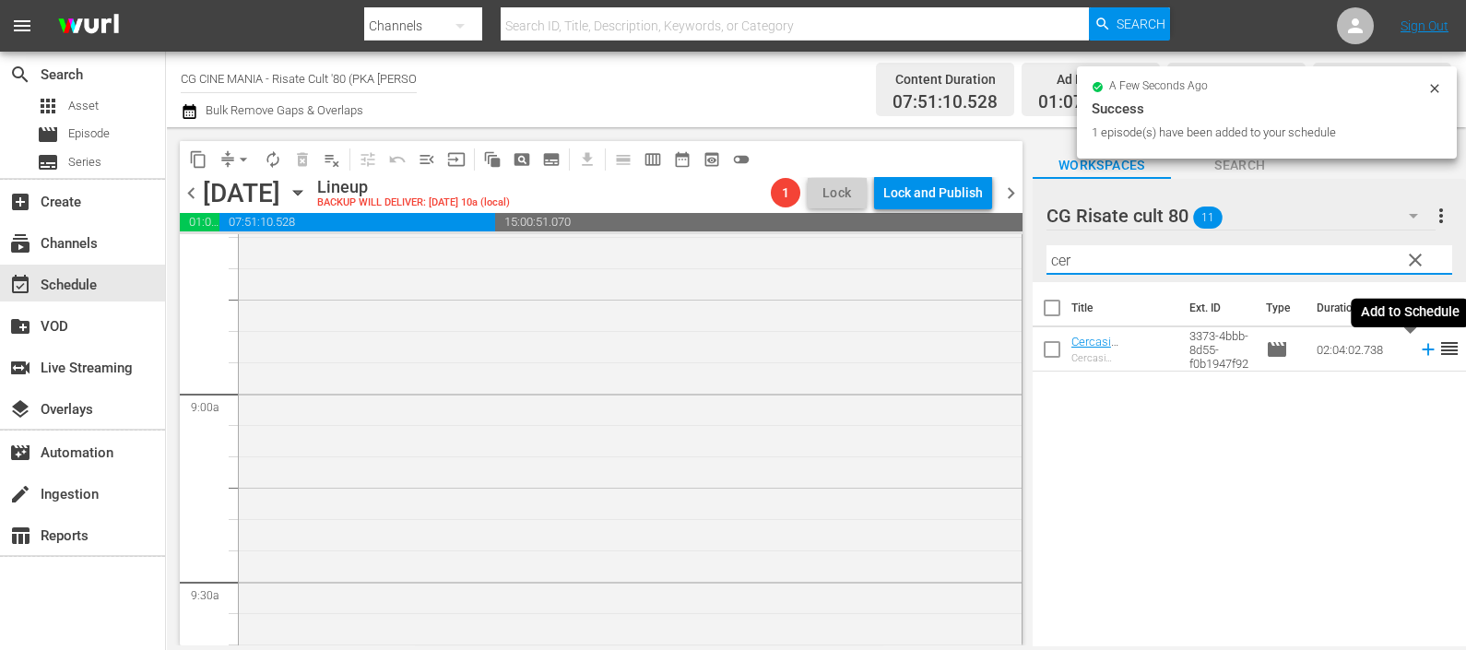
click at [1418, 350] on icon at bounding box center [1428, 349] width 20 height 20
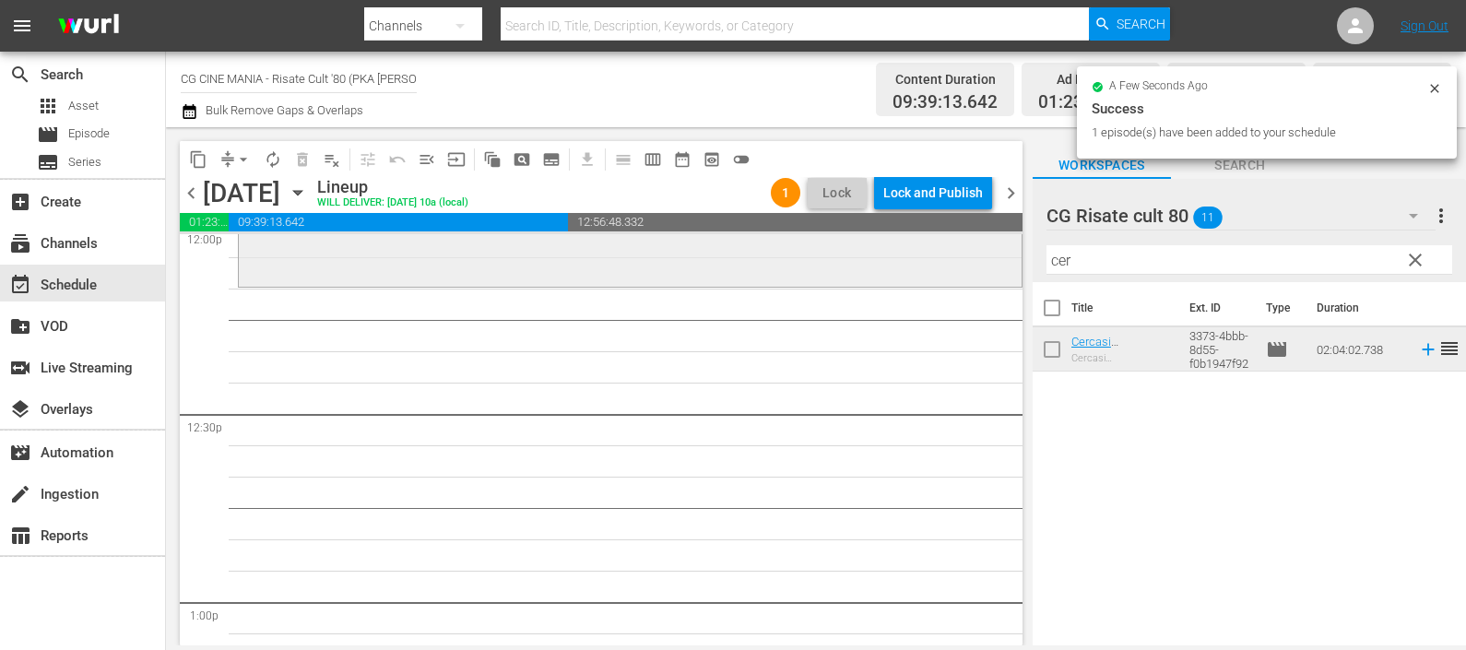
scroll to position [4840, 0]
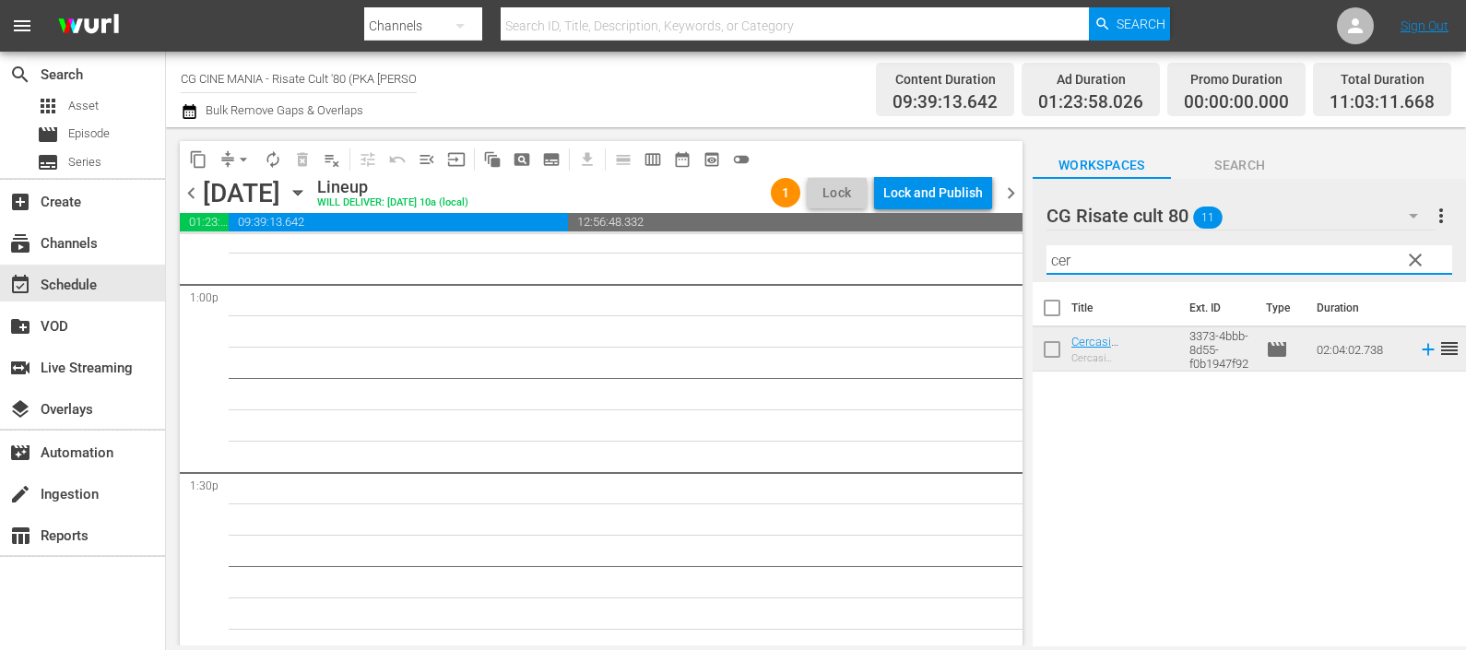
drag, startPoint x: 1107, startPoint y: 261, endPoint x: 996, endPoint y: 261, distance: 111.5
click at [997, 261] on div "content_copy compress arrow_drop_down autorenew_outlined delete_forever_outline…" at bounding box center [816, 386] width 1300 height 518
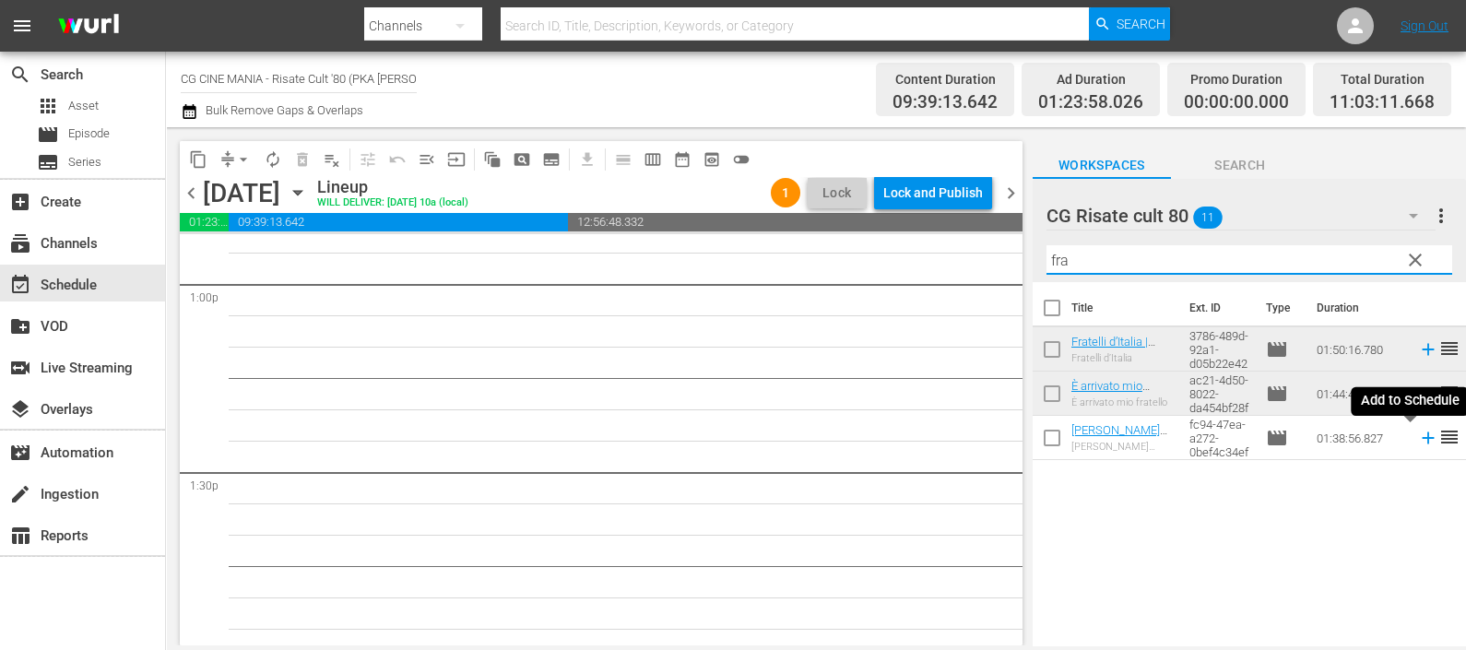
click at [1418, 441] on icon at bounding box center [1428, 438] width 20 height 20
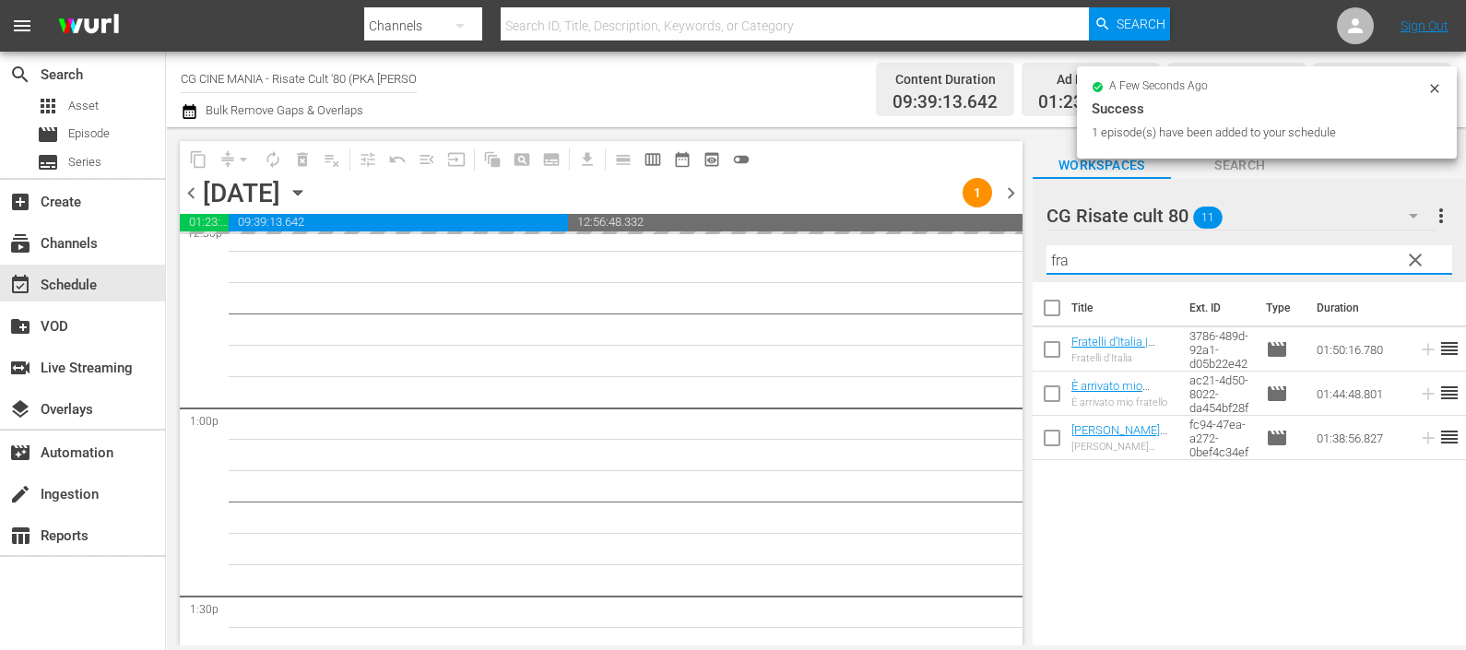
click at [985, 236] on div "content_copy compress arrow_drop_down autorenew_outlined delete_forever_outline…" at bounding box center [816, 386] width 1300 height 518
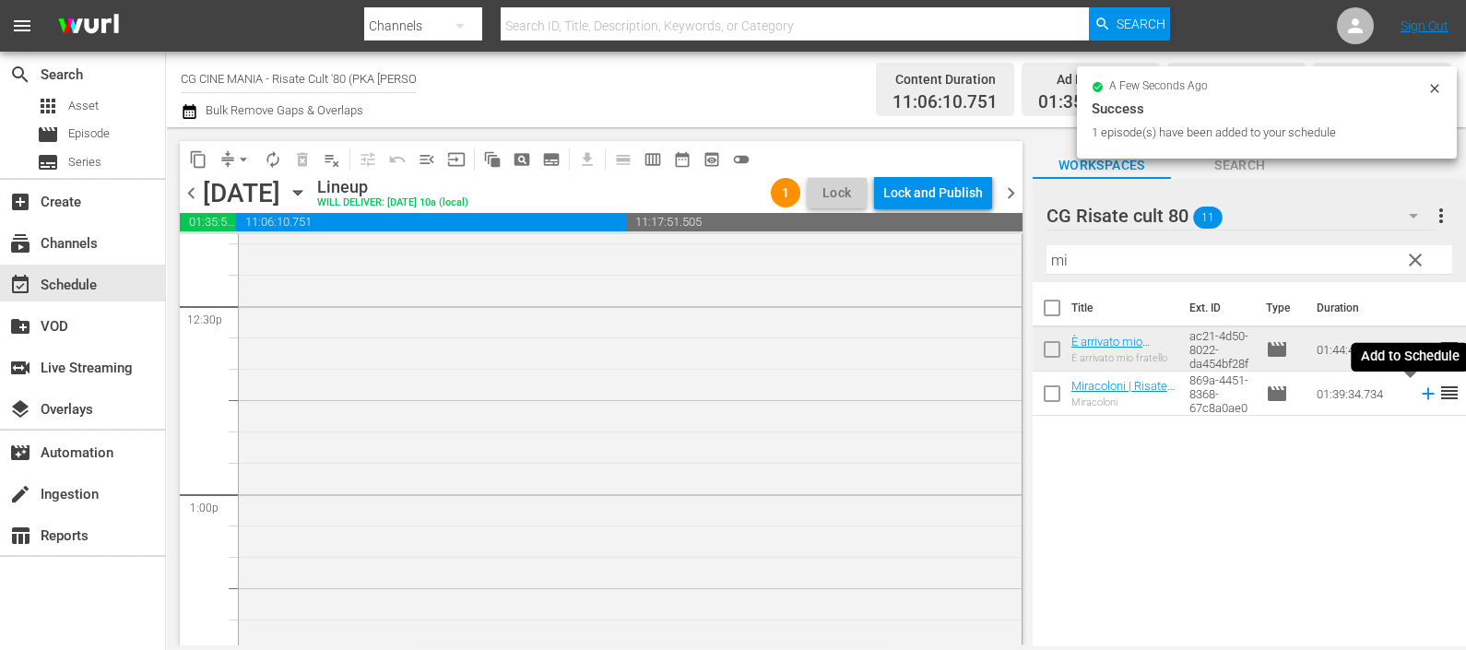
drag, startPoint x: 1408, startPoint y: 396, endPoint x: 1233, endPoint y: 277, distance: 210.9
click at [1418, 396] on icon at bounding box center [1428, 393] width 20 height 20
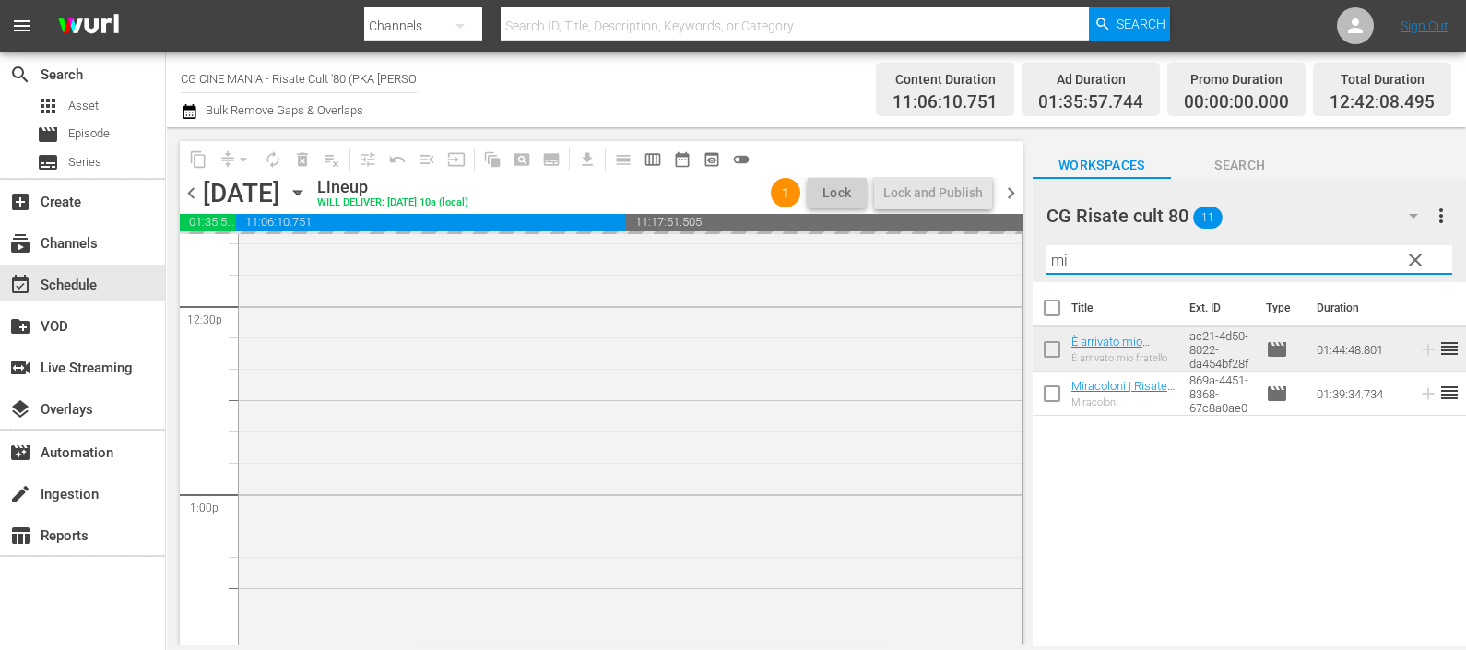
drag, startPoint x: 1039, startPoint y: 257, endPoint x: 1030, endPoint y: 258, distance: 9.3
click at [1031, 258] on div "content_copy compress arrow_drop_down autorenew_outlined delete_forever_outline…" at bounding box center [816, 386] width 1300 height 518
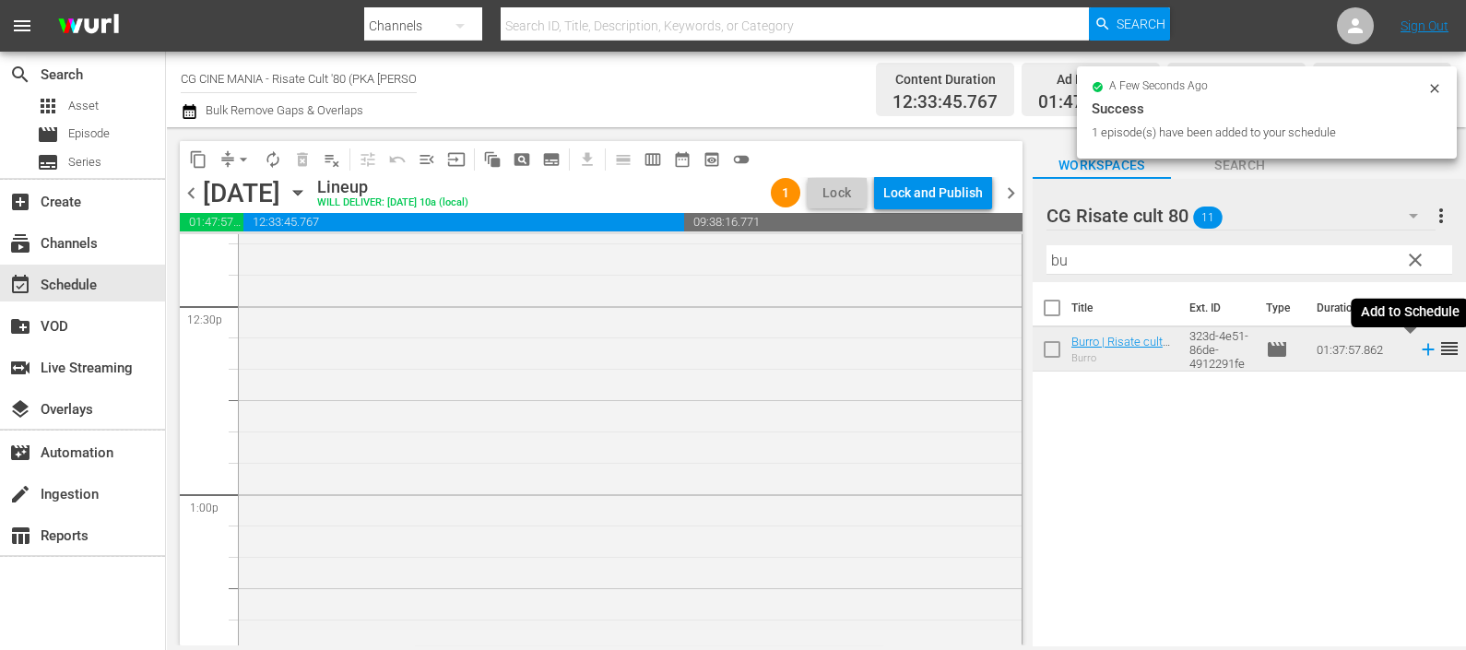
click at [1418, 340] on icon at bounding box center [1428, 349] width 20 height 20
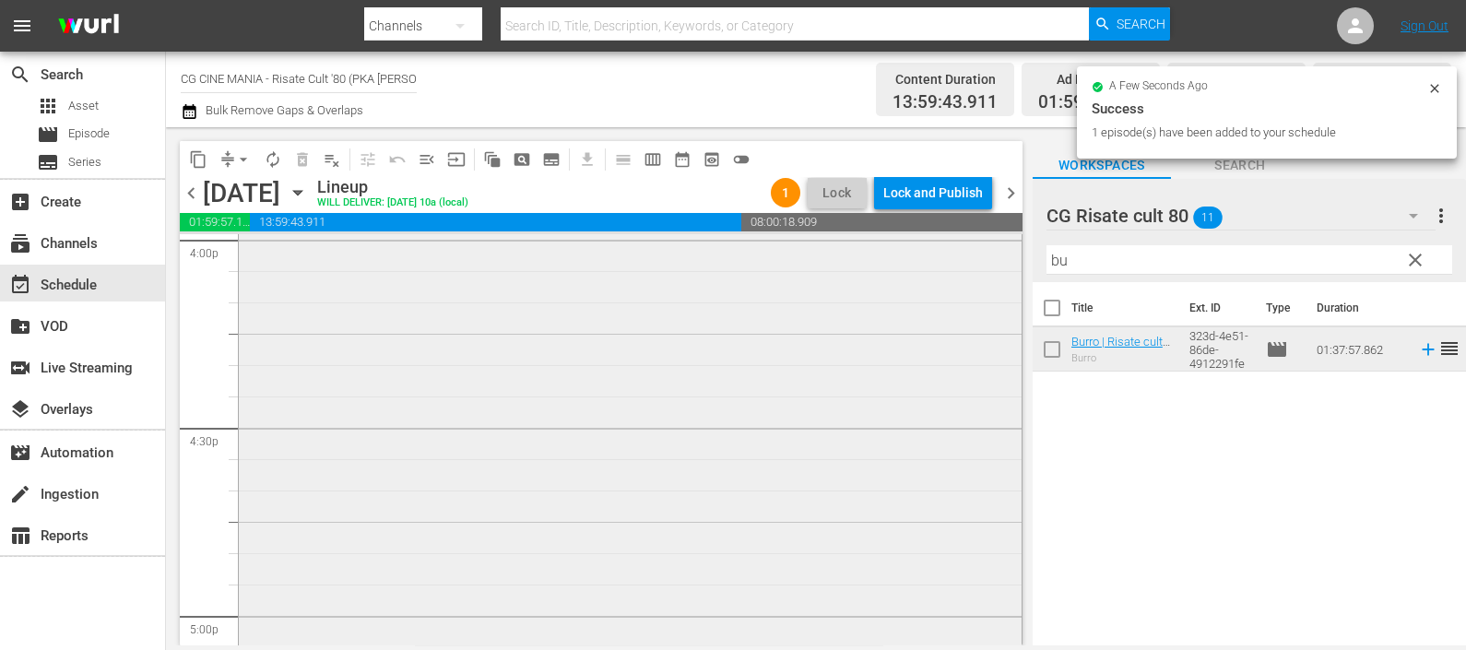
scroll to position [6588, 0]
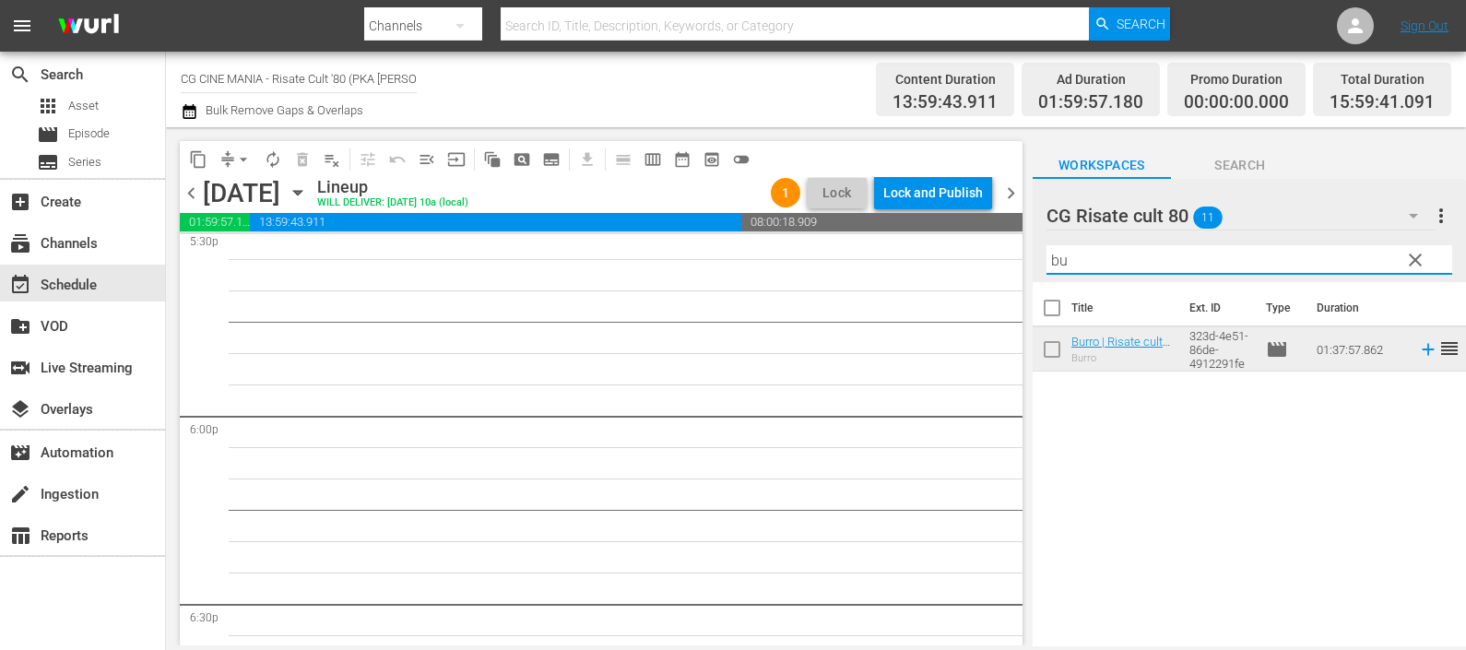
drag, startPoint x: 1115, startPoint y: 254, endPoint x: 995, endPoint y: 260, distance: 120.9
click at [996, 257] on div "content_copy compress arrow_drop_down autorenew_outlined delete_forever_outline…" at bounding box center [816, 386] width 1300 height 518
click at [1421, 348] on icon at bounding box center [1427, 350] width 12 height 12
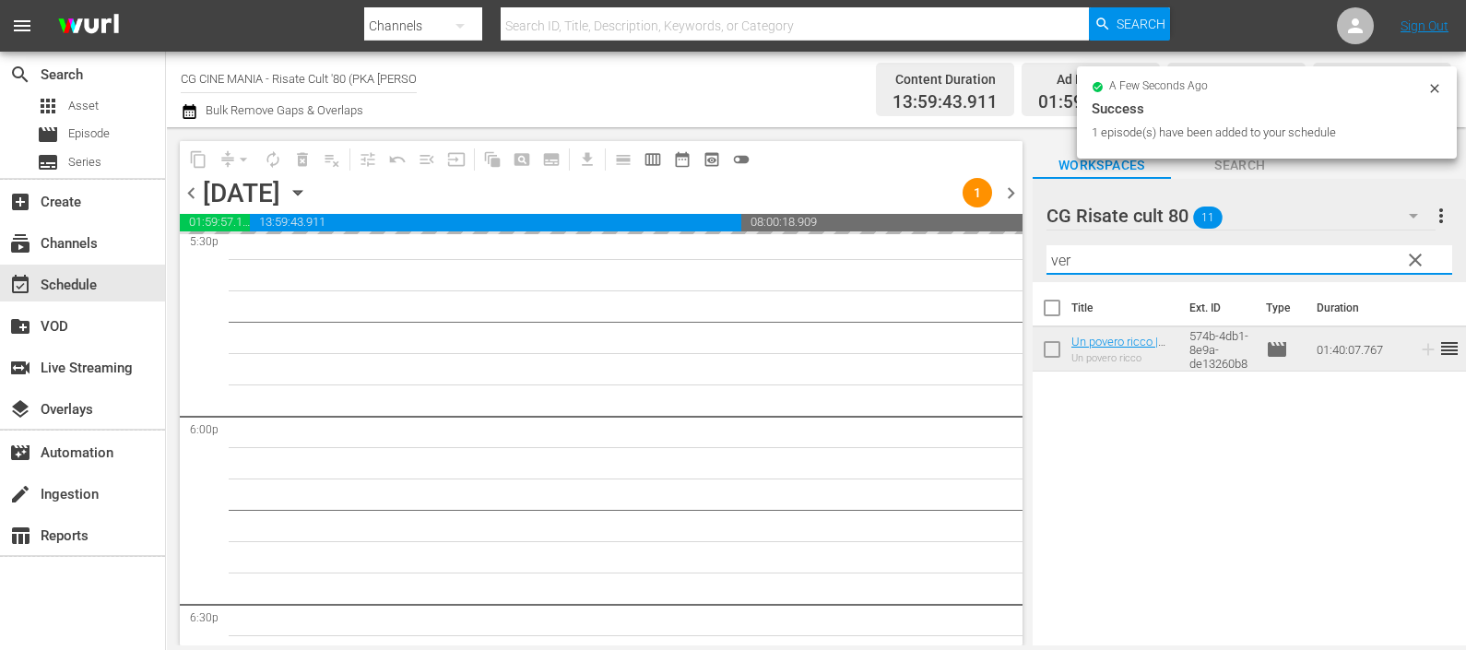
drag, startPoint x: 1126, startPoint y: 251, endPoint x: 996, endPoint y: 264, distance: 130.6
click at [996, 264] on div "content_copy compress arrow_drop_down autorenew_outlined delete_forever_outline…" at bounding box center [816, 386] width 1300 height 518
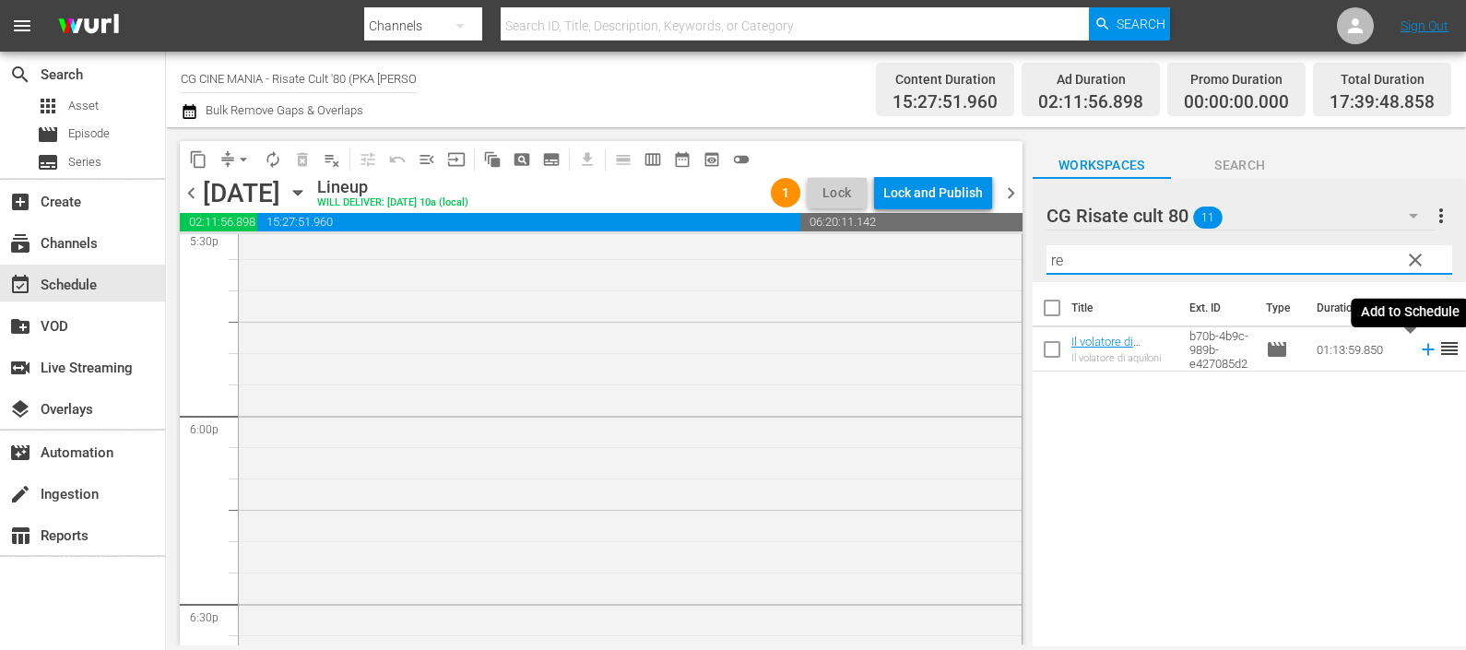
drag, startPoint x: 1415, startPoint y: 346, endPoint x: 1404, endPoint y: 343, distance: 11.4
click at [1418, 346] on icon at bounding box center [1428, 349] width 20 height 20
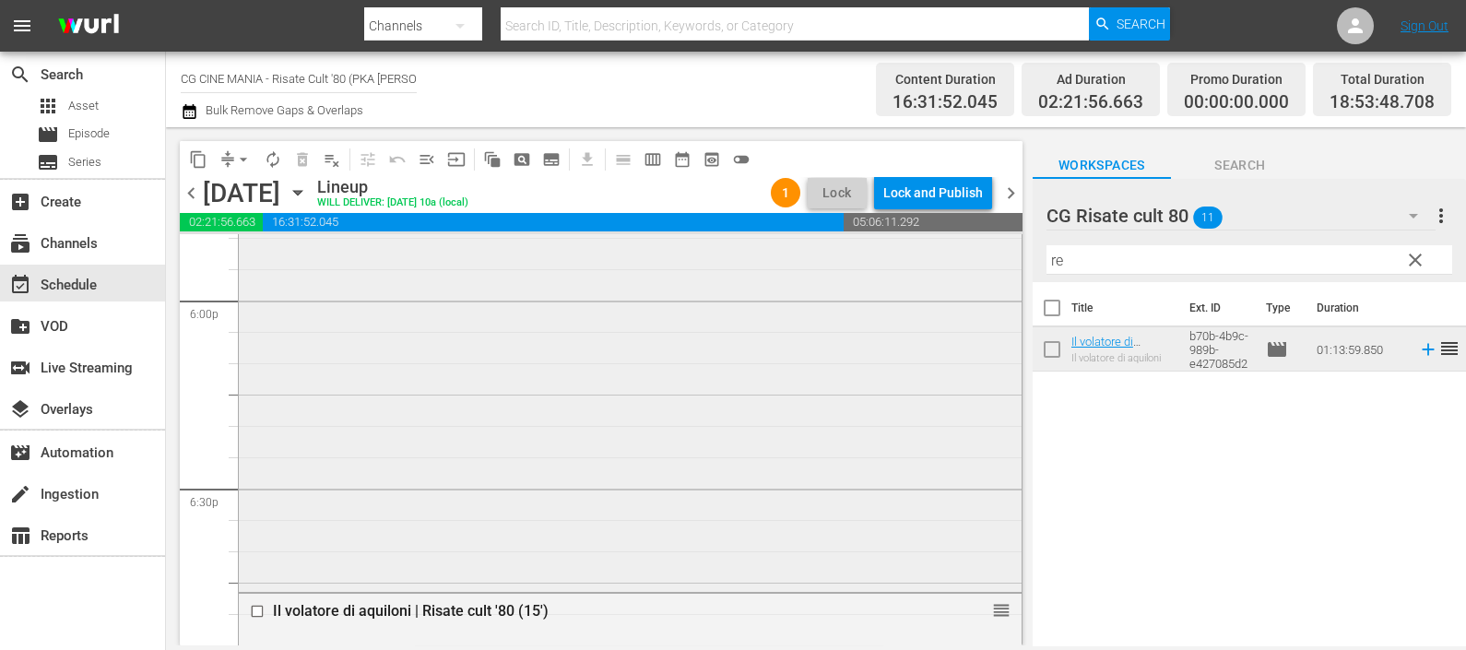
scroll to position [6819, 0]
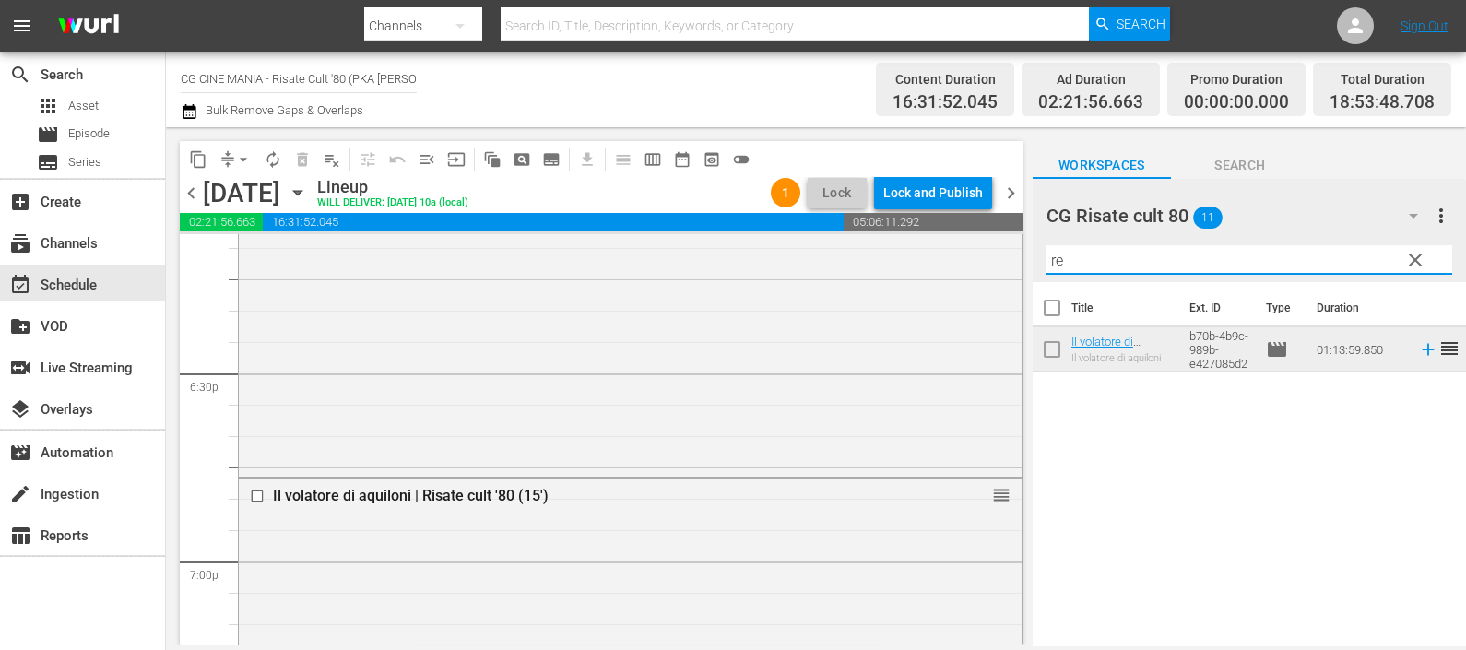
drag, startPoint x: 1087, startPoint y: 256, endPoint x: 1005, endPoint y: 259, distance: 82.1
click at [1008, 259] on div "content_copy compress arrow_drop_down autorenew_outlined delete_forever_outline…" at bounding box center [816, 386] width 1300 height 518
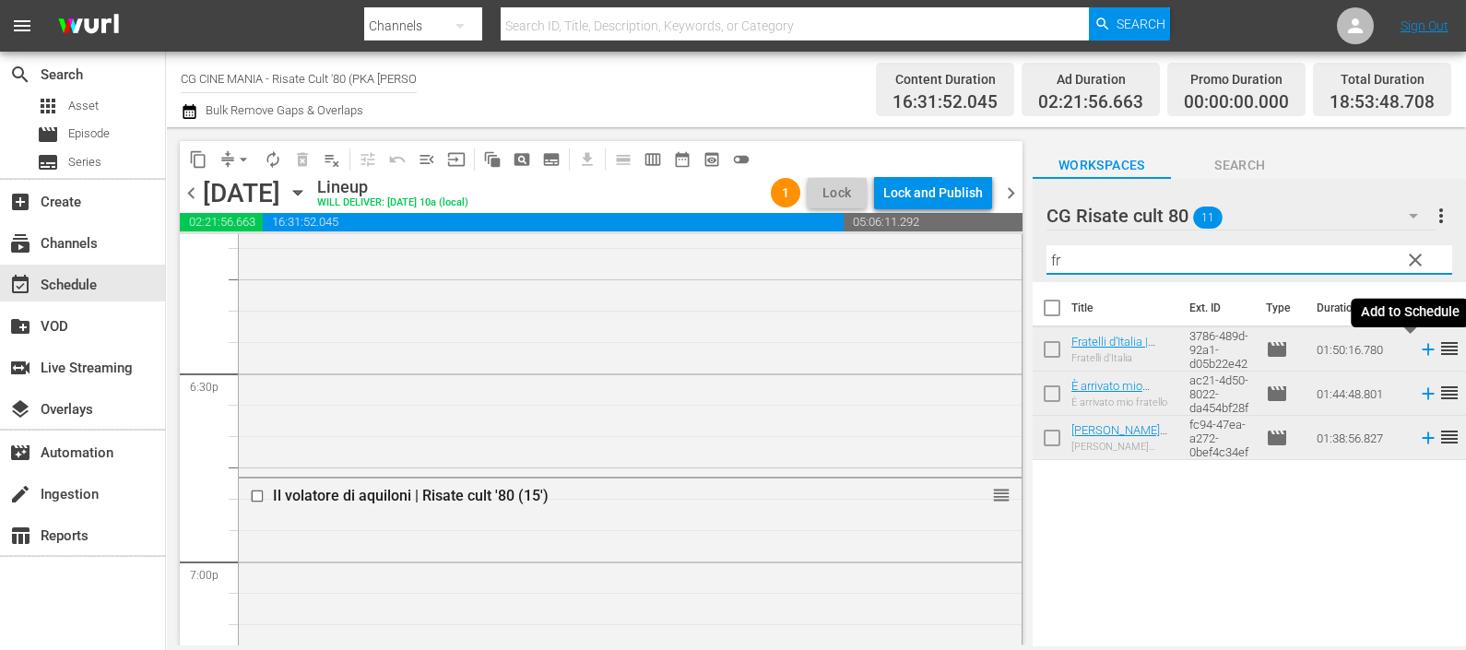
click at [1421, 348] on icon at bounding box center [1427, 350] width 12 height 12
drag, startPoint x: 1071, startPoint y: 254, endPoint x: 1035, endPoint y: 258, distance: 36.1
click at [1036, 258] on div "CG Risate cult 80 11 CG Risate cult 80 more_vert clear Filter by Title fr" at bounding box center [1248, 230] width 433 height 103
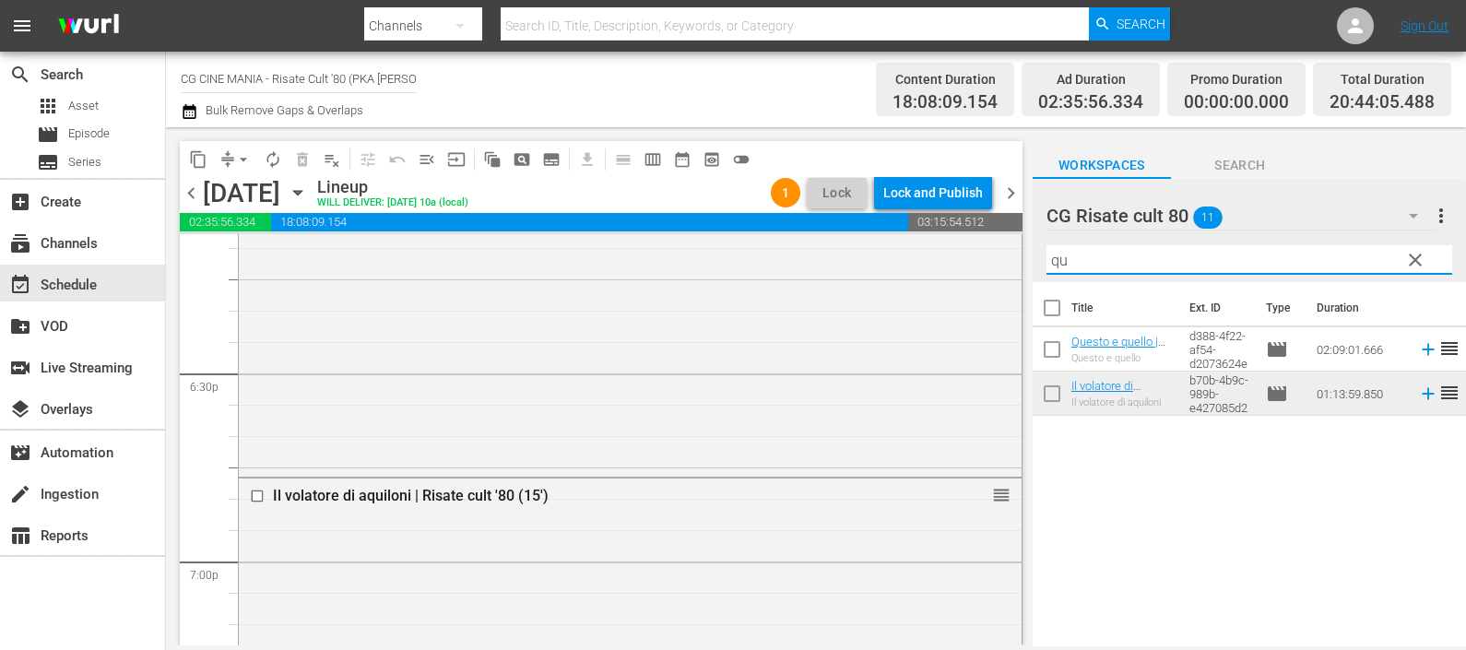
type input "qu"
drag, startPoint x: 1407, startPoint y: 348, endPoint x: 1372, endPoint y: 351, distance: 35.1
click at [1418, 348] on icon at bounding box center [1428, 349] width 20 height 20
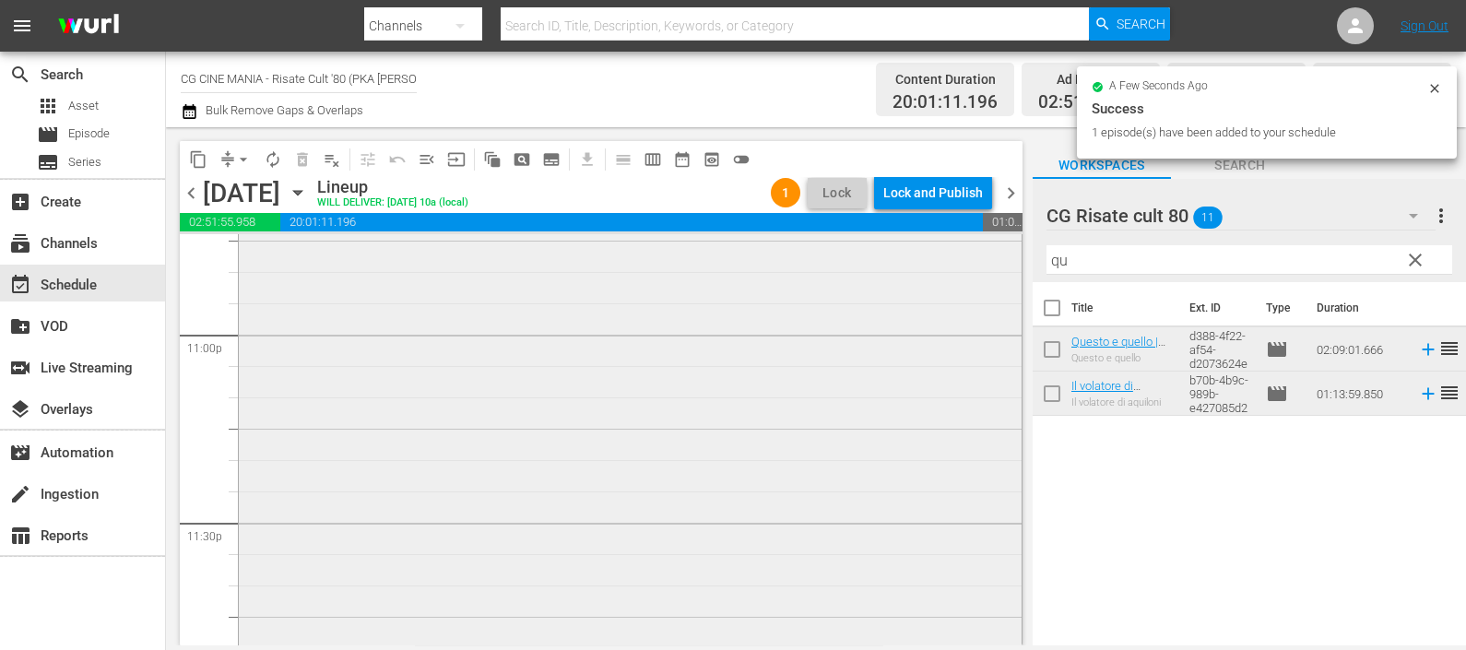
scroll to position [8615, 0]
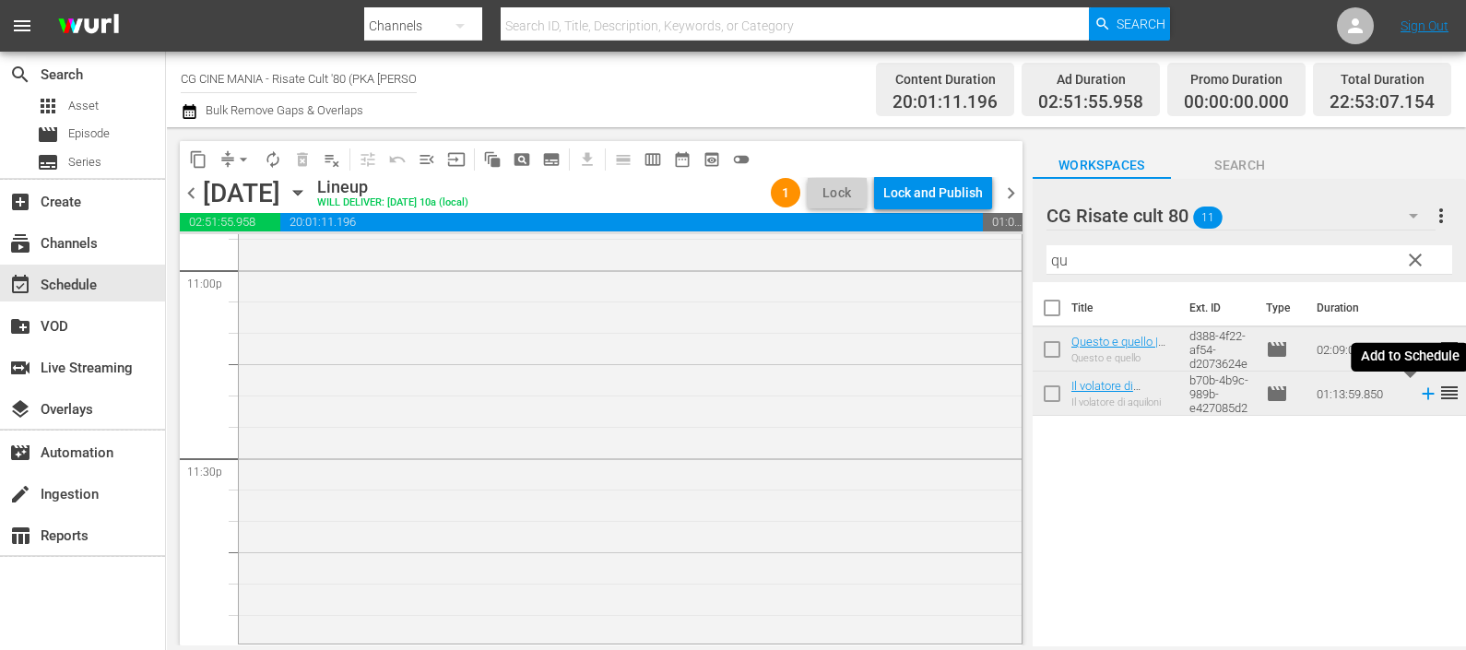
click at [1418, 391] on icon at bounding box center [1428, 393] width 20 height 20
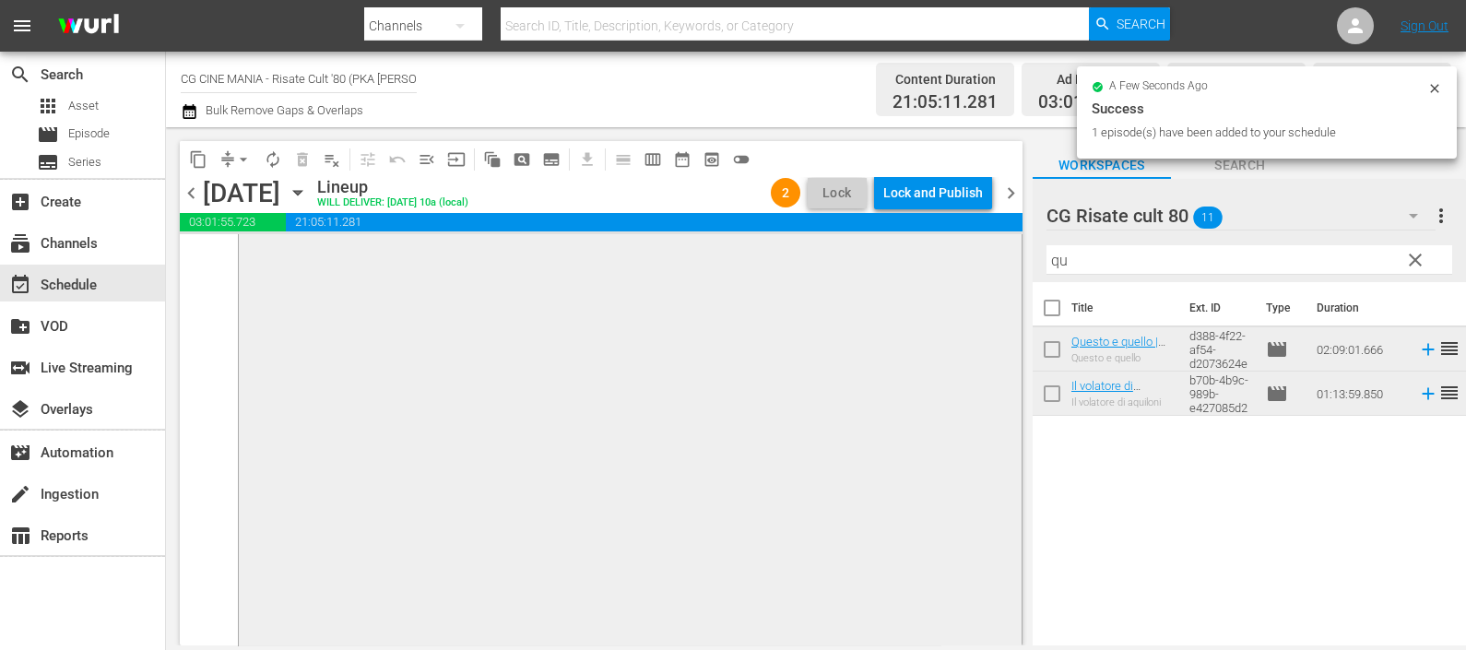
scroll to position [9077, 0]
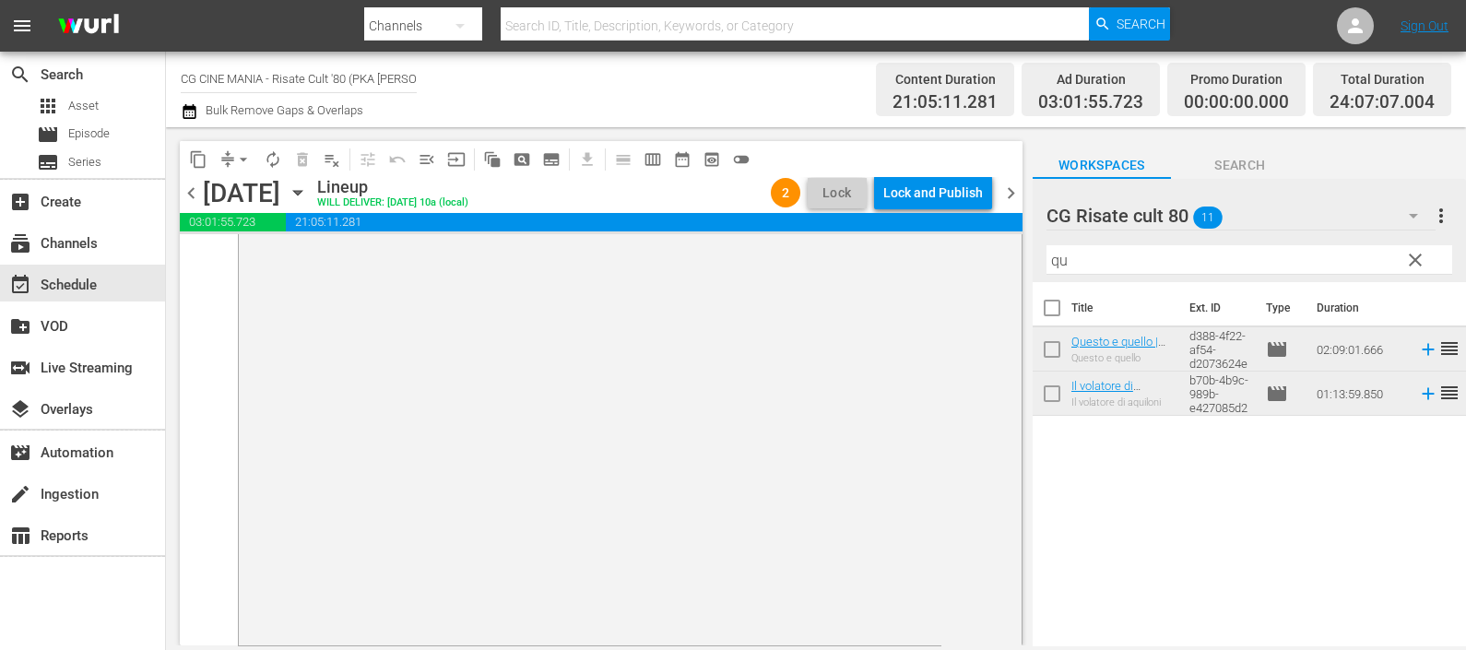
click at [190, 109] on icon "button" at bounding box center [189, 111] width 13 height 15
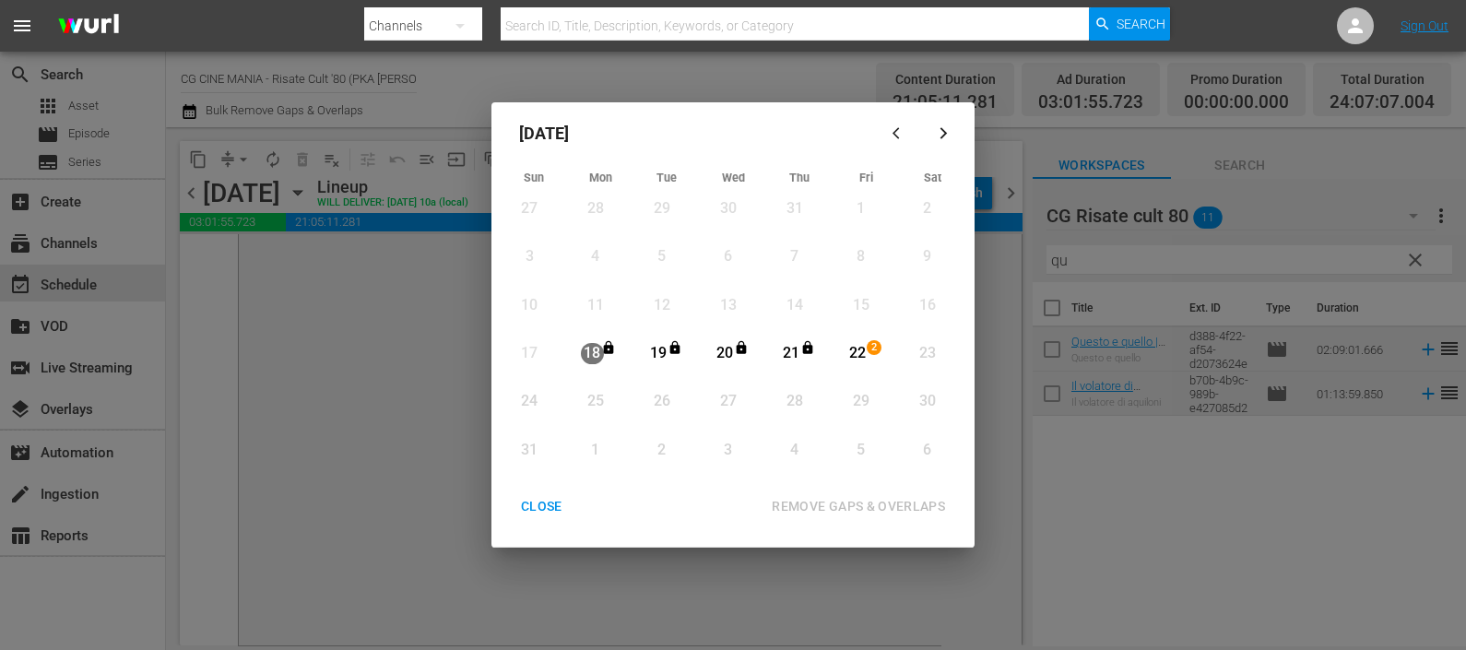
drag, startPoint x: 850, startPoint y: 344, endPoint x: 903, endPoint y: 395, distance: 73.7
click at [850, 344] on div "22" at bounding box center [857, 353] width 23 height 21
click at [882, 502] on div "REMOVE GAPS & OVERLAPS" at bounding box center [858, 506] width 203 height 23
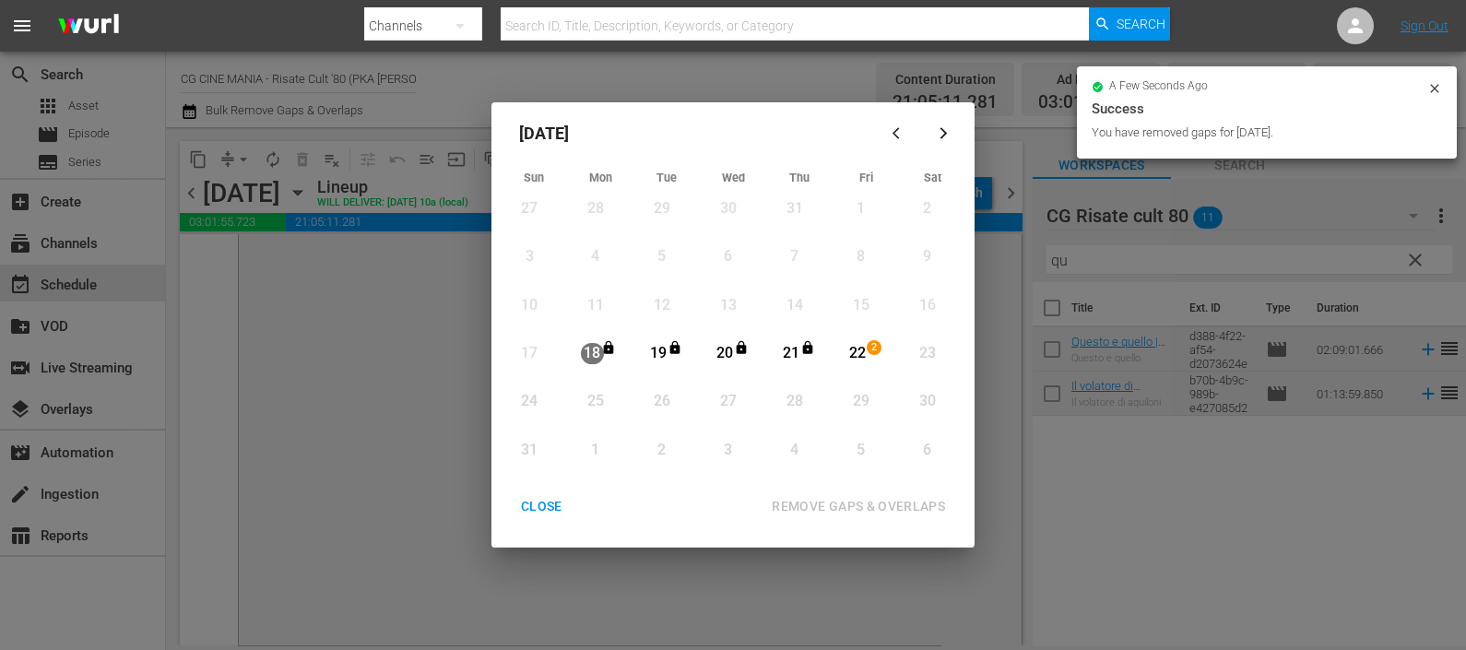
click at [551, 508] on div "CLOSE" at bounding box center [541, 506] width 71 height 23
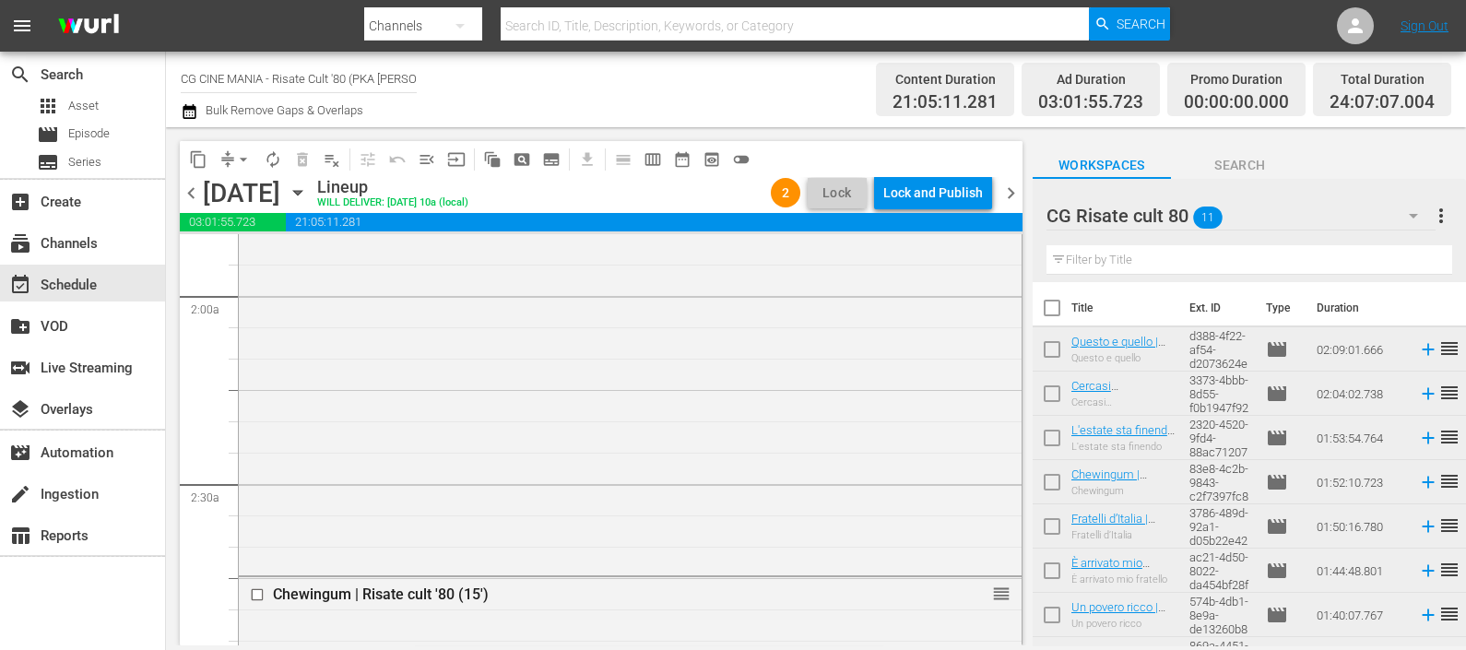
scroll to position [691, 0]
click at [904, 184] on div "Lock and Publish" at bounding box center [933, 192] width 100 height 33
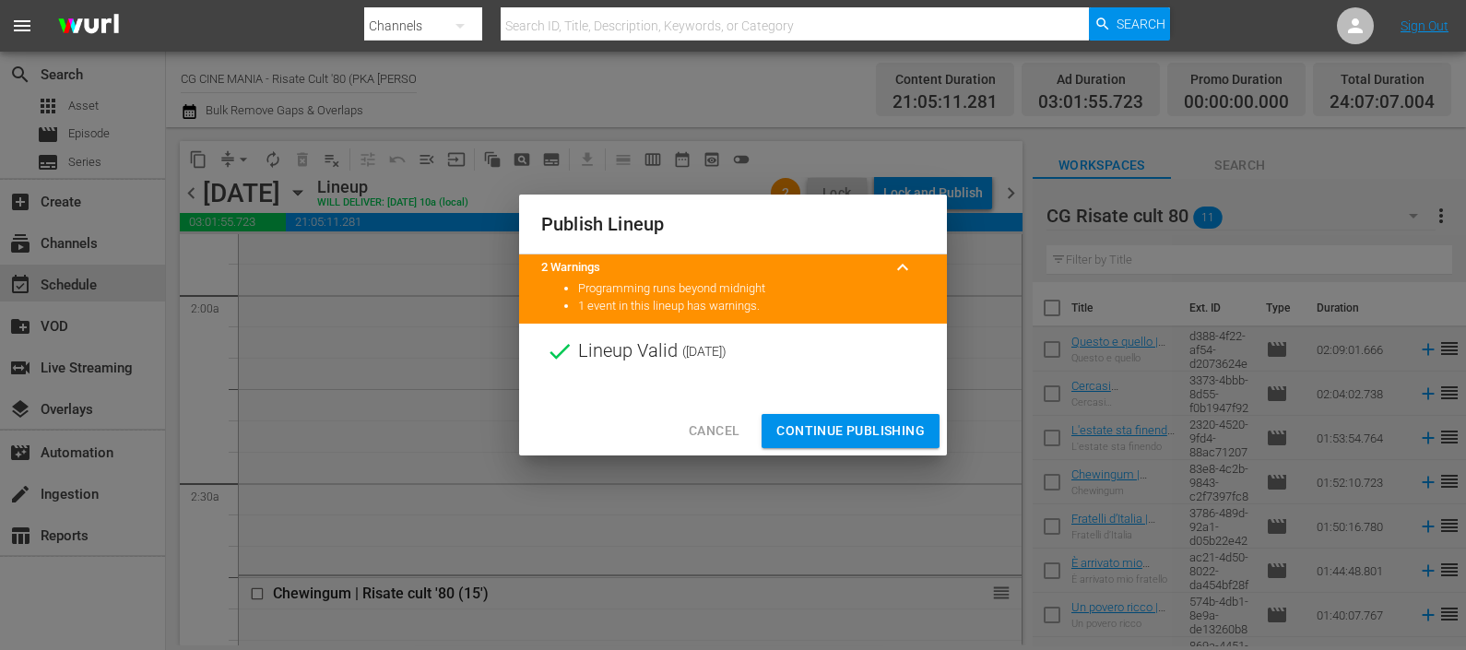
click at [855, 431] on span "Continue Publishing" at bounding box center [850, 430] width 148 height 23
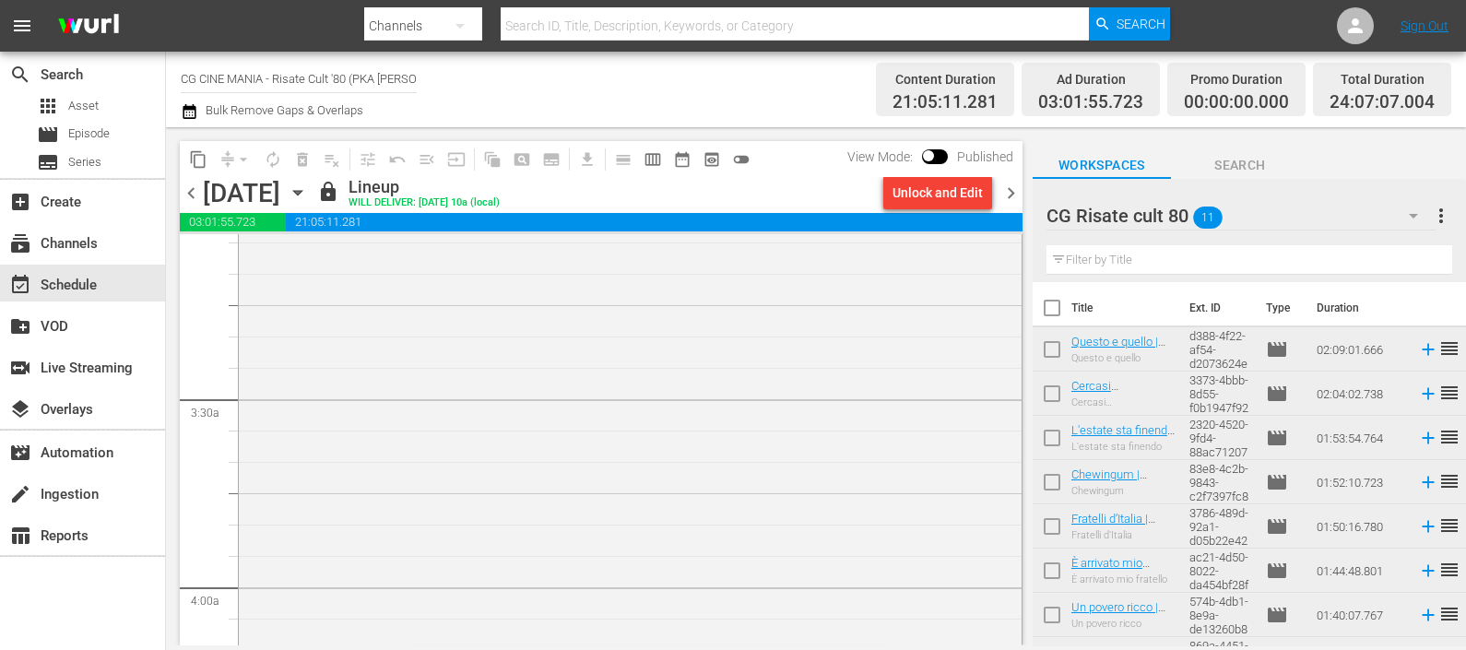
scroll to position [1152, 0]
click at [1011, 192] on span "chevron_right" at bounding box center [1010, 193] width 23 height 23
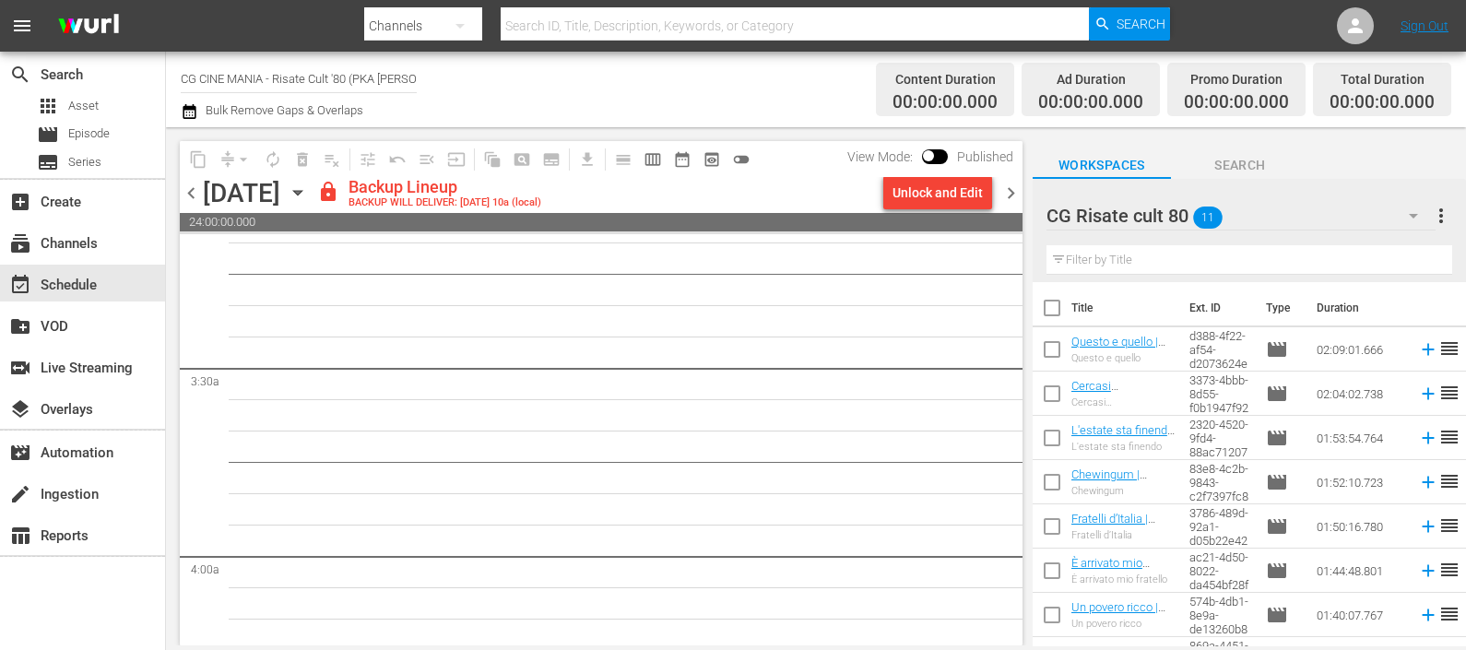
scroll to position [1152, 0]
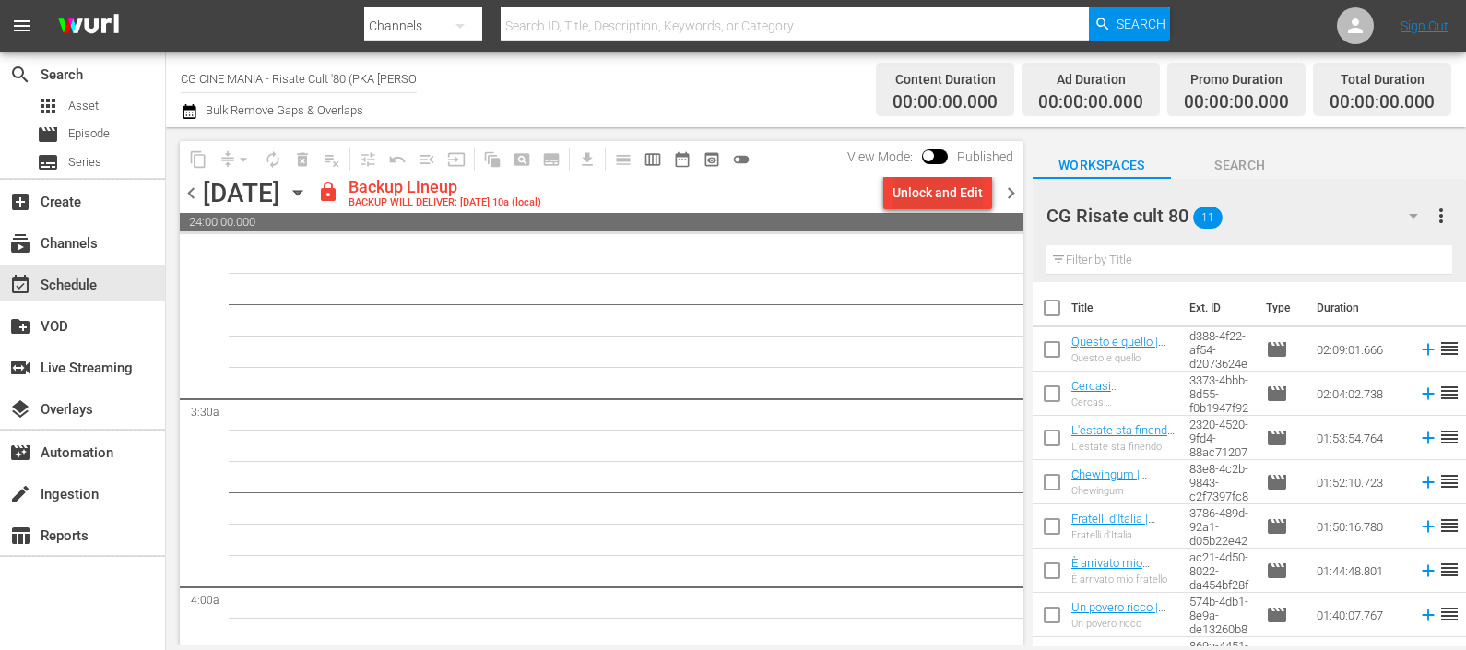
click at [906, 194] on div "Unlock and Edit" at bounding box center [937, 192] width 90 height 33
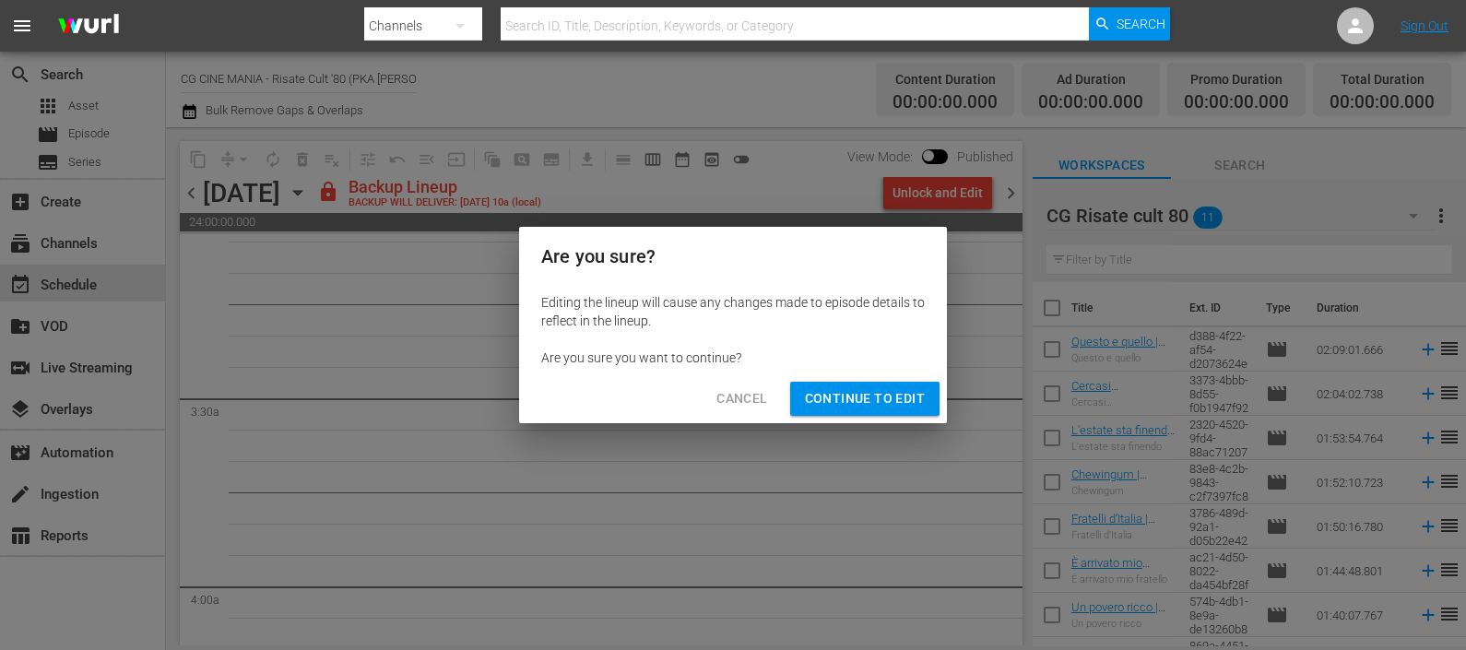
click at [903, 401] on span "Continue to Edit" at bounding box center [865, 398] width 120 height 23
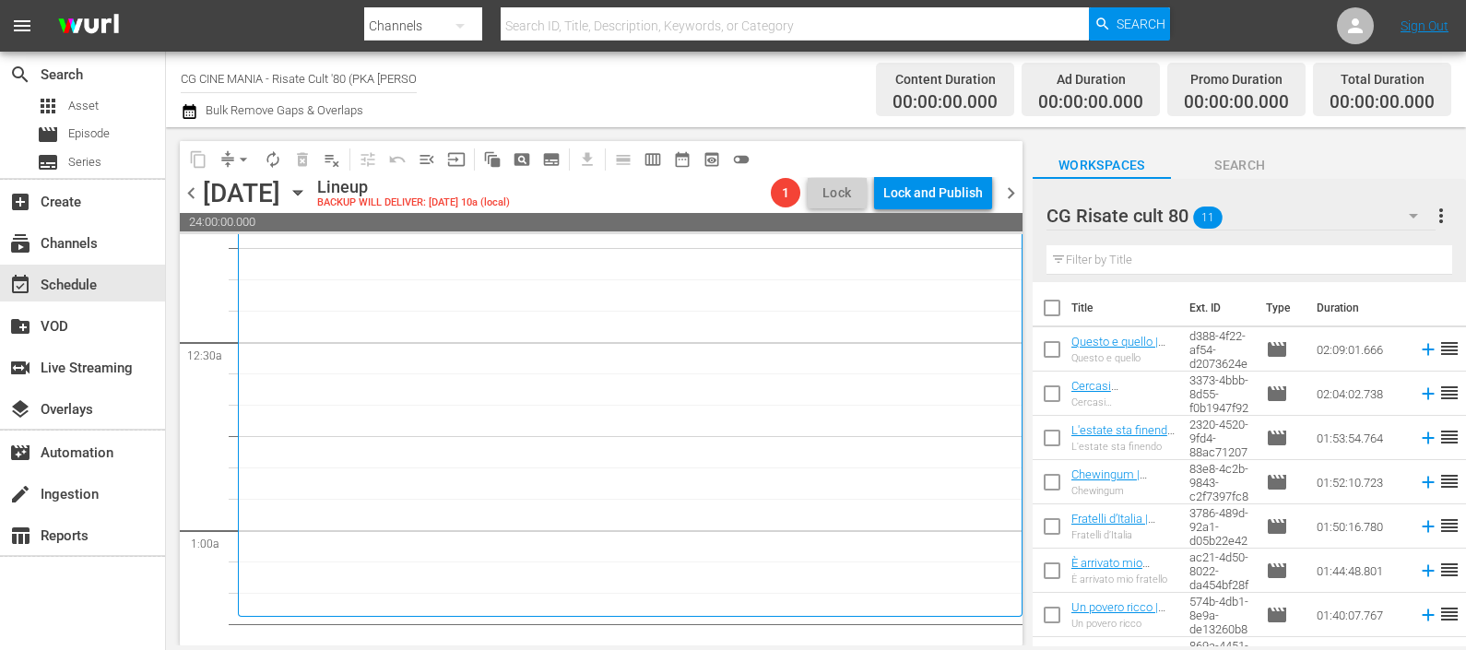
scroll to position [0, 0]
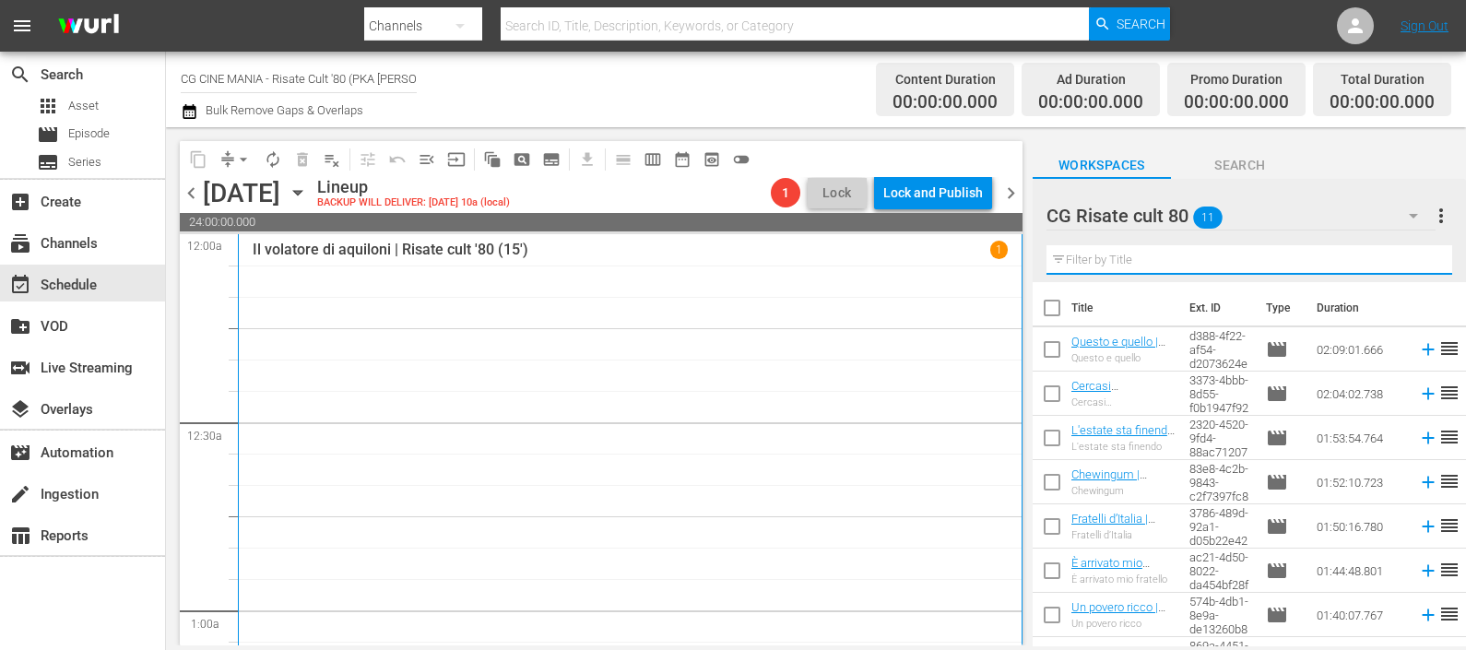
drag, startPoint x: 1092, startPoint y: 259, endPoint x: 1109, endPoint y: 236, distance: 28.4
click at [1092, 260] on input "text" at bounding box center [1249, 259] width 406 height 29
click at [1418, 401] on icon at bounding box center [1428, 393] width 20 height 20
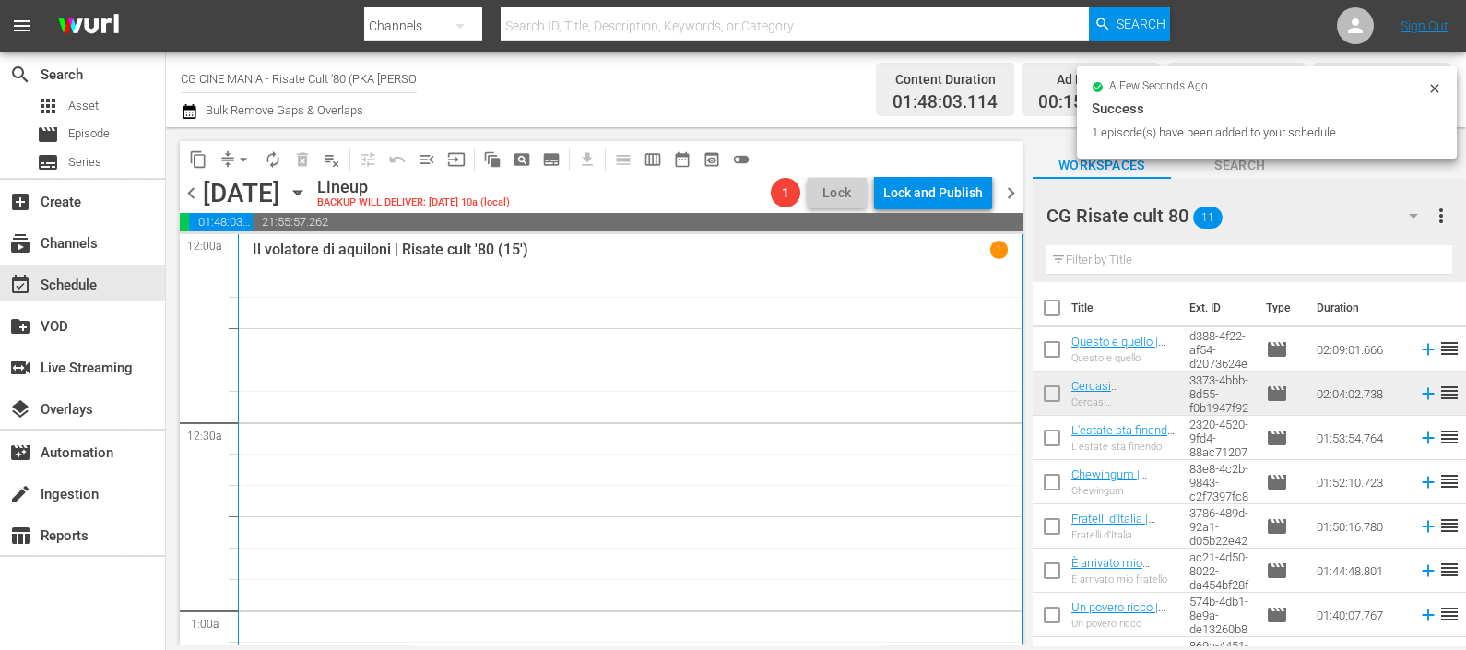
click at [1418, 617] on icon at bounding box center [1428, 615] width 20 height 20
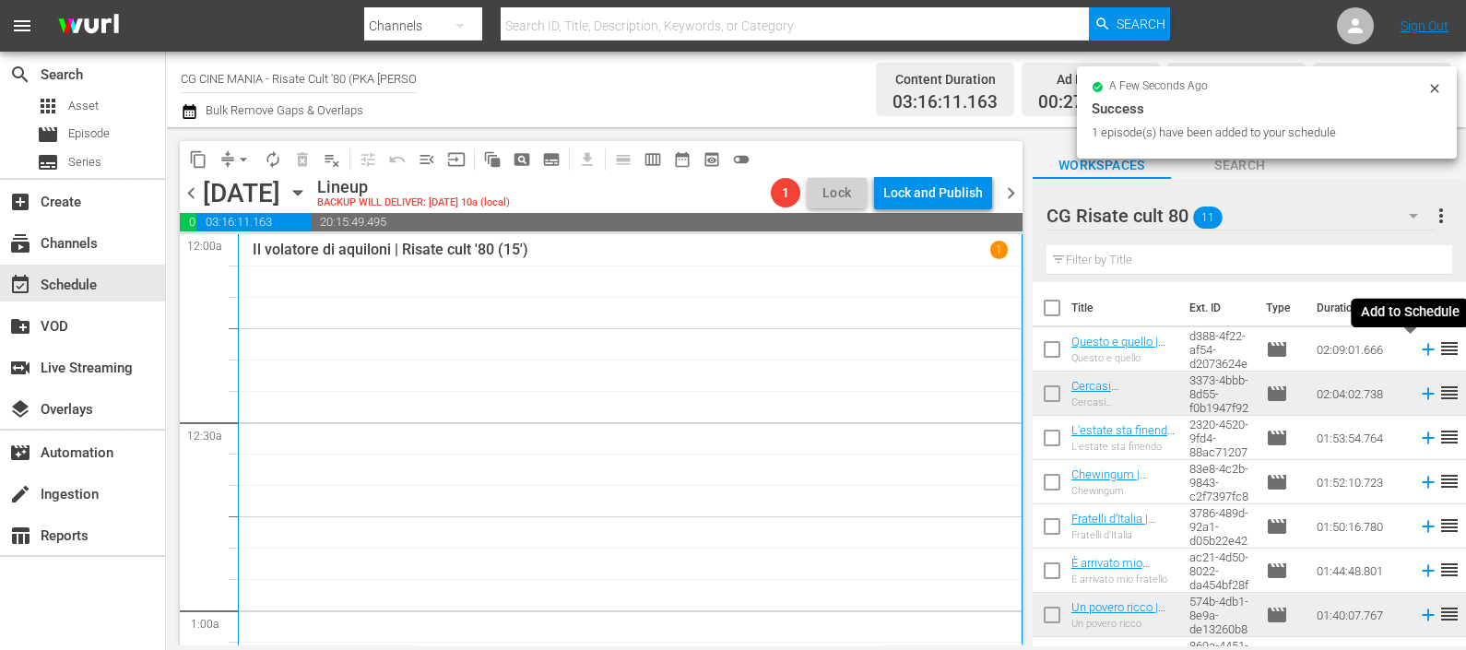
click at [1418, 347] on icon at bounding box center [1428, 349] width 20 height 20
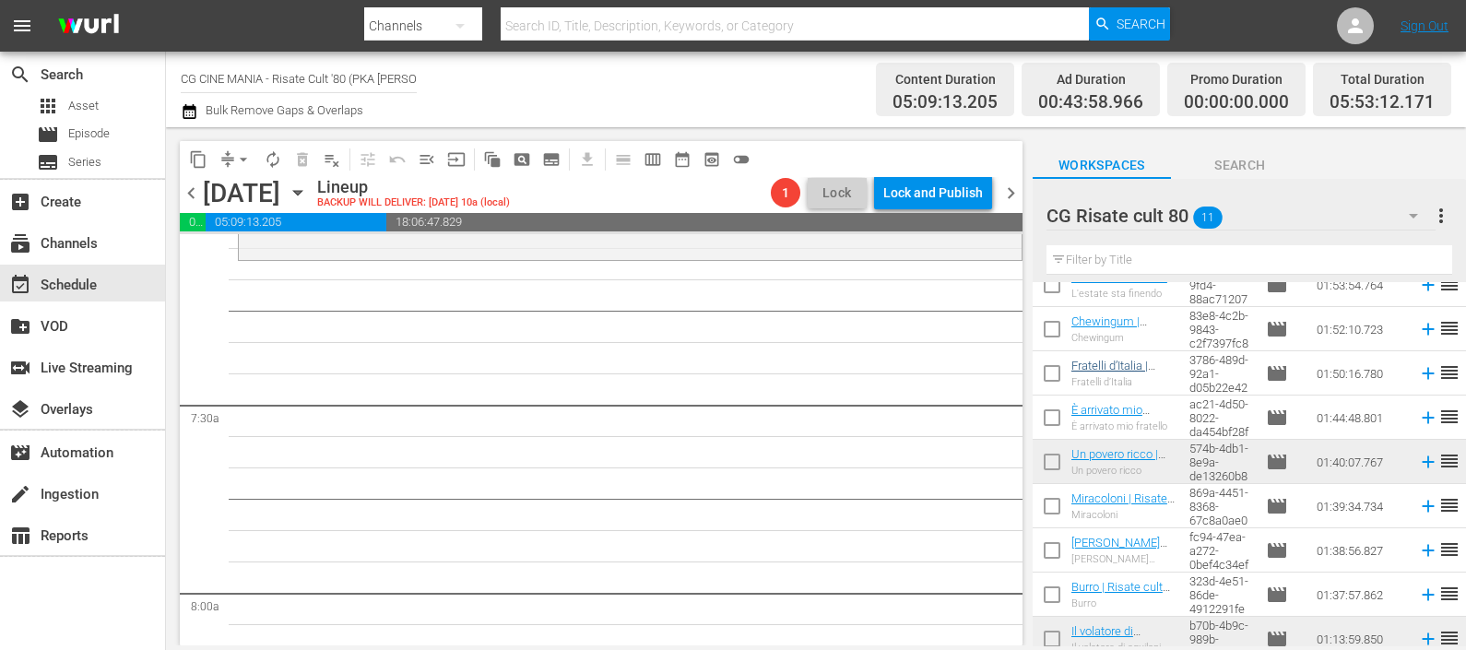
scroll to position [166, 0]
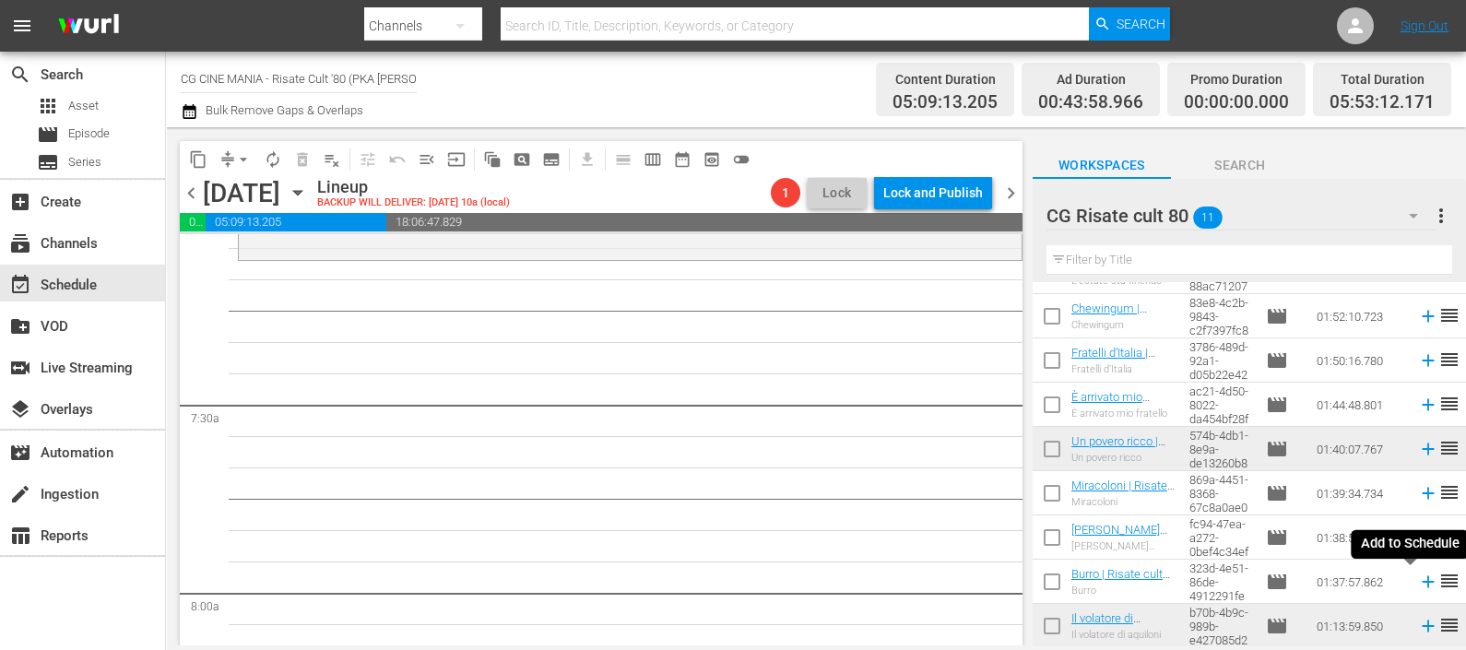
click at [1418, 580] on icon at bounding box center [1428, 582] width 20 height 20
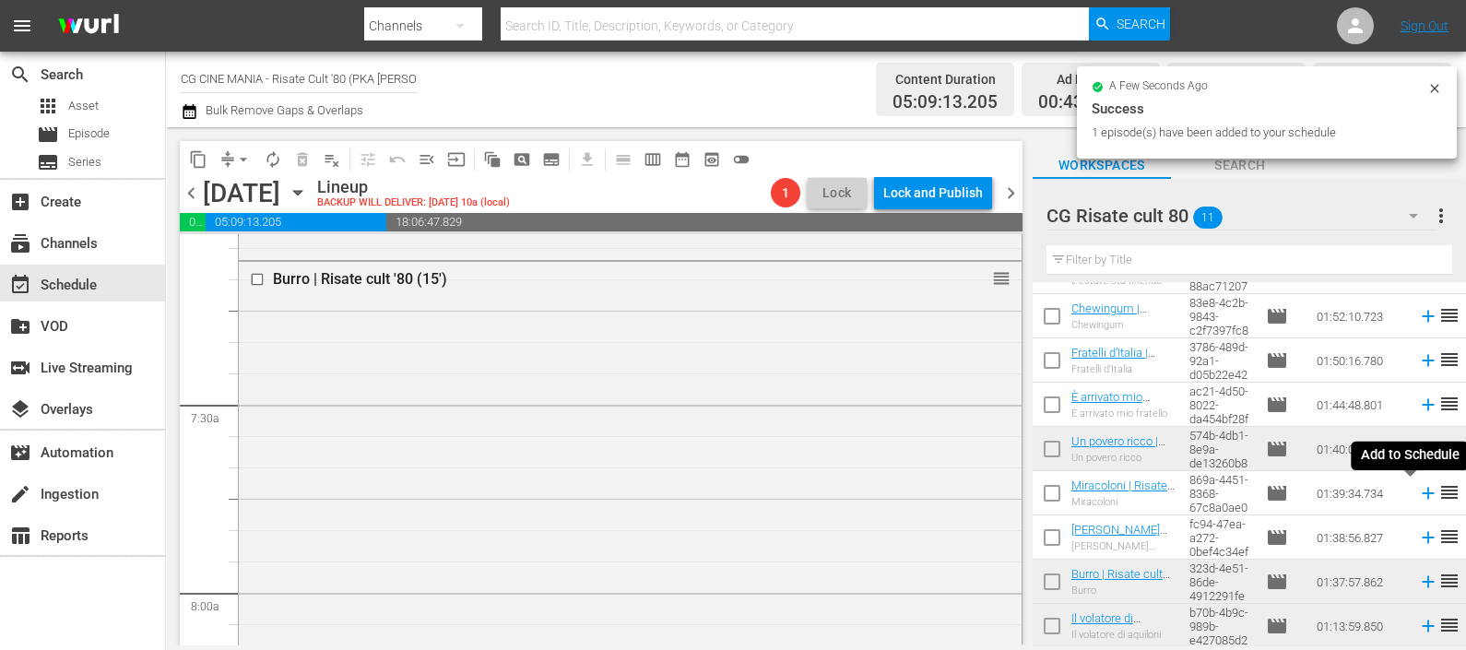
click at [1421, 493] on icon at bounding box center [1427, 494] width 12 height 12
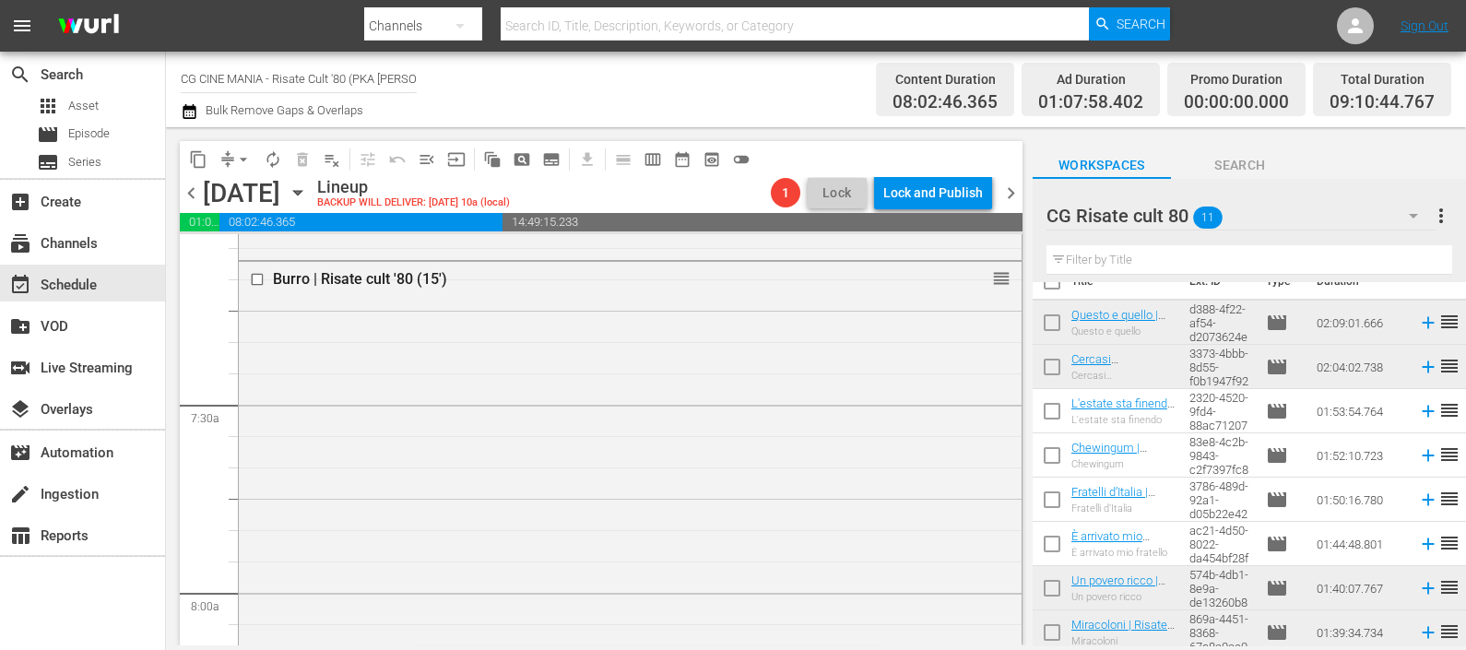
scroll to position [0, 0]
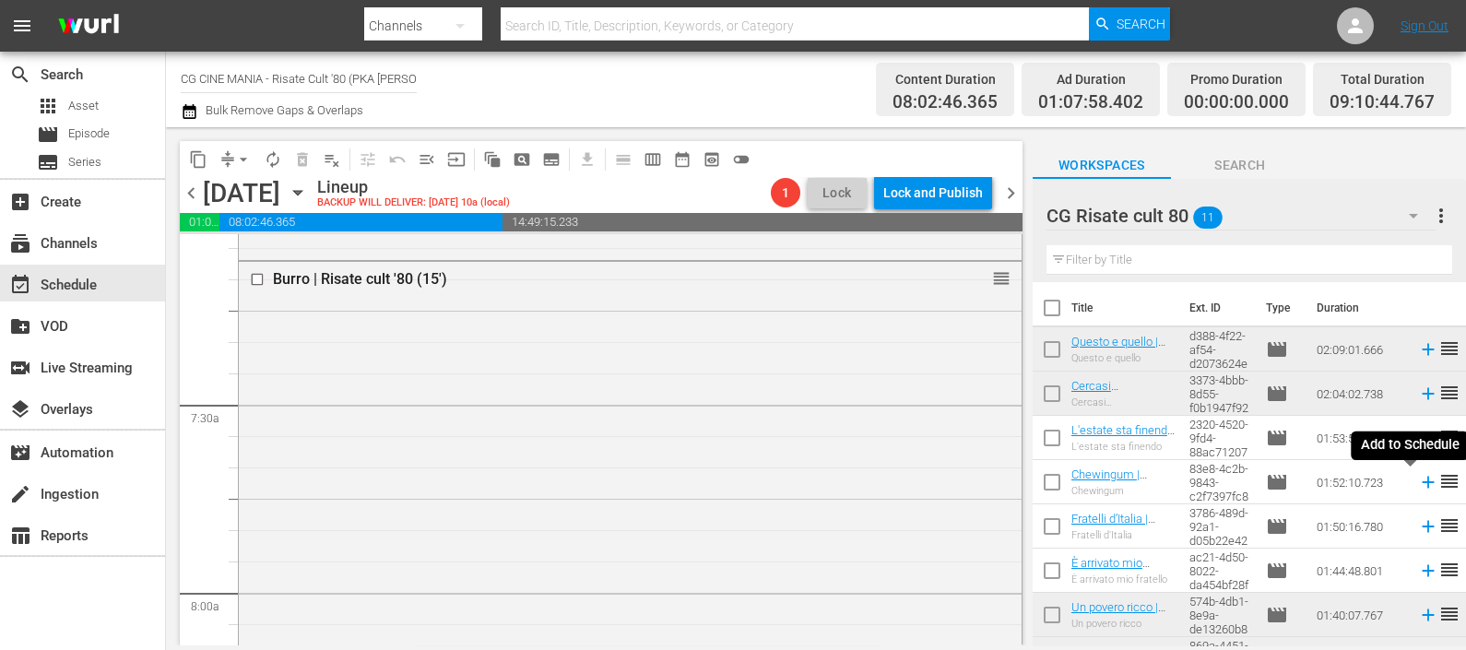
click at [1418, 484] on icon at bounding box center [1428, 482] width 20 height 20
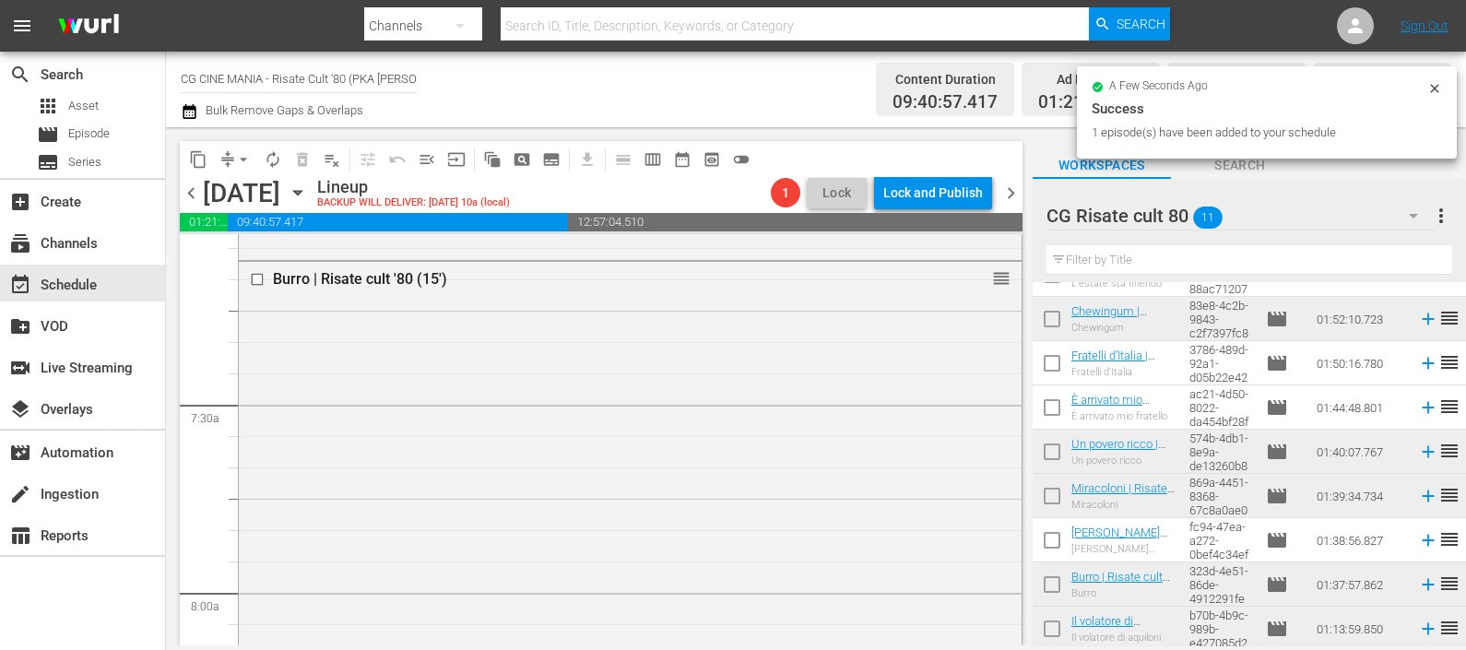
scroll to position [166, 0]
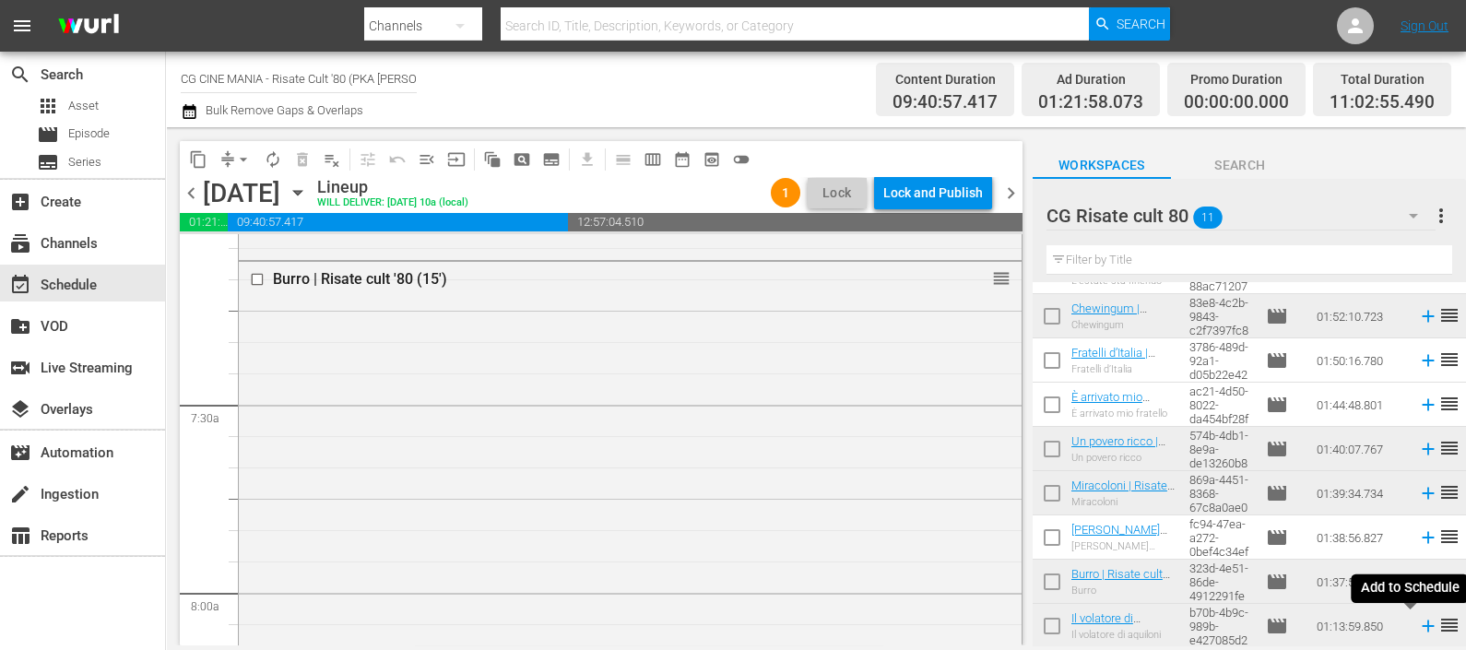
click at [1418, 629] on icon at bounding box center [1428, 626] width 20 height 20
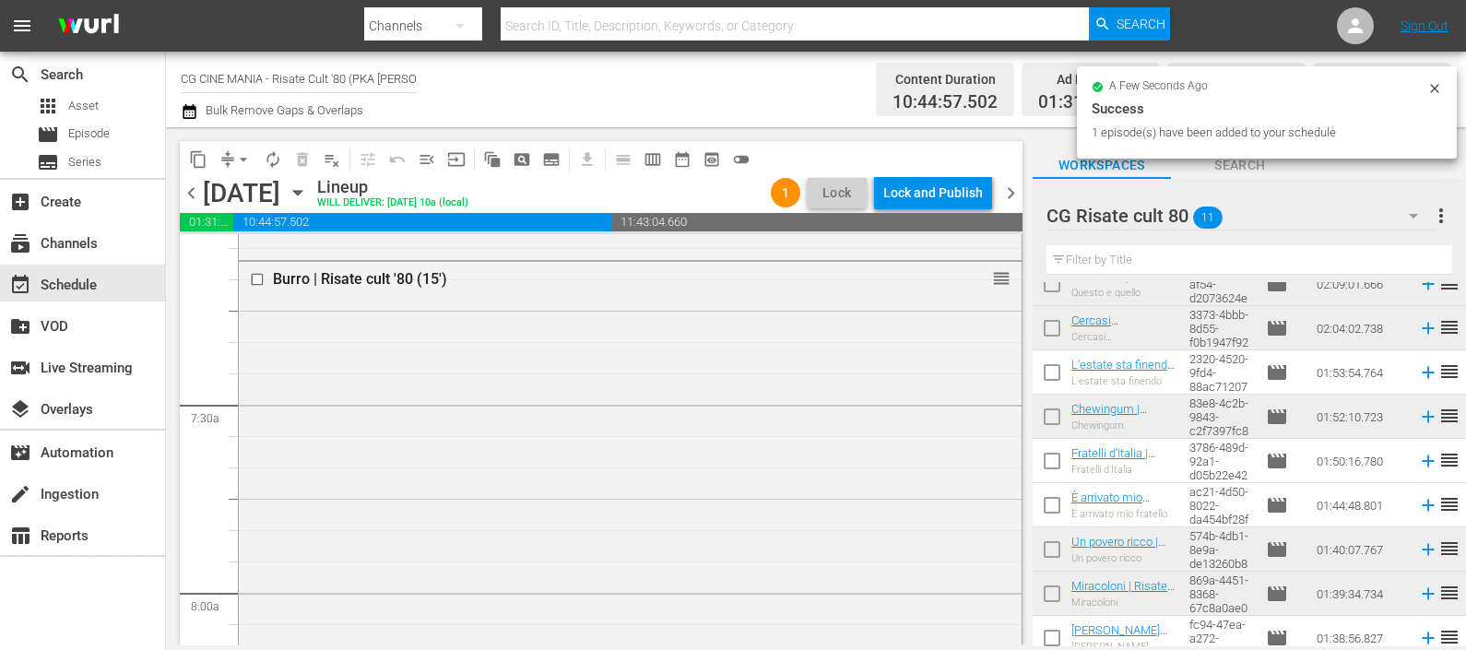
scroll to position [114, 0]
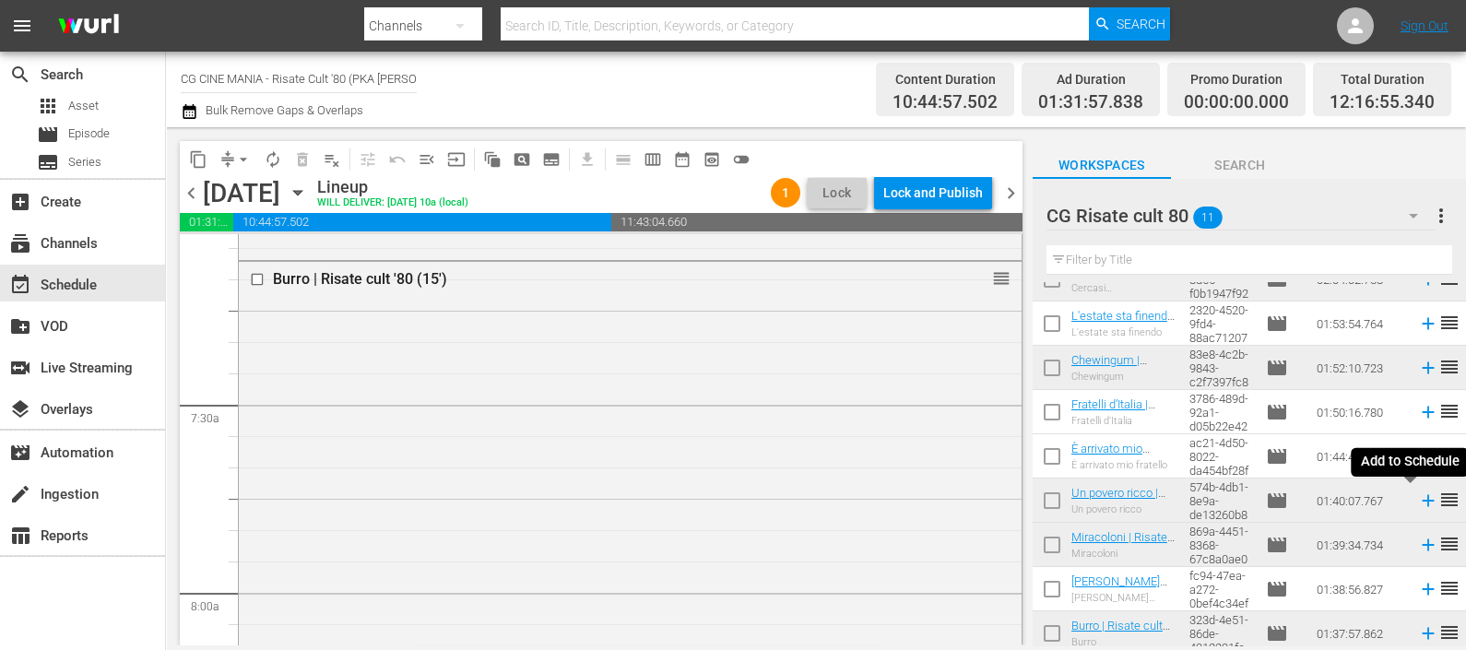
click at [1418, 501] on icon at bounding box center [1428, 500] width 20 height 20
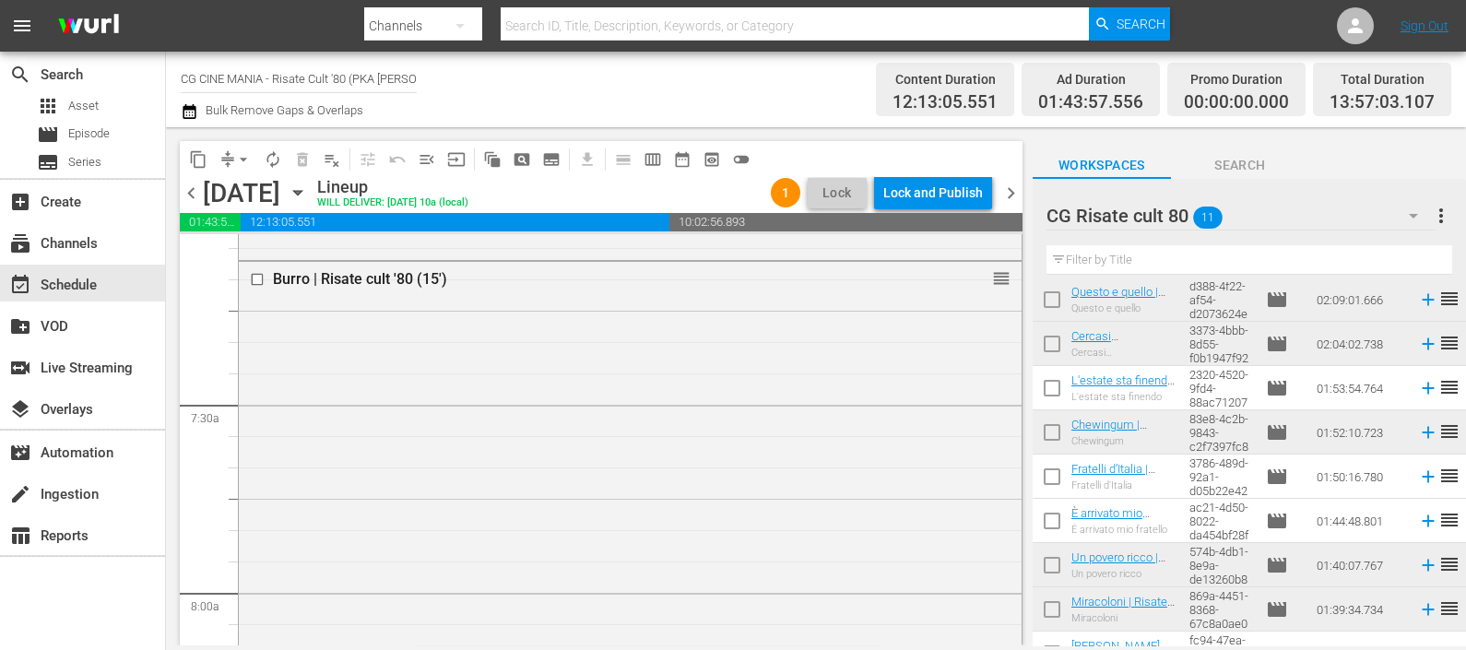
scroll to position [0, 0]
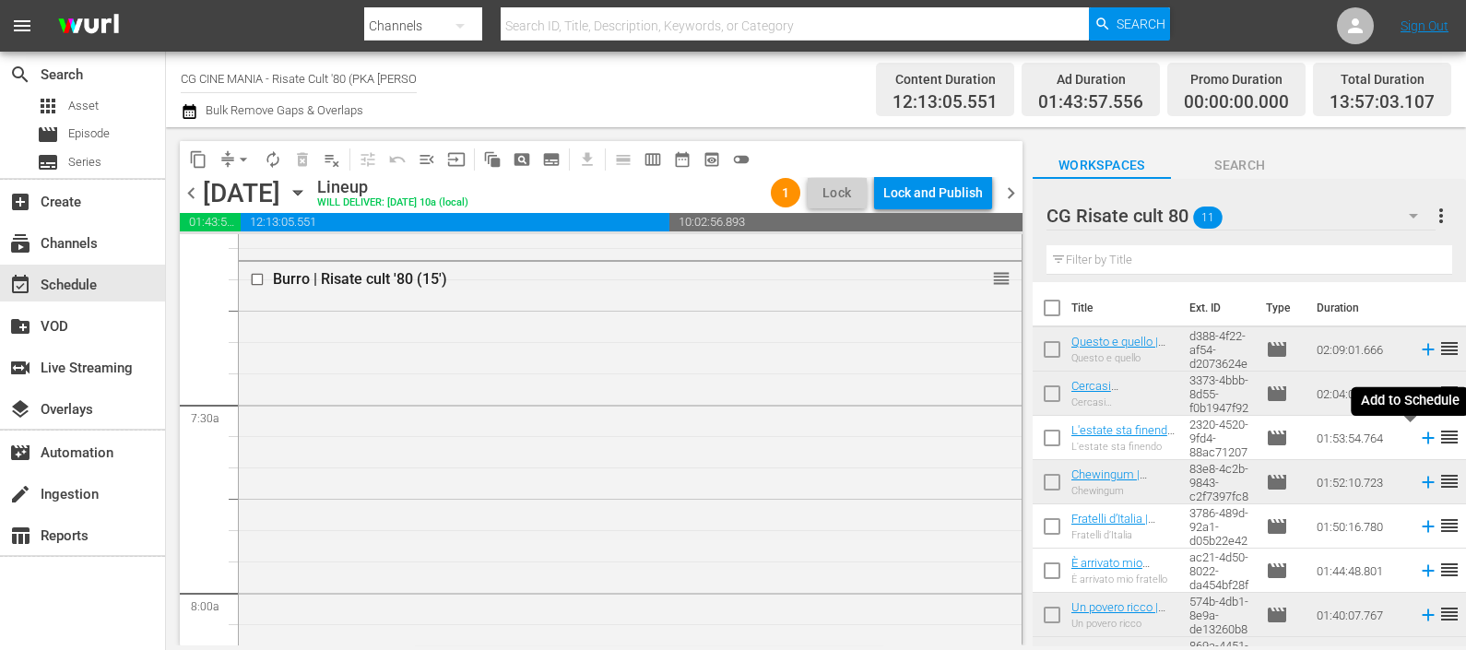
click at [1418, 435] on icon at bounding box center [1428, 438] width 20 height 20
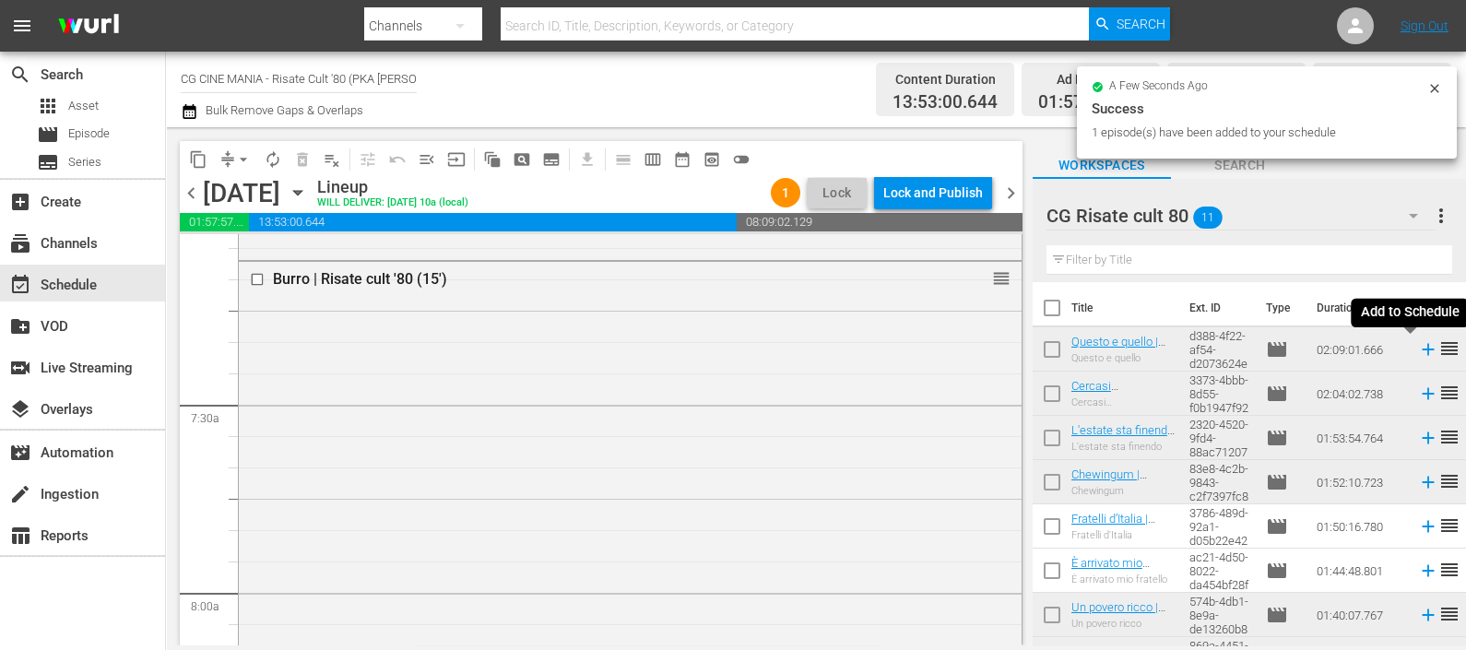
click at [1421, 350] on icon at bounding box center [1427, 350] width 12 height 12
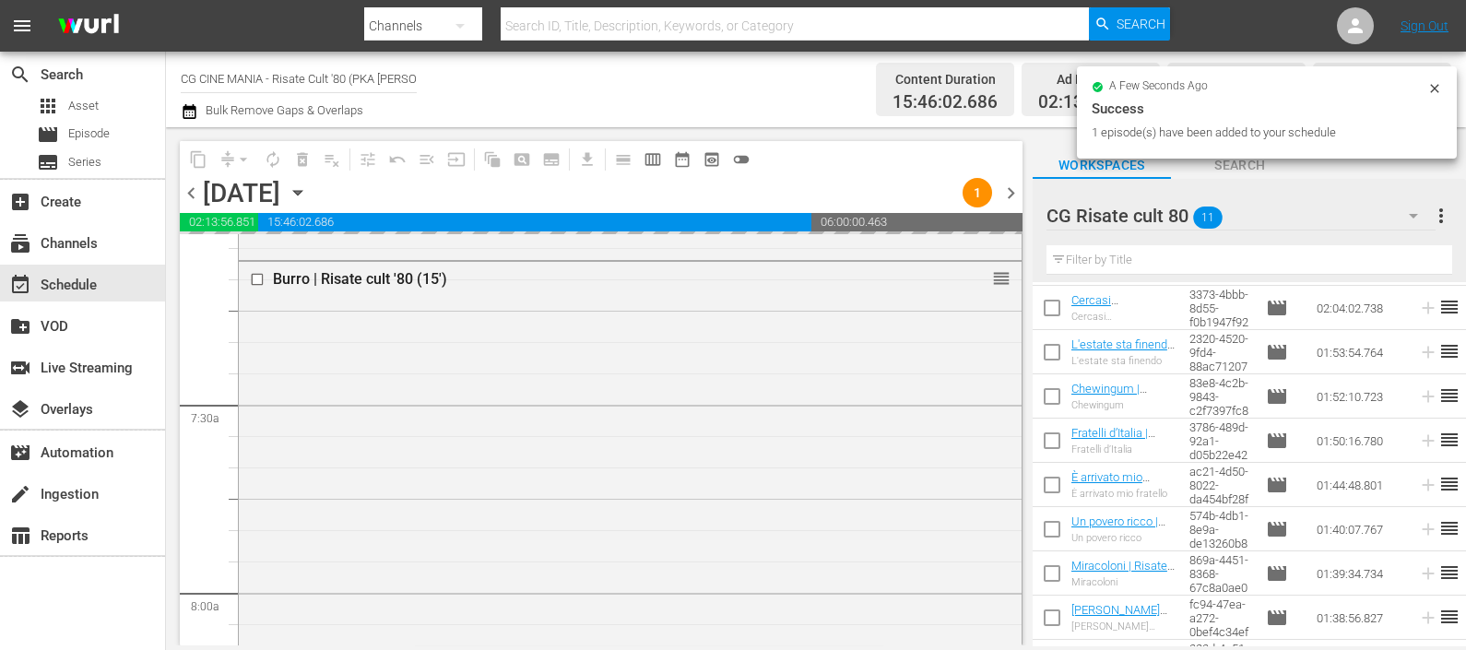
scroll to position [166, 0]
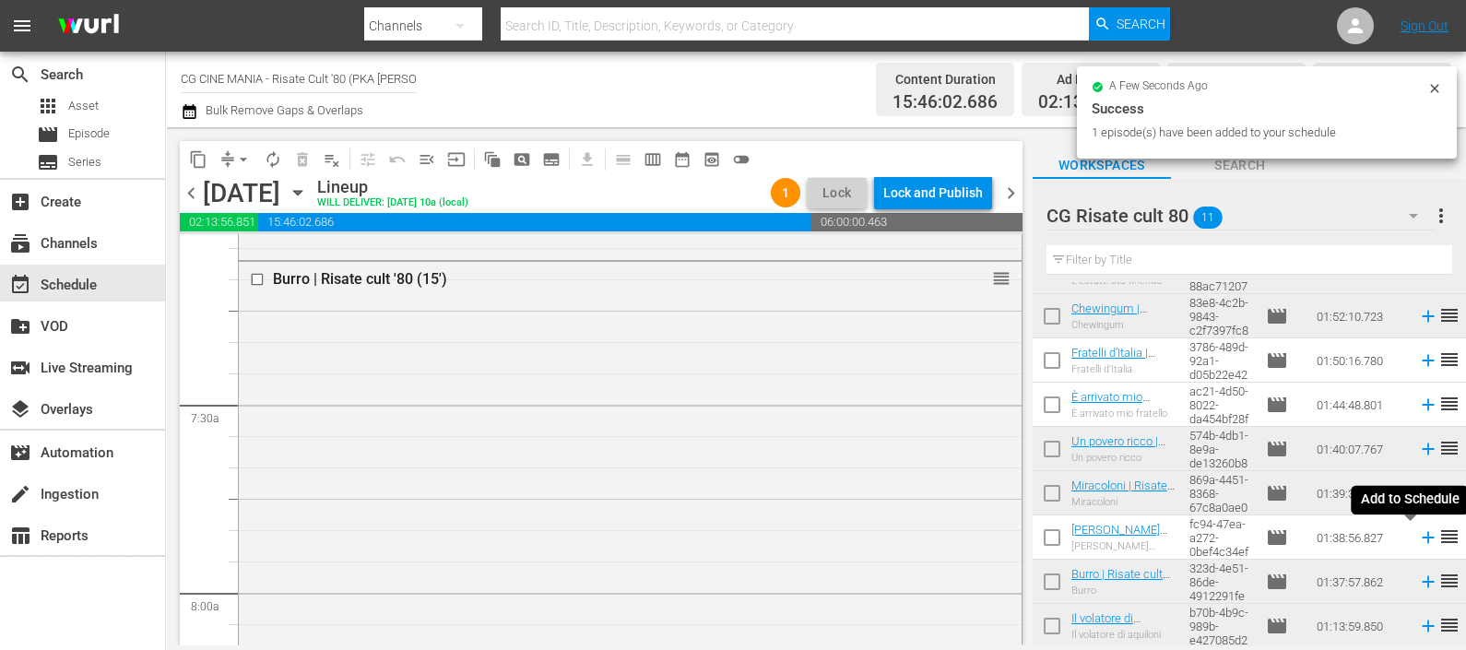
click at [1421, 535] on icon at bounding box center [1427, 538] width 12 height 12
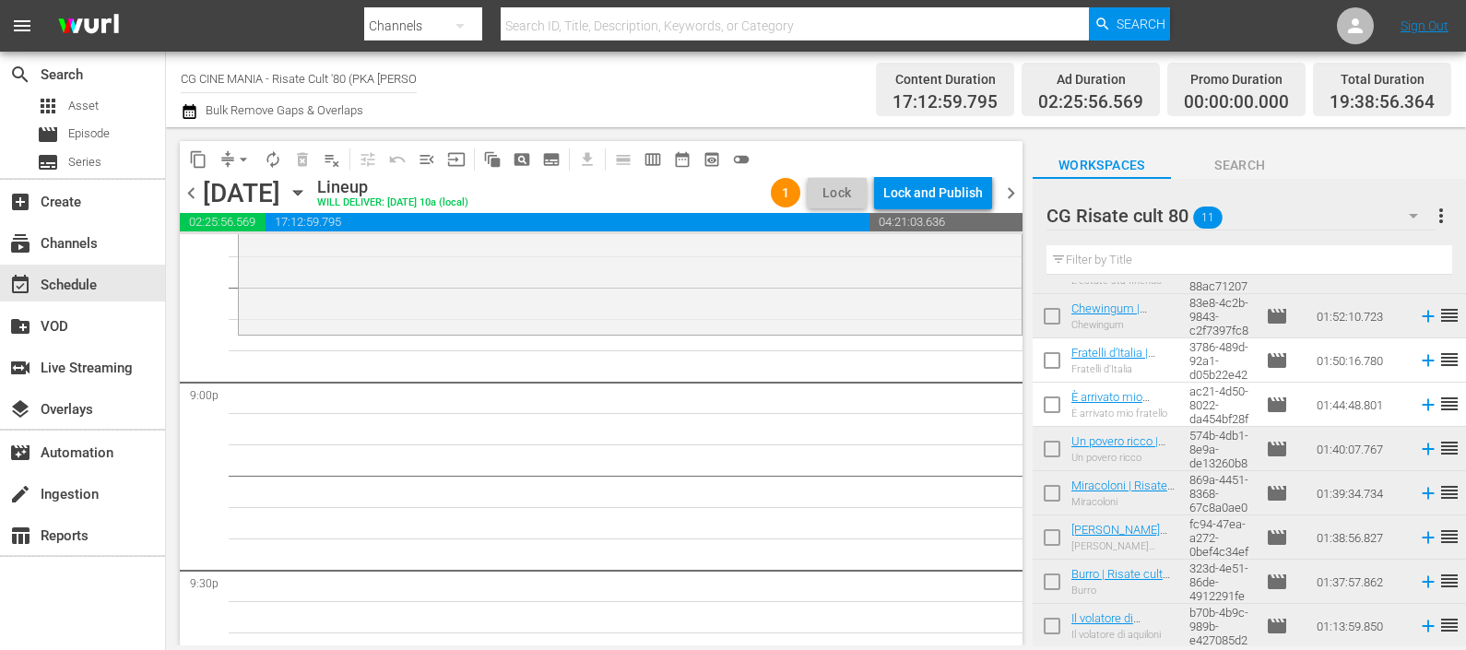
scroll to position [7605, 0]
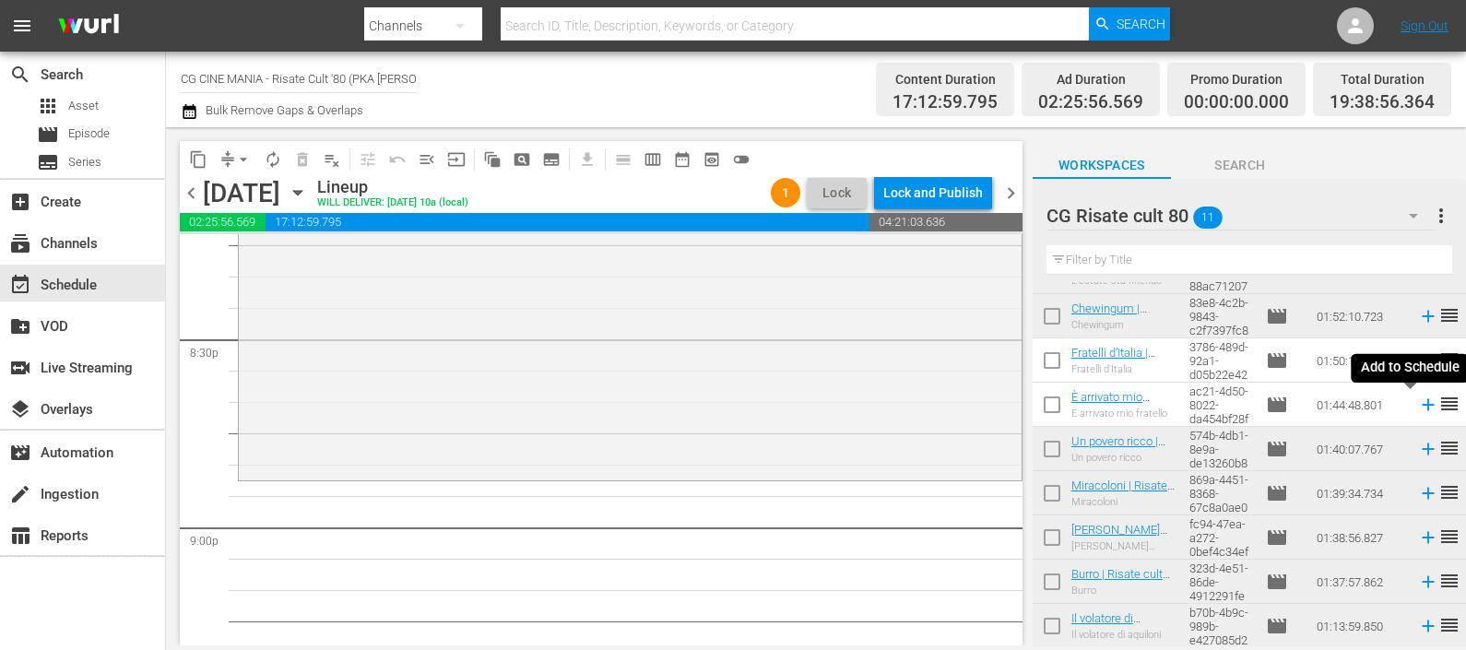
click at [1421, 406] on icon at bounding box center [1427, 405] width 12 height 12
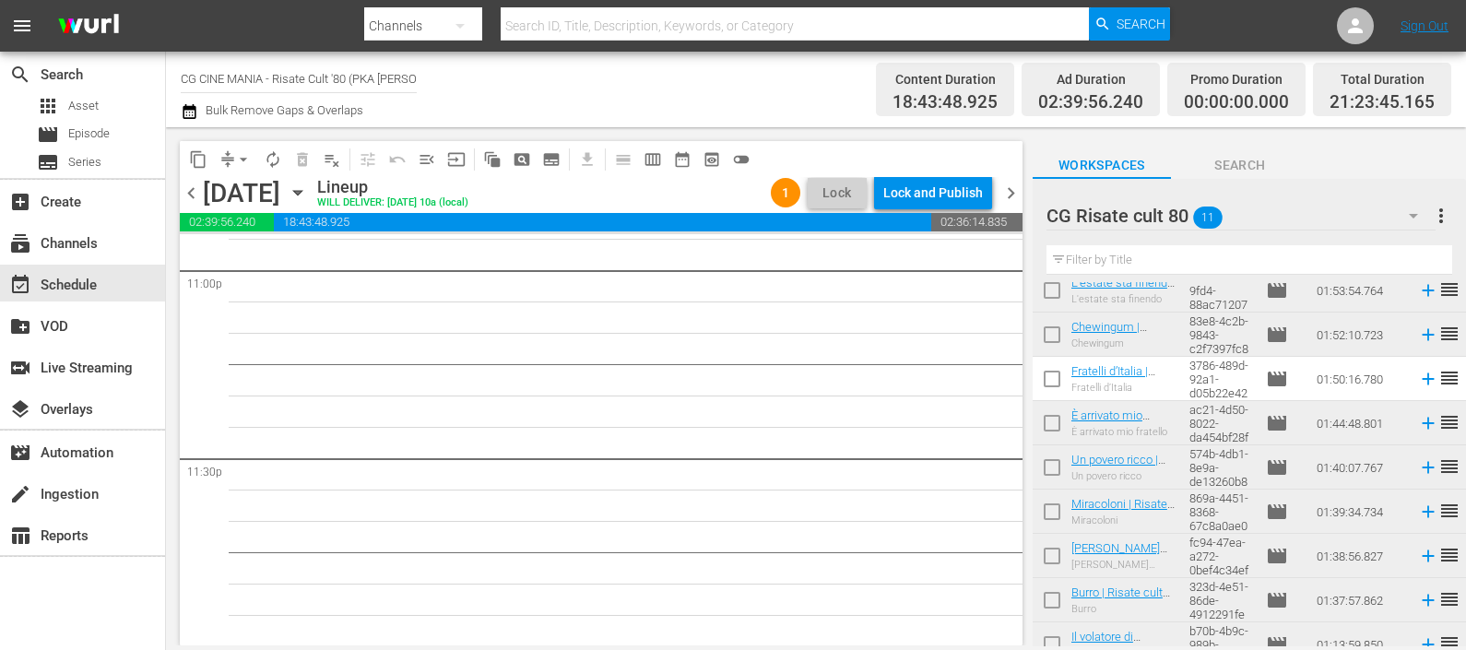
scroll to position [166, 0]
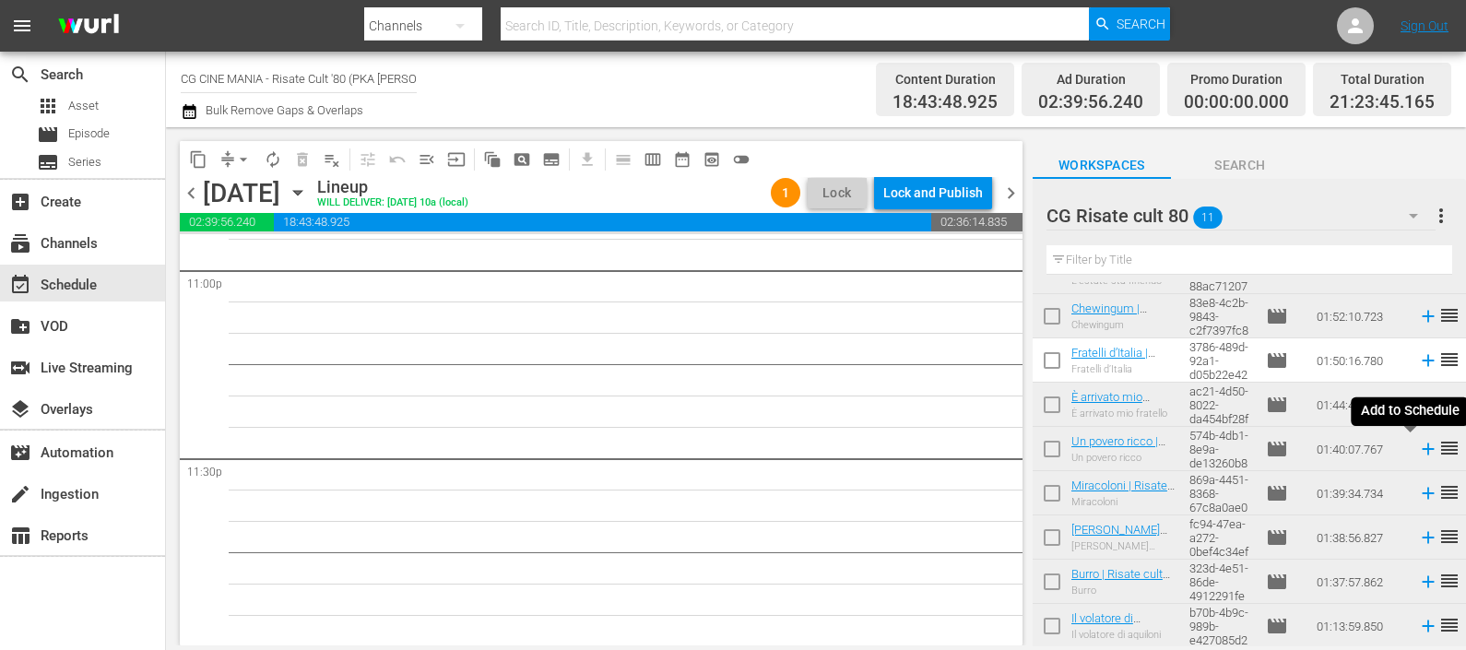
click at [1418, 443] on icon at bounding box center [1428, 449] width 20 height 20
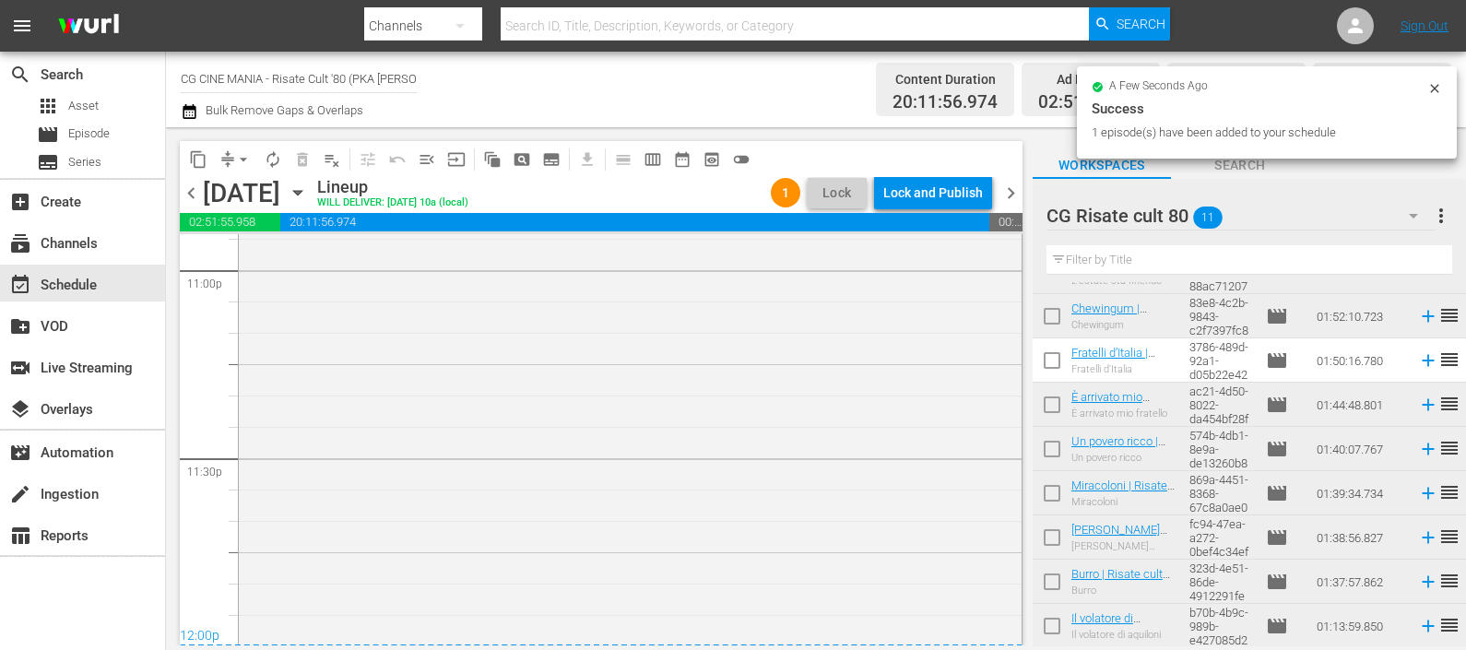
scroll to position [8726, 0]
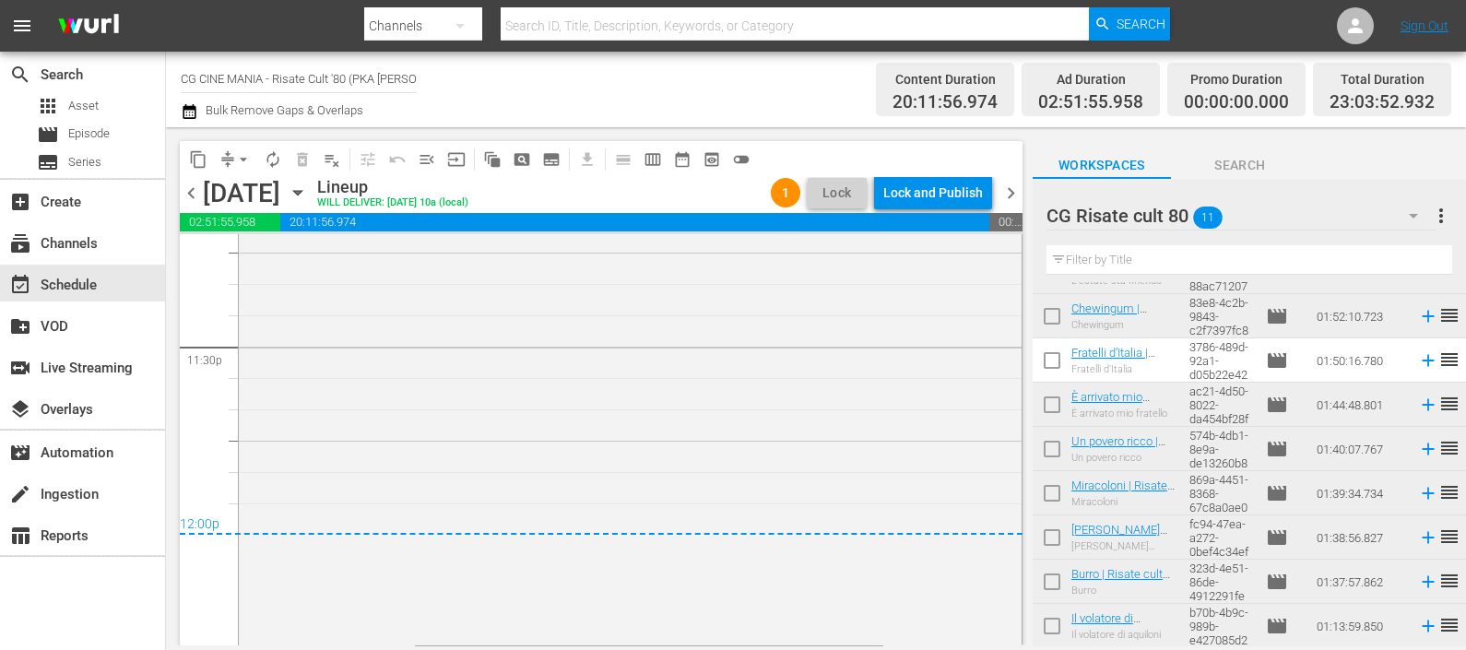
click at [201, 109] on div "Bulk Remove Gaps & Overlaps" at bounding box center [272, 111] width 183 height 22
click at [194, 108] on icon "button" at bounding box center [189, 111] width 13 height 15
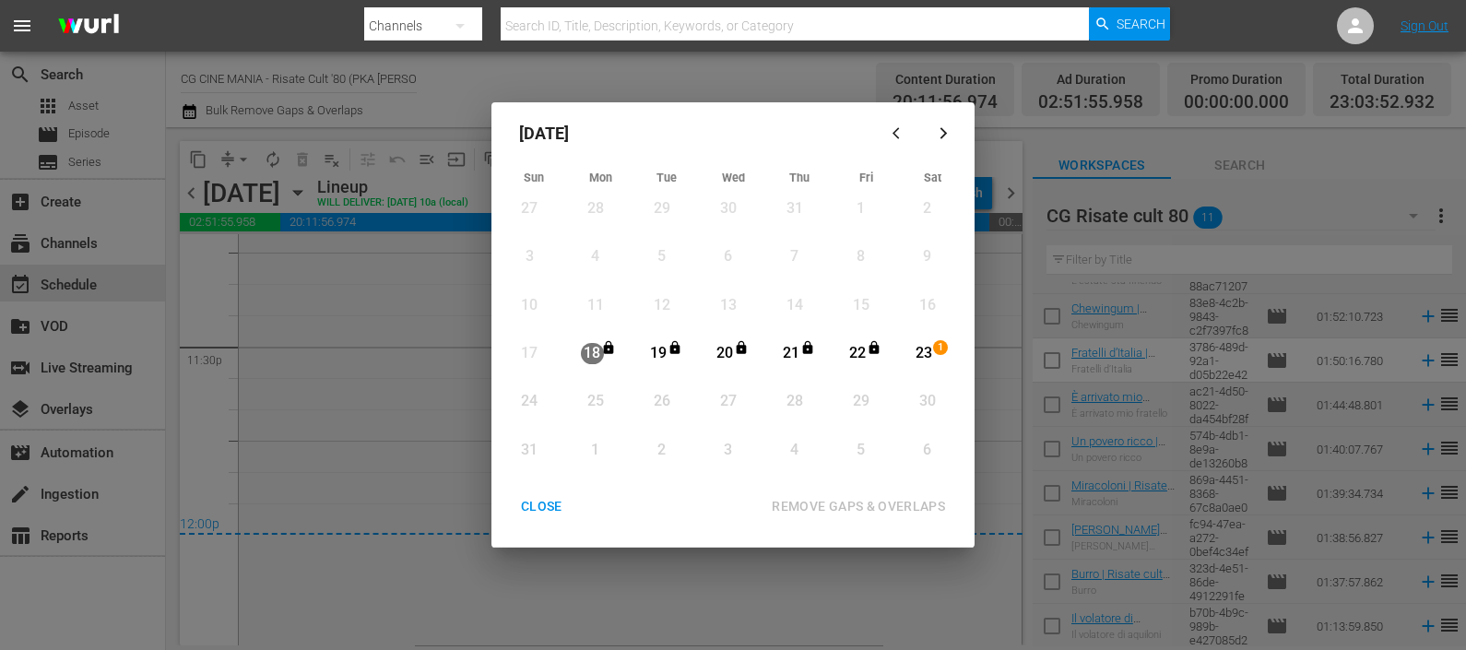
click at [926, 348] on div "23" at bounding box center [924, 353] width 23 height 21
click at [886, 495] on div "REMOVE GAPS & OVERLAPS" at bounding box center [858, 506] width 203 height 23
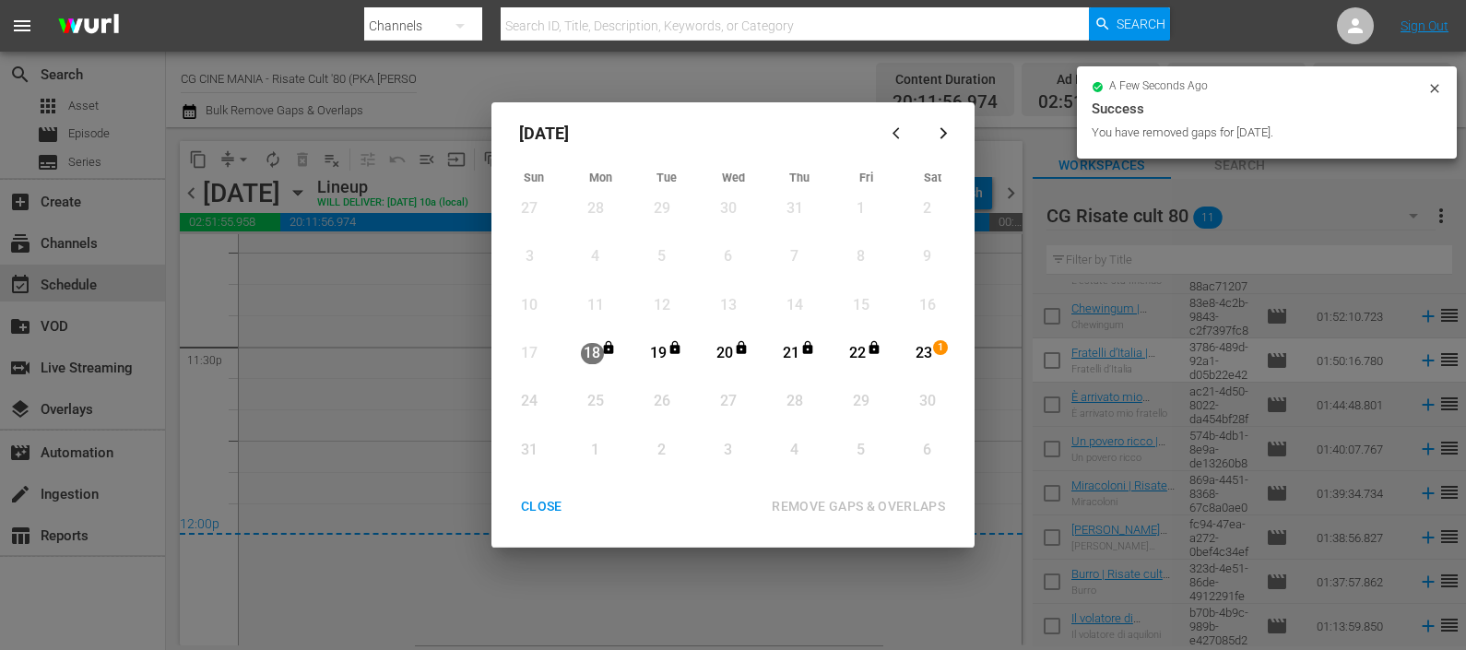
click at [544, 501] on div "CLOSE" at bounding box center [541, 506] width 71 height 23
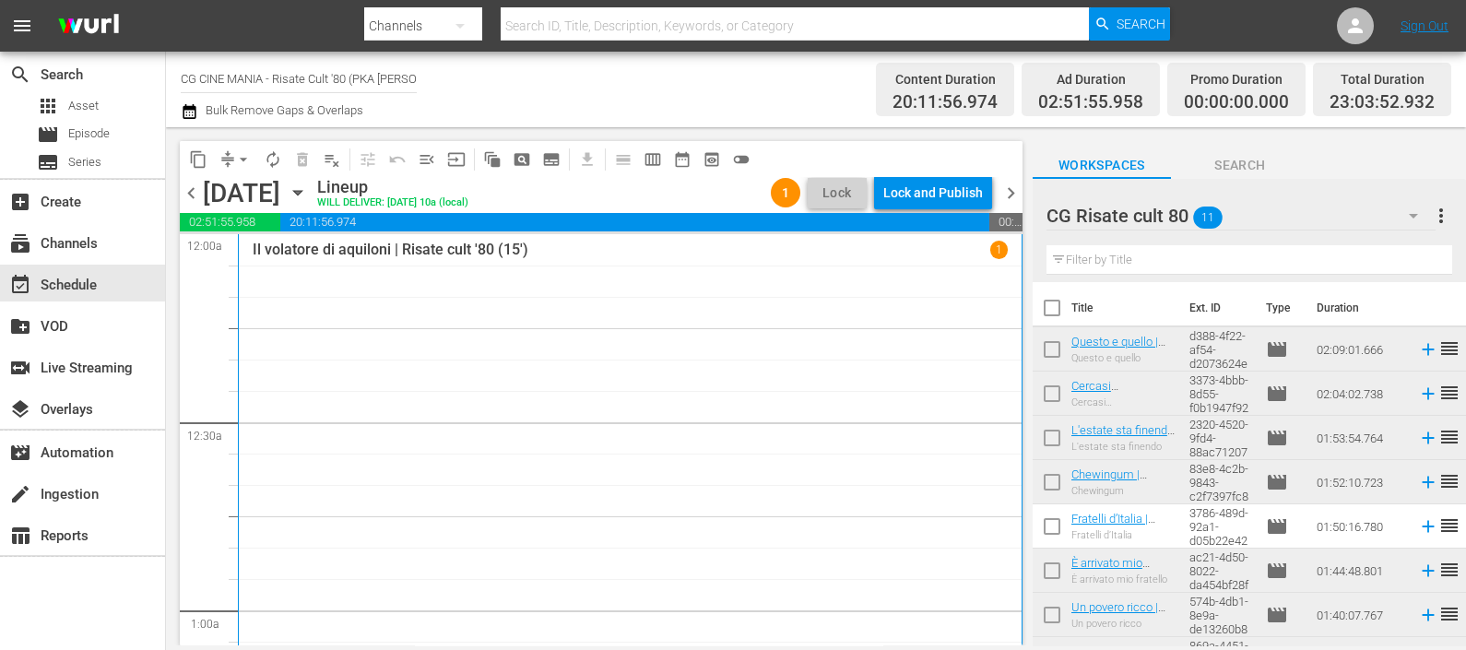
click at [917, 189] on div "Lock and Publish" at bounding box center [933, 192] width 100 height 33
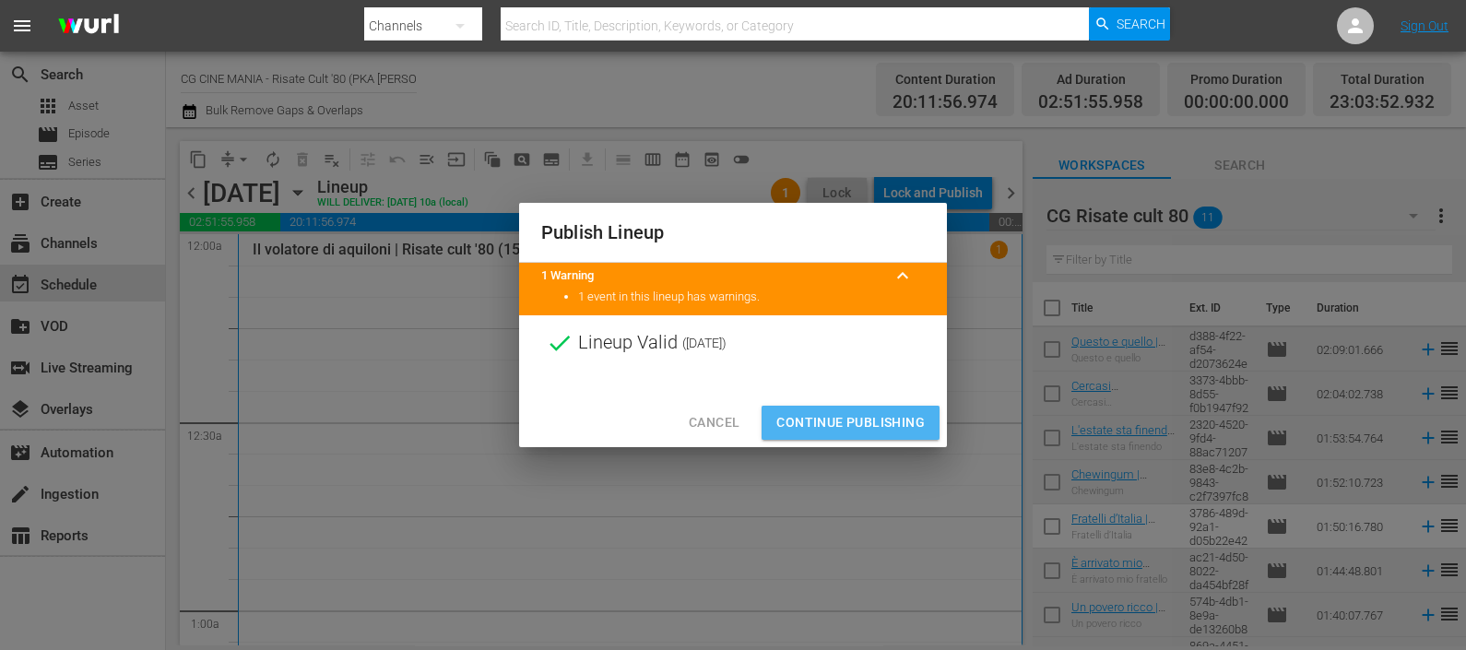
click at [879, 433] on span "Continue Publishing" at bounding box center [850, 422] width 148 height 23
